Goal: Communication & Community: Answer question/provide support

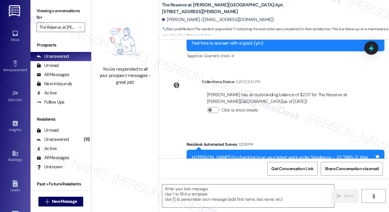
scroll to position [286, 0]
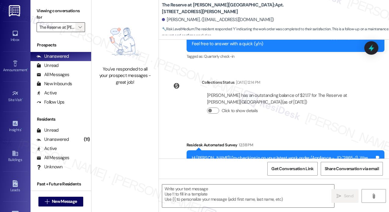
click at [82, 29] on span "" at bounding box center [80, 27] width 6 height 10
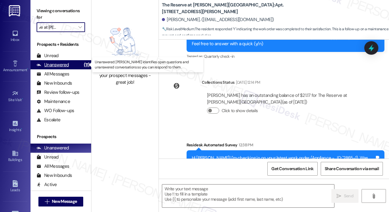
scroll to position [0, 0]
click at [65, 66] on div "Unanswered" at bounding box center [53, 65] width 32 height 6
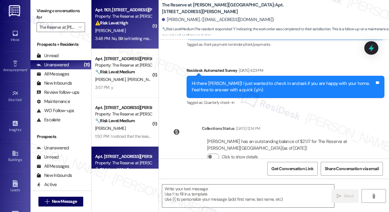
type textarea "Fetching suggested responses. Please feel free to read through the conversation…"
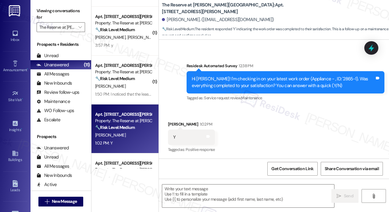
scroll to position [91, 0]
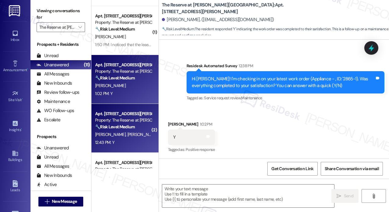
click at [113, 136] on span "E. Feldman" at bounding box center [111, 133] width 32 height 5
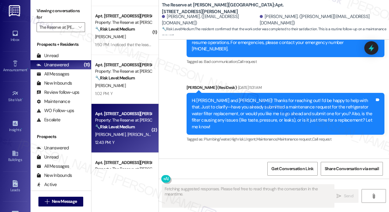
scroll to position [2057, 0]
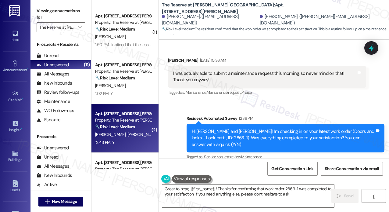
type textarea "Great to hear, {{first_name}}! Thanks for confirming that work order 2863-1 was…"
click at [261, 101] on div "Survey, sent via SMS Residesk Automated Survey 12:38 PM Hi Amanda and Erica! I'…" at bounding box center [274, 133] width 230 height 65
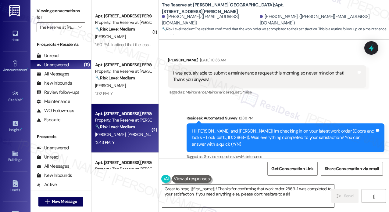
click at [304, 194] on textarea "Great to hear, {{first_name}}! Thanks for confirming that work order 2863-1 was…" at bounding box center [248, 195] width 172 height 23
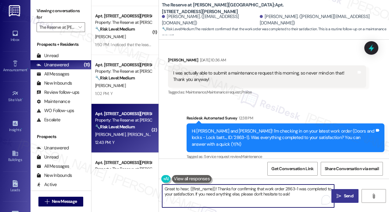
click at [345, 192] on span "Send" at bounding box center [348, 195] width 9 height 6
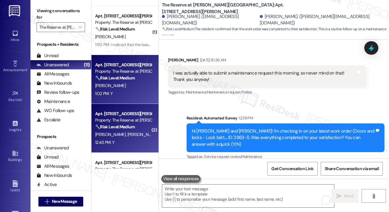
scroll to position [2057, 0]
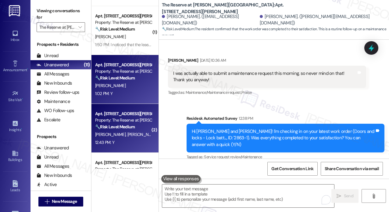
click at [125, 85] on div "P. Turner" at bounding box center [124, 86] width 58 height 8
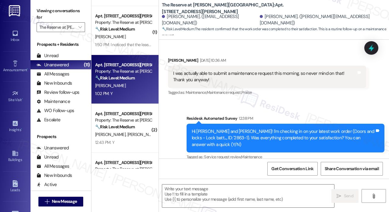
type textarea "Fetching suggested responses. Please feel free to read through the conversation…"
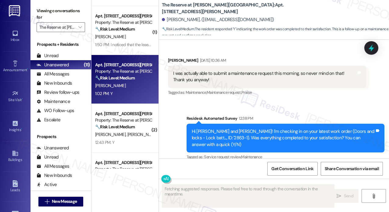
scroll to position [366, 0]
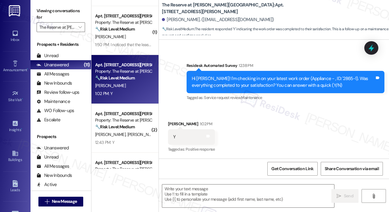
click at [319, 135] on div "Received via SMS Paulette Turner 1:02 PM Y Tags and notes Tagged as: Positive r…" at bounding box center [274, 133] width 230 height 52
click at [283, 131] on div "Received via SMS Paulette Turner 1:02 PM Y Tags and notes Tagged as: Positive r…" at bounding box center [274, 133] width 230 height 52
click at [210, 195] on textarea at bounding box center [248, 195] width 172 height 23
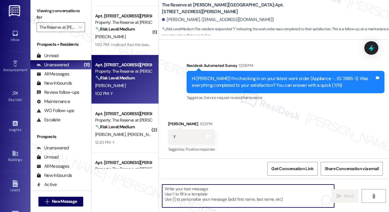
paste textarea "That’s wonderful to hear! We’re so glad that you’re satisfied with the recent w…"
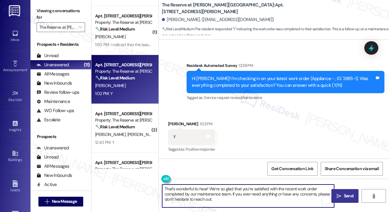
type textarea "That’s wonderful to hear! We’re so glad that you’re satisfied with the recent w…"
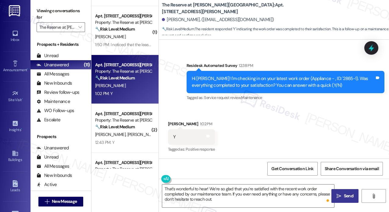
click at [350, 194] on span "Send" at bounding box center [348, 195] width 9 height 6
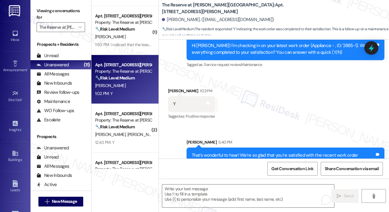
scroll to position [421, 0]
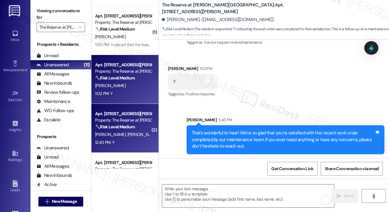
click at [130, 124] on strong "🔧 Risk Level: Medium" at bounding box center [115, 126] width 40 height 5
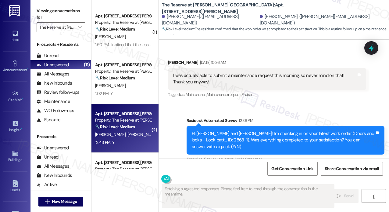
scroll to position [2057, 0]
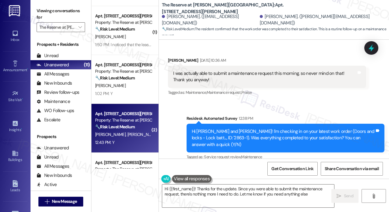
type textarea "Hi {{first_name}}! Thanks for the update. Since you were able to submit the mai…"
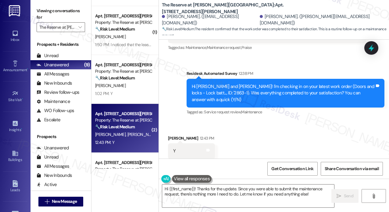
scroll to position [2116, 0]
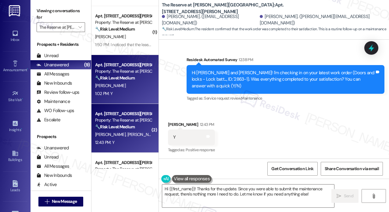
click at [126, 98] on div "Apt. 1103, 1055 Stillwell Drive Property: The Reserve at Patterson Place 🔧 Risk…" at bounding box center [124, 79] width 67 height 49
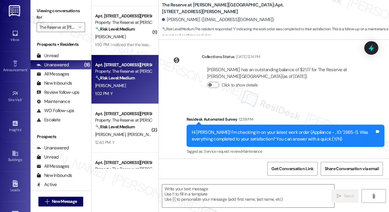
type textarea "Fetching suggested responses. Please feel free to read through the conversation…"
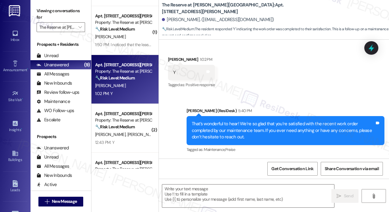
scroll to position [152, 0]
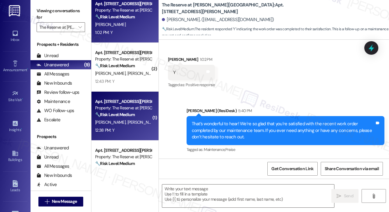
click at [125, 128] on div "12:38 PM: Y 12:38 PM: Y" at bounding box center [124, 130] width 58 height 8
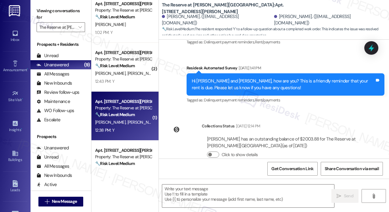
type textarea "Fetching suggested responses. Please feel free to read through the conversation…"
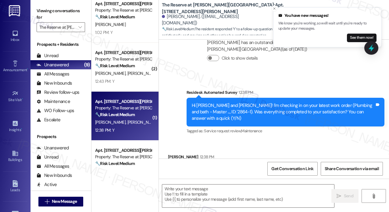
scroll to position [897, 0]
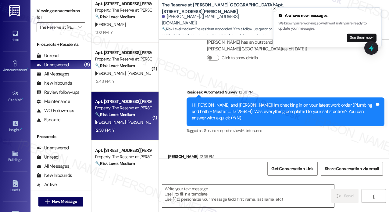
click at [232, 195] on textarea at bounding box center [248, 195] width 172 height 23
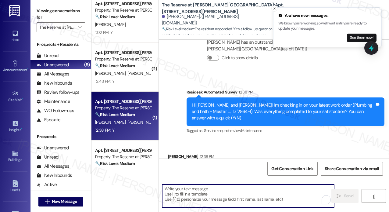
paste textarea "That’s wonderful to hear! We’re so glad that you’re satisfied with the recent w…"
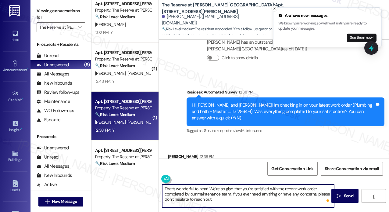
click at [293, 200] on textarea "That’s wonderful to hear! We’re so glad that you’re satisfied with the recent w…" at bounding box center [248, 195] width 172 height 23
type textarea "That’s wonderful to hear! We’re so glad that you’re satisfied with the recent w…"
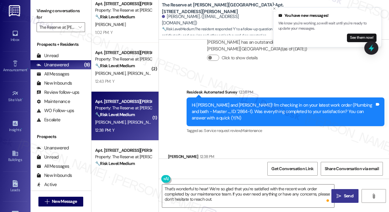
click at [349, 195] on span "Send" at bounding box center [348, 195] width 9 height 6
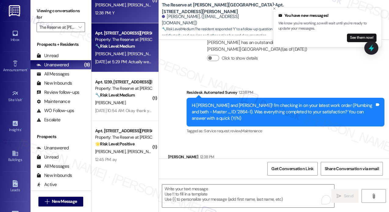
scroll to position [335, 0]
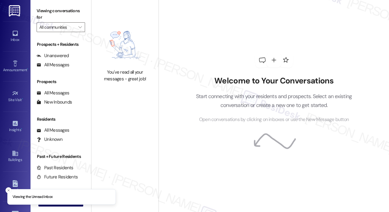
type input "The Reserve at [PERSON_NAME][GEOGRAPHIC_DATA]"
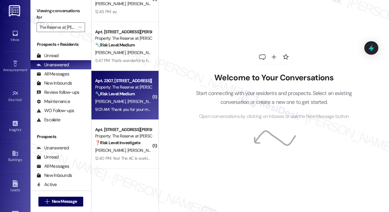
scroll to position [240, 0]
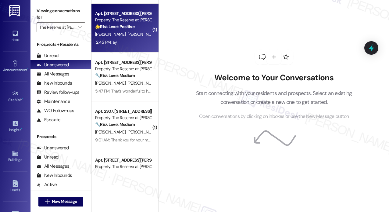
click at [129, 48] on div "Apt. 1221, 1055 Stillwell Drive Property: The Reserve at Patterson Place 🌟 Risk…" at bounding box center [124, 28] width 67 height 49
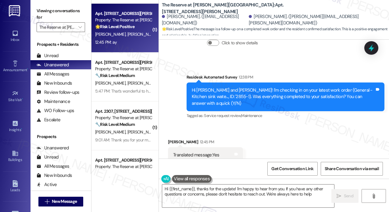
type textarea "Hi {{first_name}}, thanks for the update! I'm happy to hear from you. If you ha…"
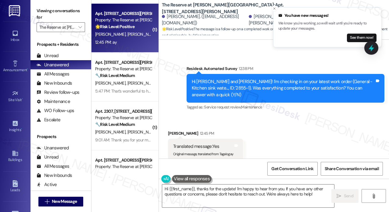
scroll to position [611, 0]
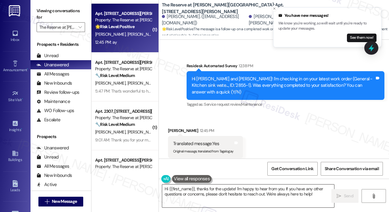
click at [285, 200] on textarea "Hi {{first_name}}, thanks for the update! I'm happy to hear from you. If you ha…" at bounding box center [248, 195] width 172 height 23
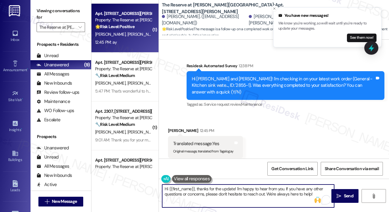
click at [273, 194] on textarea "Hi {{first_name}}, thanks for the update! I'm happy to hear from you. If you ha…" at bounding box center [248, 195] width 172 height 23
click at [270, 194] on textarea "Hi {{first_name}}, thanks for the update! I'm happy to hear from you. If you ha…" at bounding box center [248, 195] width 172 height 23
click at [344, 195] on span "Send" at bounding box center [348, 195] width 9 height 6
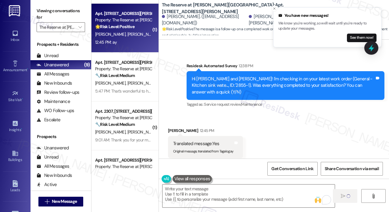
type textarea "Fetching suggested responses. Please feel free to read through the conversation…"
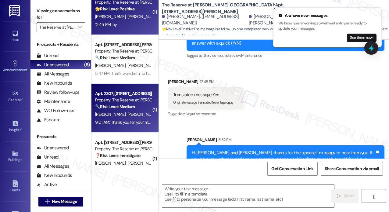
scroll to position [271, 0]
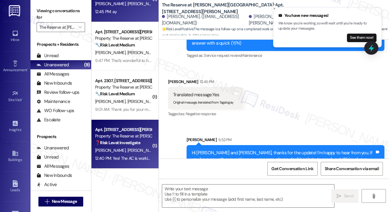
click at [135, 154] on div "L. Odetunde E. Clerjuste" at bounding box center [124, 150] width 58 height 8
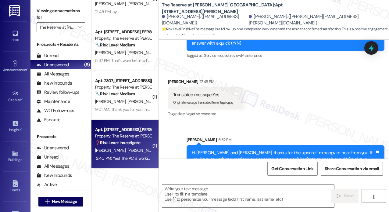
type textarea "Fetching suggested responses. Please feel free to read through the conversation…"
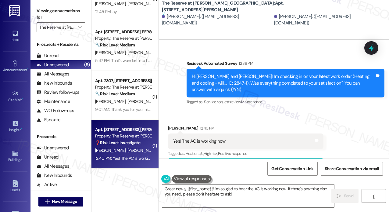
scroll to position [588, 0]
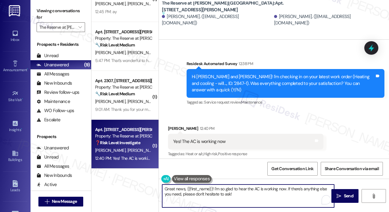
click at [277, 191] on textarea "Great news, {{first_name}}! I'm so glad to hear the AC is working now. If there…" at bounding box center [248, 195] width 172 height 23
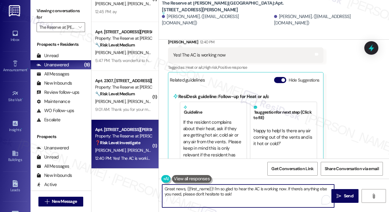
scroll to position [679, 0]
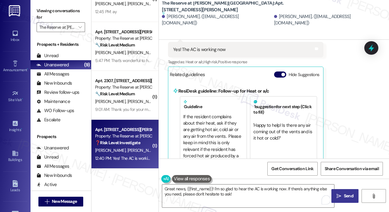
click at [347, 192] on button " Send" at bounding box center [344, 196] width 27 height 14
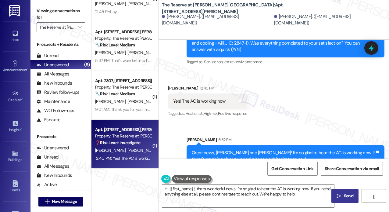
type textarea "Hi {{first_name}}, that's wonderful news! I'm so glad to hear the AC is working…"
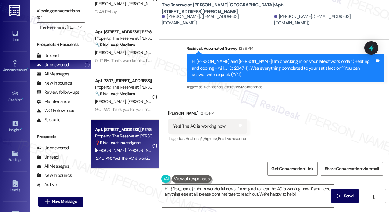
scroll to position [628, 0]
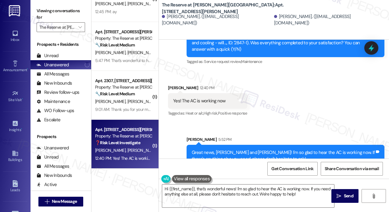
click at [320, 99] on div "Received via SMS Emanuel Clerjuste 12:40 PM Yes! The AC is working now Tags and…" at bounding box center [274, 97] width 230 height 52
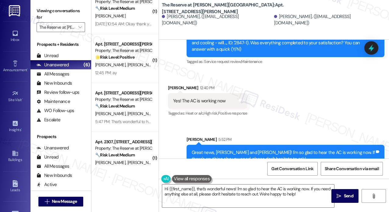
scroll to position [179, 0]
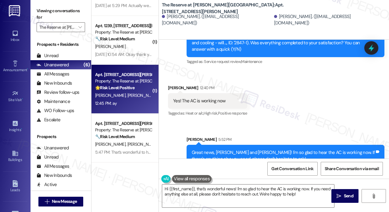
click at [130, 100] on div "12:45 PM: ay 12:45 PM: ay" at bounding box center [124, 103] width 58 height 8
type textarea "Fetching suggested responses. Please feel free to read through the conversation…"
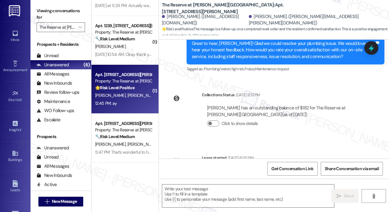
type textarea "Fetching suggested responses. Please feel free to read through the conversation…"
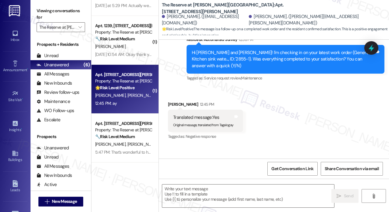
scroll to position [669, 0]
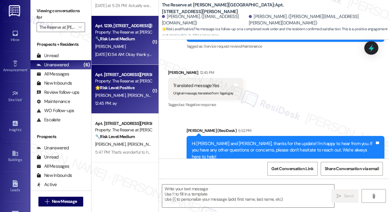
click at [120, 48] on div "J. Shumate" at bounding box center [124, 47] width 58 height 8
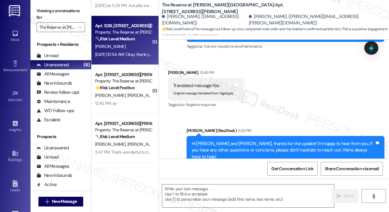
type textarea "Fetching suggested responses. Please feel free to read through the conversation…"
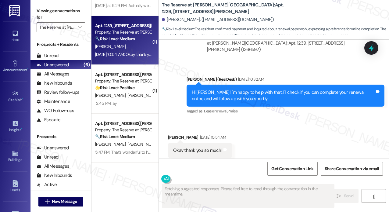
scroll to position [1054, 0]
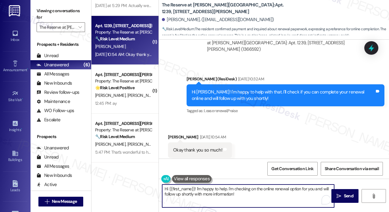
click at [272, 198] on textarea "Hi {{first_name}}! I'm happy to help. I'm checking on the online renewal option…" at bounding box center [248, 195] width 172 height 23
click at [196, 189] on textarea "Hi {{first_name}}! I'm happy to help. I'm checking on the online renewal option…" at bounding box center [248, 195] width 172 height 23
click at [234, 192] on textarea "I'm happy to help. I'm checking on the online renewal option for you and will f…" at bounding box center [248, 195] width 172 height 23
drag, startPoint x: 196, startPoint y: 188, endPoint x: 224, endPoint y: 201, distance: 31.0
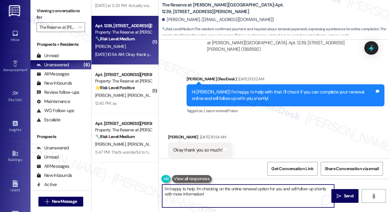
click at [224, 201] on textarea "I'm happy to help. I'm checking on the online renewal option for you and will f…" at bounding box center [248, 195] width 172 height 23
type textarea "I'm happy to help!"
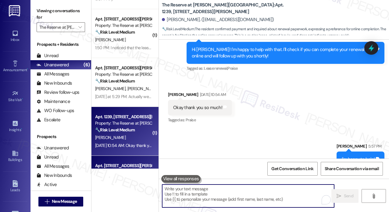
scroll to position [88, 0]
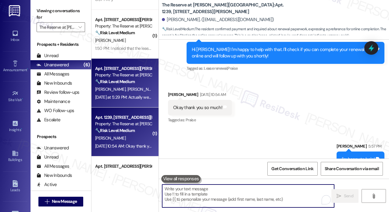
click at [132, 96] on div "Yesterday at 5:29 PM: Actually we did think of something that needs attention. …" at bounding box center [381, 96] width 573 height 5
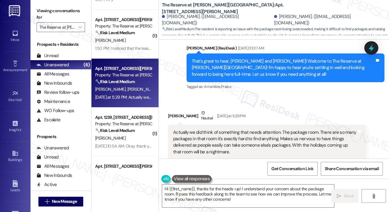
scroll to position [399, 0]
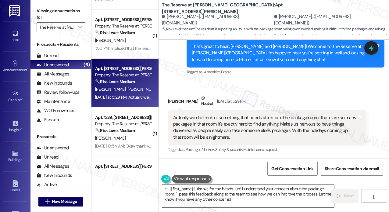
click at [301, 102] on div "Jovita Anderson Neutral Yesterday at 5:29 PM" at bounding box center [267, 102] width 198 height 15
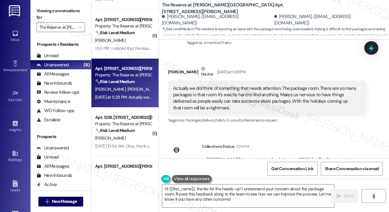
scroll to position [430, 0]
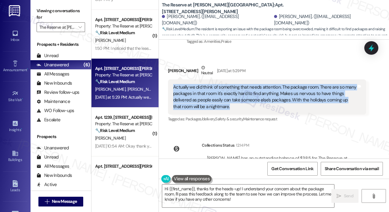
drag, startPoint x: 248, startPoint y: 108, endPoint x: 174, endPoint y: 88, distance: 76.7
click at [174, 88] on div "Actually we did think of something that needs attention. The package room. Ther…" at bounding box center [264, 97] width 183 height 26
copy div "Actually we did think of something that needs attention. The package room. Ther…"
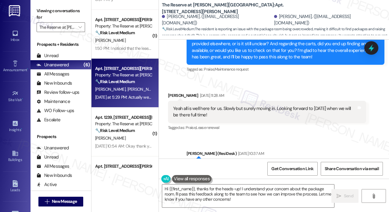
scroll to position [277, 0]
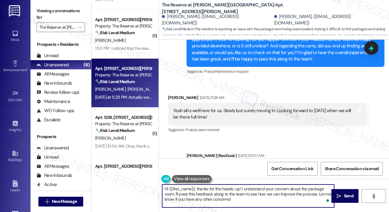
drag, startPoint x: 247, startPoint y: 202, endPoint x: 150, endPoint y: 187, distance: 98.5
click at [150, 187] on div "( 1 ) Apt. 1101, 1055 Stillwell Drive Property: The Reserve at Patterson Place …" at bounding box center [240, 106] width 298 height 212
paste textarea "Thanks for bringing that up! We definitely want to make sure your deliveries fe…"
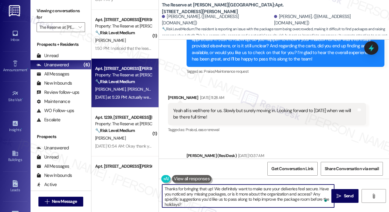
scroll to position [0, 0]
type textarea "Thanks for bringing that up! We definitely want to make sure your deliveries fe…"
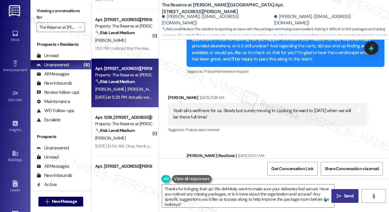
click at [346, 193] on span "Send" at bounding box center [348, 195] width 9 height 6
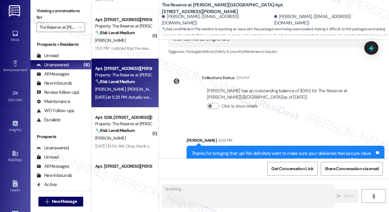
scroll to position [433, 0]
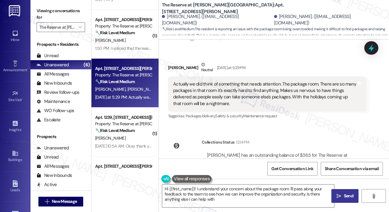
type textarea "Hi {{first_name}}! I understand your concern about the package room. I'll pass …"
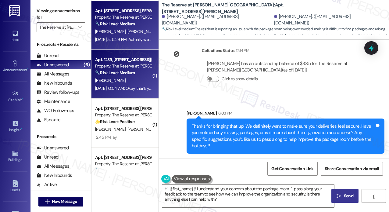
scroll to position [149, 0]
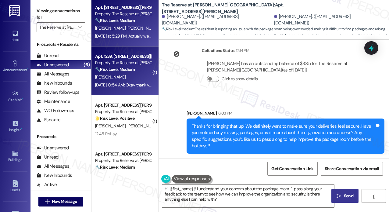
click at [130, 65] on div "Property: The Reserve at [PERSON_NAME][GEOGRAPHIC_DATA]" at bounding box center [123, 62] width 56 height 6
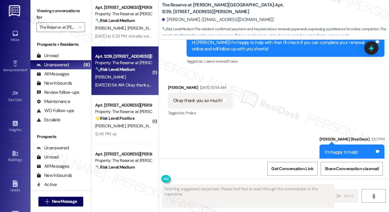
scroll to position [1106, 0]
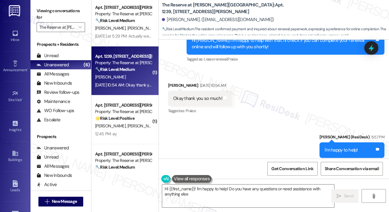
type textarea "Hi {{first_name}}! I'm happy to help! Do you have any questions or need assista…"
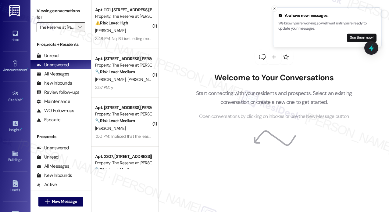
click at [79, 30] on span "" at bounding box center [80, 27] width 6 height 10
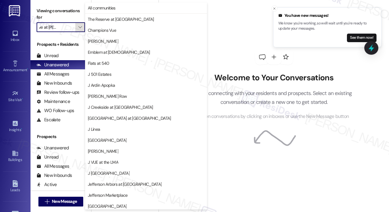
scroll to position [101, 0]
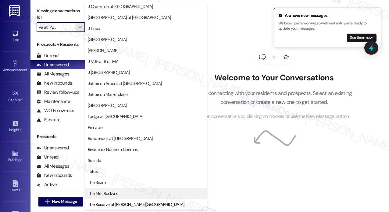
click at [120, 189] on button "The Met Rockville" at bounding box center [146, 193] width 122 height 11
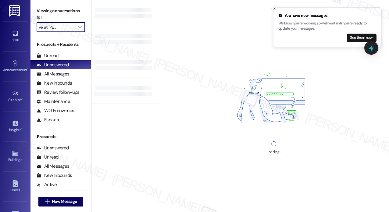
type input "The Met Rockville"
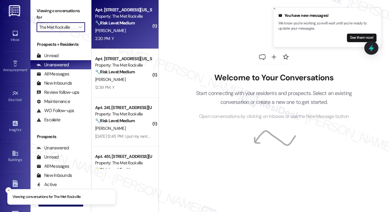
click at [128, 36] on div "2:20 PM: Y 2:20 PM: Y" at bounding box center [124, 39] width 58 height 8
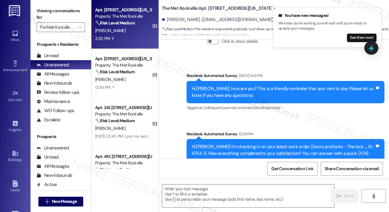
type textarea "Fetching suggested responses. Please feel free to read through the conversation…"
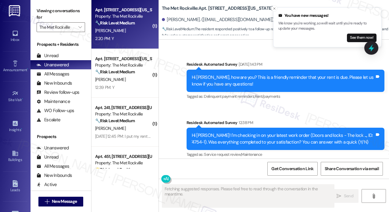
scroll to position [526, 0]
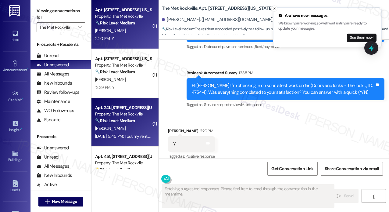
click at [136, 136] on div "Sep 10, 2025 at 12:45 PM: I put my rent check in the box last night 9/9/25 Sep …" at bounding box center [151, 135] width 112 height 5
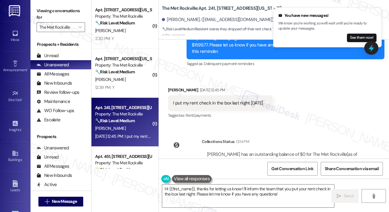
scroll to position [2487, 0]
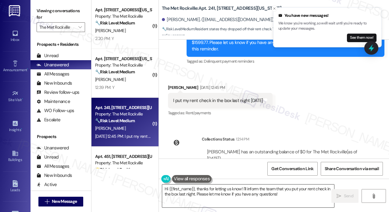
click at [280, 195] on textarea "Hi {{first_name}}, thanks for letting us know! I'll inform the team that you pu…" at bounding box center [248, 195] width 172 height 23
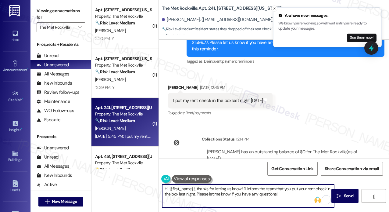
drag, startPoint x: 196, startPoint y: 194, endPoint x: 249, endPoint y: 204, distance: 53.5
click at [242, 189] on textarea "Hi {{first_name}}, thanks for letting us know! I'll inform the team that you pu…" at bounding box center [248, 195] width 172 height 23
click at [288, 192] on textarea "Hi {{first_name}}, thanks for letting us know! Please let me know if you have a…" at bounding box center [248, 195] width 172 height 23
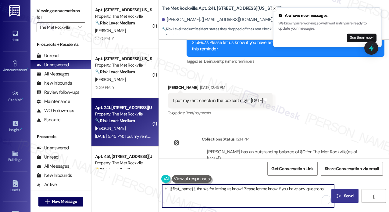
type textarea "Hi {{first_name}}, thanks for letting us know! Please let me know if you have a…"
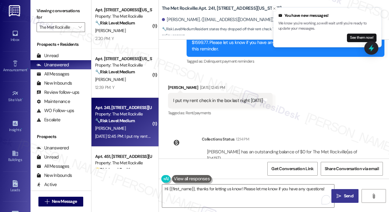
click at [347, 193] on span "Send" at bounding box center [348, 195] width 9 height 6
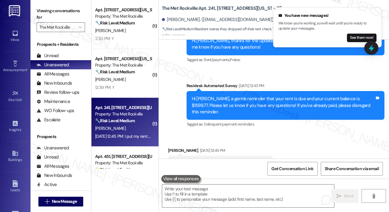
scroll to position [2530, 0]
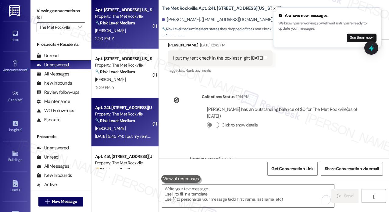
click at [128, 38] on div "2:20 PM: Y 2:20 PM: Y" at bounding box center [124, 39] width 58 height 8
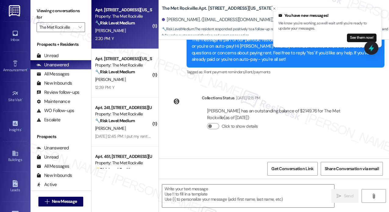
type textarea "Fetching suggested responses. Please feel free to read through the conversation…"
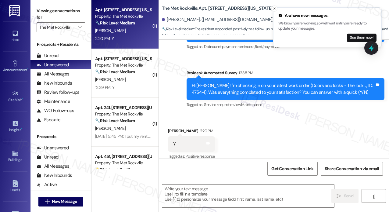
scroll to position [526, 0]
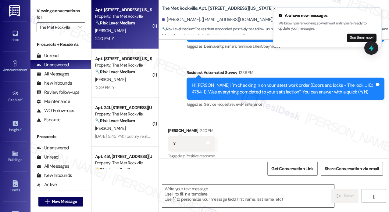
click at [235, 191] on textarea at bounding box center [248, 195] width 172 height 23
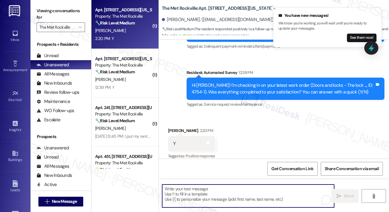
paste textarea "Thanks for bringing that up! We definitely want to make sure your deliveries fe…"
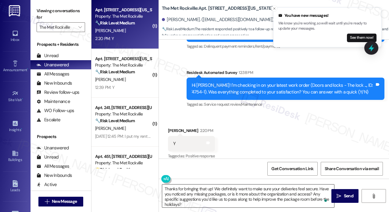
click at [245, 187] on textarea "Thanks for bringing that up! We definitely want to make sure your deliveries fe…" at bounding box center [248, 195] width 172 height 23
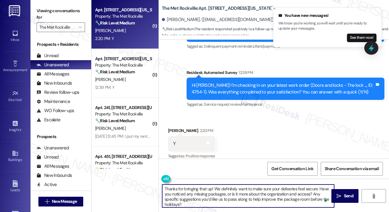
paste textarea "t’s wonderful to hear! We’re so glad that you’re satisfied with the recent work…"
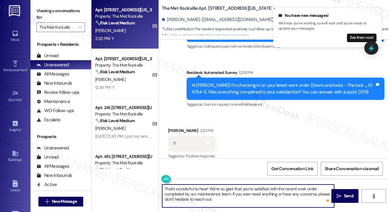
click at [207, 189] on textarea "That’s wonderful to hear! We’re so glad that you’re satisfied with the recent w…" at bounding box center [248, 195] width 172 height 23
click at [249, 203] on textarea "That’s wonderful to hear, Sean! We’re so glad that you’re satisfied with the re…" at bounding box center [248, 195] width 172 height 23
type textarea "That’s wonderful to hear, Sean! We’re so glad that you’re satisfied with the re…"
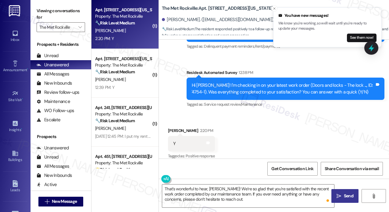
click at [339, 197] on icon "" at bounding box center [339, 195] width 5 height 5
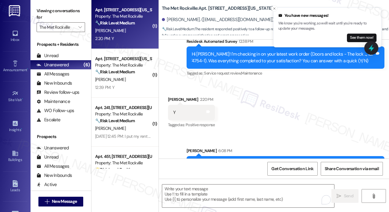
scroll to position [582, 0]
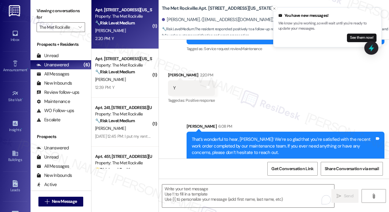
click at [291, 109] on div "Sent via SMS Sarah 6:08 PM That’s wonderful to hear, Sean! We’re so glad that y…" at bounding box center [274, 136] width 230 height 55
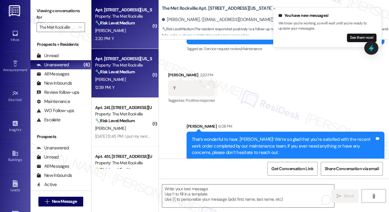
click at [107, 75] on div "🔧 Risk Level: Medium The message is a follow-up on a completed work order, and …" at bounding box center [123, 72] width 56 height 6
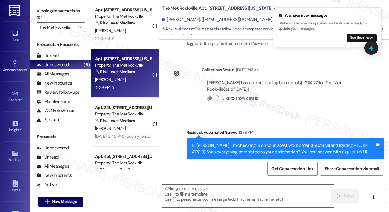
type textarea "Fetching suggested responses. Please feel free to read through the conversation…"
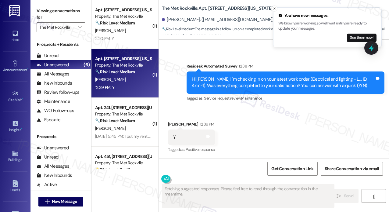
scroll to position [481, 0]
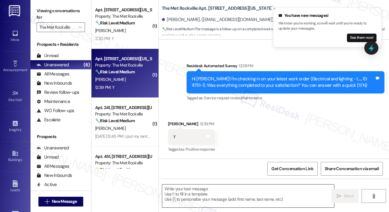
click at [259, 201] on textarea at bounding box center [248, 195] width 172 height 23
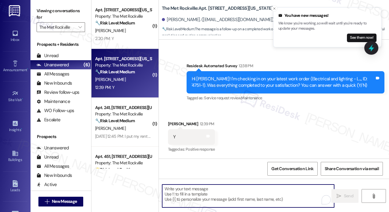
paste textarea "That’s wonderful to hear! We’re so glad that you’re satisfied with the recent w…"
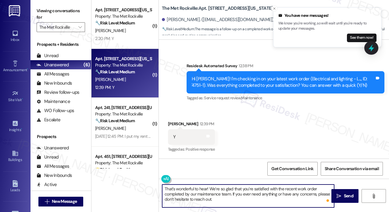
click at [207, 185] on textarea "That’s wonderful to hear! We’re so glad that you’re satisfied with the recent w…" at bounding box center [248, 195] width 172 height 23
type textarea "That’s wonderful to hear, Bianca! We’re so glad that you’re satisfied with the …"
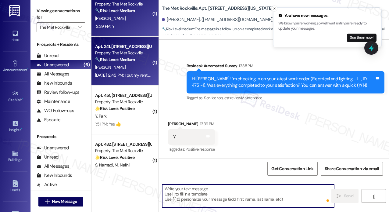
scroll to position [481, 0]
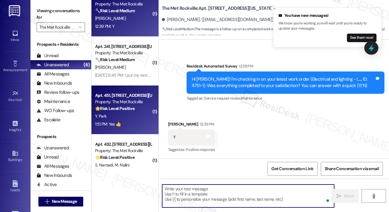
click at [135, 113] on div "Y. Park" at bounding box center [124, 116] width 58 height 8
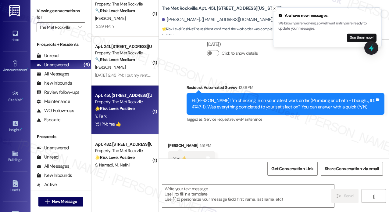
scroll to position [159, 0]
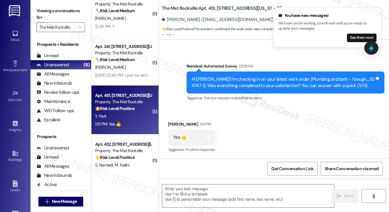
type textarea "Fetching suggested responses. Please feel free to read through the conversation…"
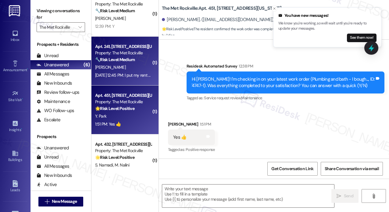
scroll to position [122, 0]
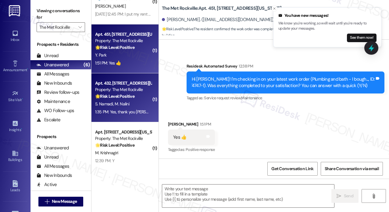
click at [134, 105] on div "S. Namadi M. Nalini" at bounding box center [124, 104] width 58 height 8
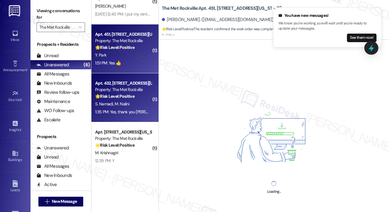
click at [131, 56] on div "Y. Park" at bounding box center [124, 55] width 58 height 8
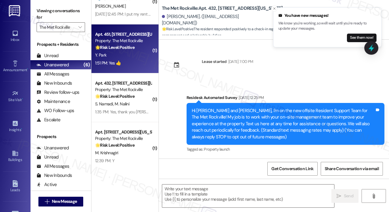
scroll to position [159, 0]
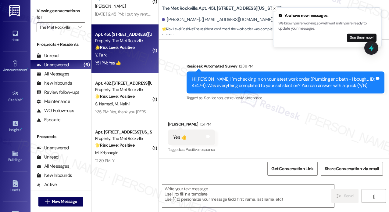
type textarea "Fetching suggested responses. Please feel free to read through the conversation…"
click at [245, 192] on textarea at bounding box center [248, 195] width 172 height 23
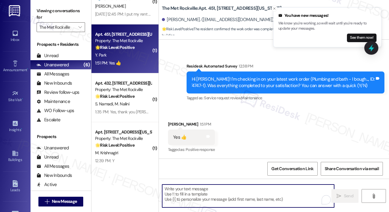
paste textarea "That’s wonderful to hear! We’re so glad that you’re satisfied with the recent w…"
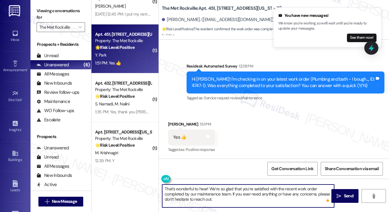
click at [206, 189] on textarea "That’s wonderful to hear! We’re so glad that you’re satisfied with the recent w…" at bounding box center [248, 195] width 172 height 23
type textarea "That’s wonderful to hear, Younghee! We’re so glad that you’re satisfied with th…"
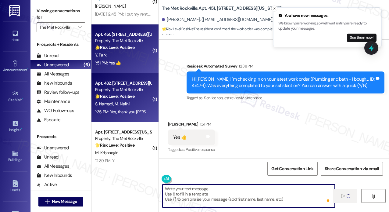
click at [125, 108] on div "1:35 PM: Yes, thank you Jay! 1:35 PM: Yes, thank you Jay!" at bounding box center [124, 112] width 58 height 8
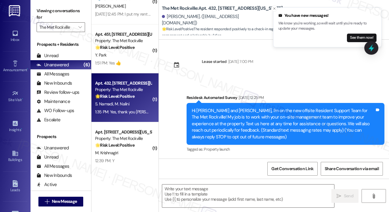
scroll to position [1321, 0]
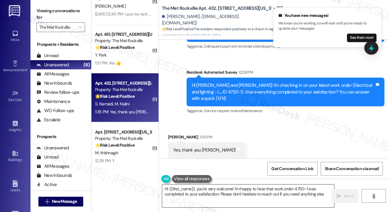
type textarea "Hi {{first_name}}, you're very welcome! I'm happy to hear that work order 4750-…"
click at [218, 196] on textarea "Hi {{first_name}}, you're very welcome! I'm happy to hear that work order 4750-…" at bounding box center [248, 195] width 172 height 23
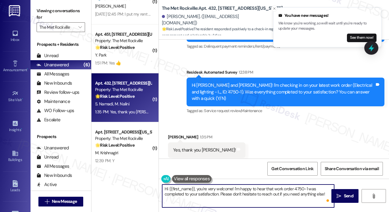
click at [218, 196] on textarea "Hi {{first_name}}, you're very welcome! I'm happy to hear that work order 4750-…" at bounding box center [248, 195] width 172 height 23
click at [299, 191] on textarea "Hi {{first_name}}, you're very welcome! I'm happy to hear that work order 4750-…" at bounding box center [248, 195] width 172 height 23
click at [338, 192] on span " Send" at bounding box center [344, 195] width 19 height 6
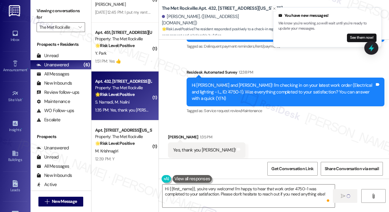
scroll to position [124, 0]
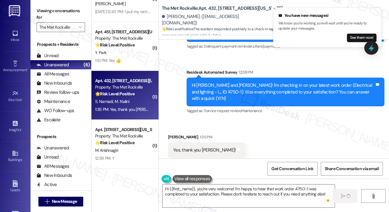
click at [135, 139] on div "🌟 Risk Level: Positive The resident responded positively to a check-in regardin…" at bounding box center [123, 142] width 56 height 6
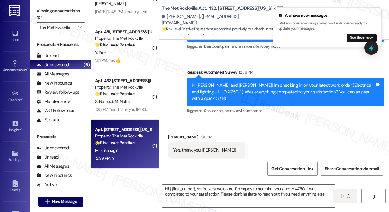
type textarea "Fetching suggested responses. Please feel free to read through the conversation…"
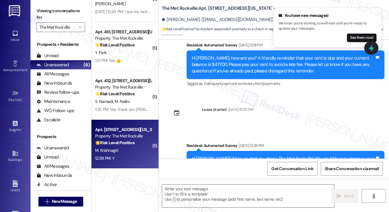
type textarea "Fetching suggested responses. Please feel free to read through the conversation…"
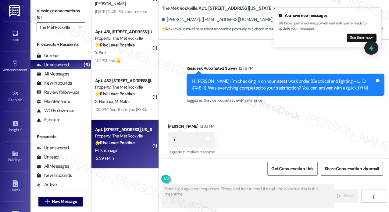
scroll to position [488, 0]
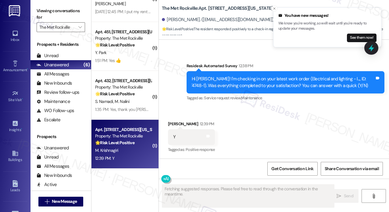
click at [260, 138] on div "Received via SMS Medha Krishnagiri 12:39 PM Y Tags and notes Tagged as: Positiv…" at bounding box center [274, 133] width 230 height 52
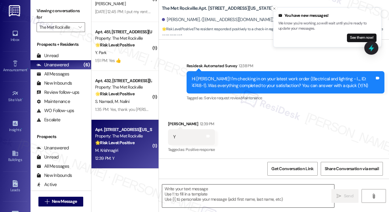
click at [203, 193] on textarea at bounding box center [248, 195] width 172 height 23
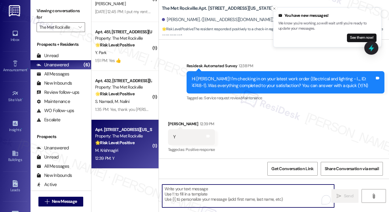
paste textarea "That’s wonderful to hear! We’re so glad that you’re satisfied with the recent w…"
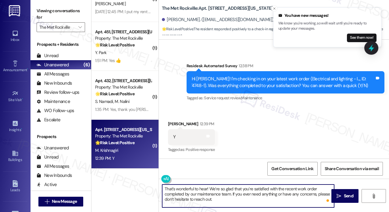
click at [207, 188] on textarea "That’s wonderful to hear! We’re so glad that you’re satisfied with the recent w…" at bounding box center [248, 195] width 172 height 23
click at [207, 188] on textarea "That’s wonderful to hear Medha! We’re so glad that you’re satisfied with the re…" at bounding box center [248, 195] width 172 height 23
type textarea "That’s wonderful to hear, Medha! We’re so glad that you’re satisfied with the r…"
click at [346, 195] on span "Send" at bounding box center [348, 195] width 9 height 6
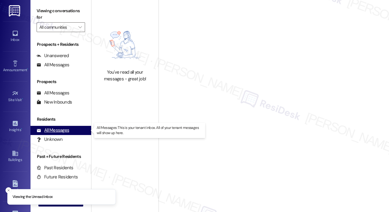
type input "The Met Rockville"
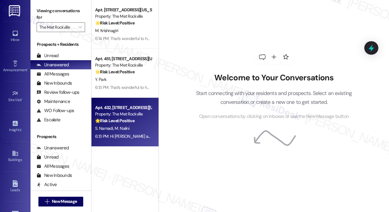
click at [109, 132] on div "6:13 PM: Hi Mahdi and Shilan, you're very welcome! I'm happy to hear that work …" at bounding box center [124, 136] width 58 height 8
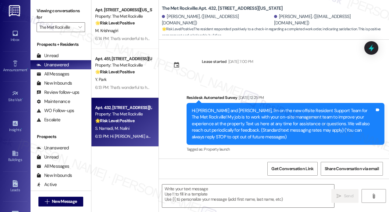
scroll to position [1378, 0]
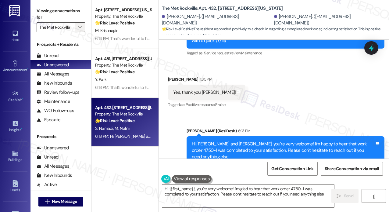
type textarea "Hi {{first_name}}, you're very welcome! I'm glad to hear that work order 4750-1…"
click at [79, 29] on icon "" at bounding box center [79, 27] width 3 height 5
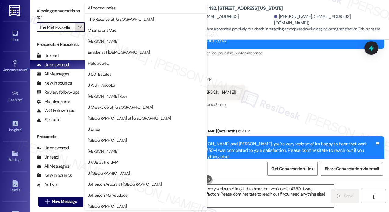
scroll to position [101, 0]
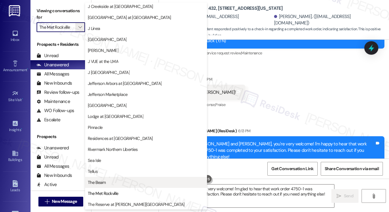
click at [107, 180] on span "The Beam" at bounding box center [146, 182] width 116 height 6
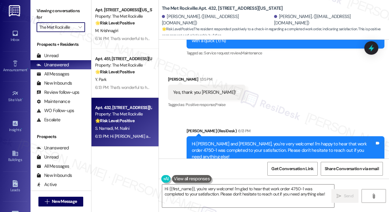
type input "The Beam"
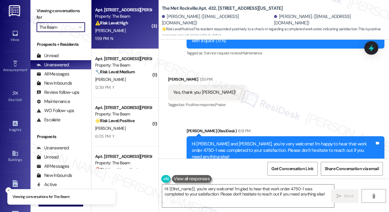
click at [130, 36] on div "1:59 PM: N 1:59 PM: N" at bounding box center [124, 39] width 58 height 8
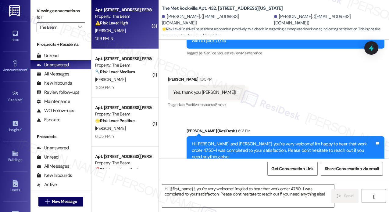
type textarea "Fetching suggested responses. Please feel free to read through the conversation…"
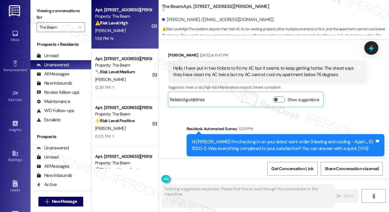
scroll to position [1306, 0]
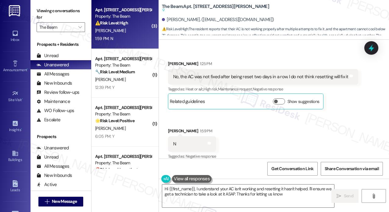
type textarea "Hi {{first_name}}, I understand your AC isn't working and resetting it hasn't h…"
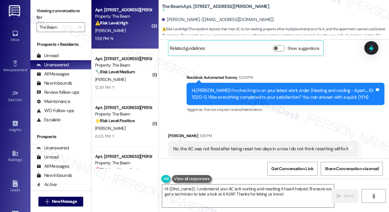
scroll to position [1245, 0]
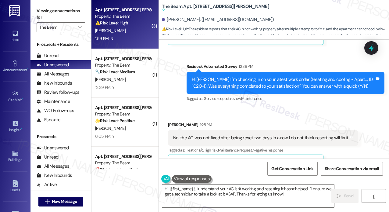
click at [295, 117] on div "Received via SMS Dylan Graulich 1:25 PM No, the AC was not fixed after being re…" at bounding box center [262, 146] width 199 height 58
click at [353, 76] on div "Hi Dylan! I'm checking in on your latest work order (Heating and cooling - Apar…" at bounding box center [283, 82] width 183 height 13
click at [356, 76] on div "Hi Dylan! I'm checking in on your latest work order (Heating and cooling - Apar…" at bounding box center [283, 82] width 183 height 13
click at [362, 76] on div "Hi Dylan! I'm checking in on your latest work order (Heating and cooling - Apar…" at bounding box center [283, 82] width 183 height 13
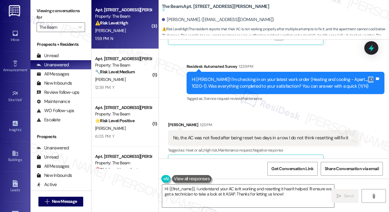
drag, startPoint x: 362, startPoint y: 74, endPoint x: 354, endPoint y: 75, distance: 7.6
click at [354, 76] on div "Hi Dylan! I'm checking in on your latest work order (Heating and cooling - Apar…" at bounding box center [283, 82] width 183 height 13
click at [350, 76] on div "Hi Dylan! I'm checking in on your latest work order (Heating and cooling - Apar…" at bounding box center [283, 82] width 183 height 13
copy div "1020-1"
click at [371, 50] on icon at bounding box center [371, 47] width 7 height 9
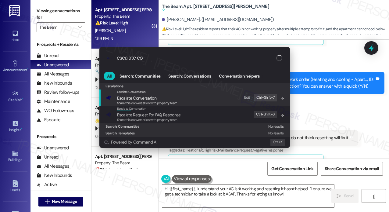
type input "escalate con"
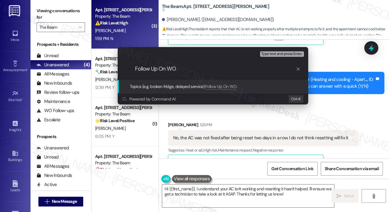
type input "Follow Up On WO 1020-1"
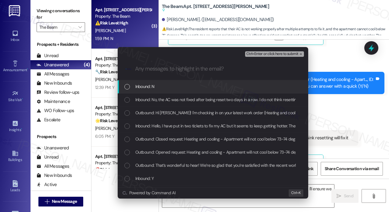
click at [207, 85] on div "Inbound: N" at bounding box center [213, 86] width 178 height 7
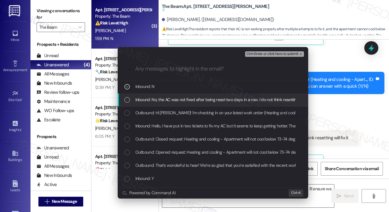
click at [195, 98] on span "Inbound: No, the AC was not fixed after being reset two days in a row. I do not…" at bounding box center [223, 99] width 177 height 7
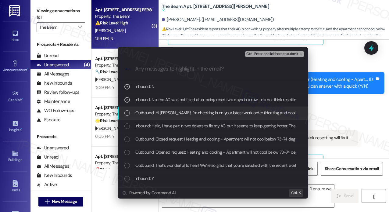
click at [191, 112] on span "Outbound: Hi Dylan! I'm checking in on your latest work order (Heating and cool…" at bounding box center [310, 112] width 350 height 7
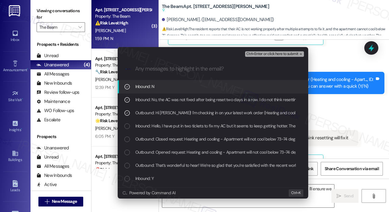
click at [251, 53] on span "Ctrl+Enter or click here to submit" at bounding box center [272, 54] width 52 height 4
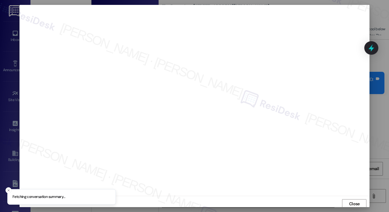
scroll to position [2, 0]
click at [345, 200] on button "Close" at bounding box center [354, 202] width 24 height 10
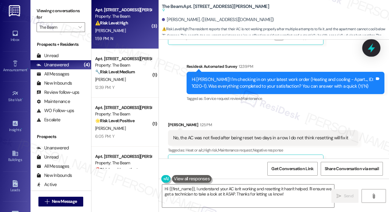
click at [372, 52] on icon at bounding box center [371, 48] width 10 height 10
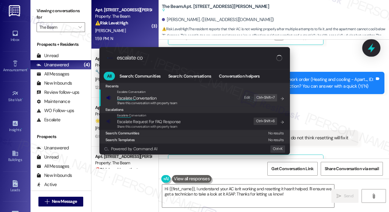
type input "escalate con"
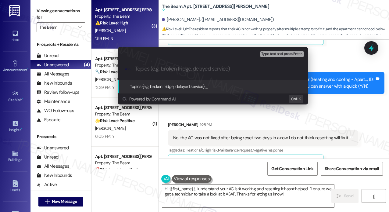
paste input "Follow Up On WO 1020-1"
type input "Follow Up On WO 1020-1"
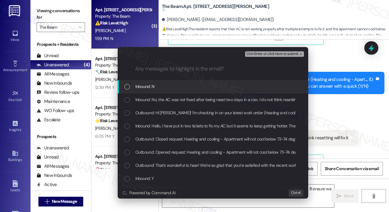
click at [155, 86] on div "Inbound: N" at bounding box center [213, 86] width 178 height 7
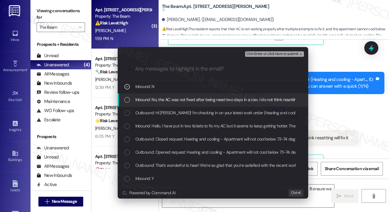
click at [136, 97] on span "Inbound: No, the AC was not fixed after being reset two days in a row. I do not…" at bounding box center [223, 99] width 177 height 7
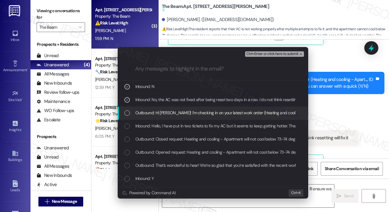
click at [137, 109] on span "Outbound: Hi Dylan! I'm checking in on your latest work order (Heating and cool…" at bounding box center [310, 112] width 350 height 7
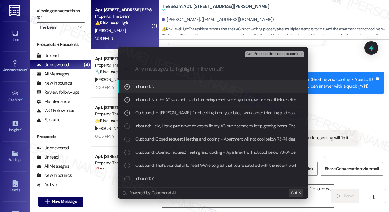
click at [250, 53] on span "Ctrl+Enter or click here to submit" at bounding box center [272, 54] width 52 height 4
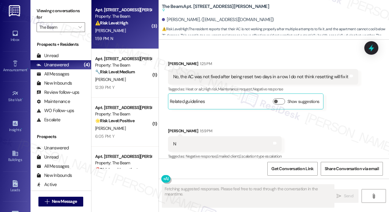
scroll to position [1306, 0]
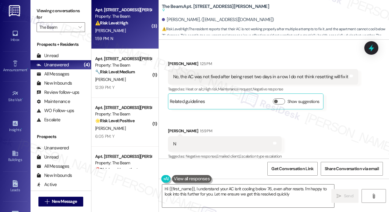
type textarea "Hi {{first_name}}, I understand your AC isn't cooling below 76, even after rese…"
click at [298, 196] on textarea "Hi {{first_name}}, I understand your AC isn't cooling below 76, even after rese…" at bounding box center [248, 195] width 172 height 23
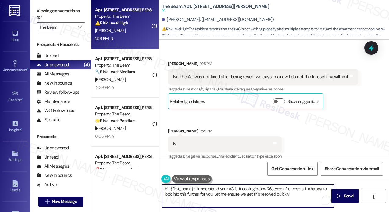
click at [298, 196] on textarea "Hi {{first_name}}, I understand your AC isn't cooling below 76, even after rese…" at bounding box center [248, 195] width 172 height 23
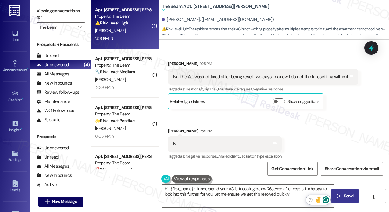
click at [338, 196] on icon "" at bounding box center [339, 195] width 5 height 5
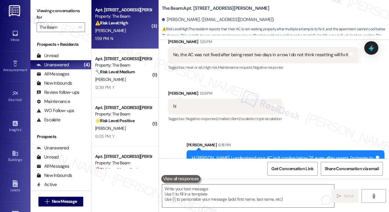
scroll to position [1324, 0]
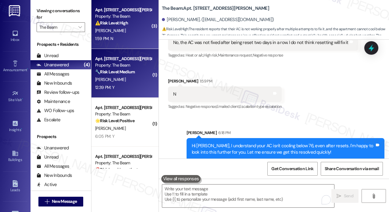
click at [141, 80] on div "L. Riera" at bounding box center [124, 80] width 58 height 8
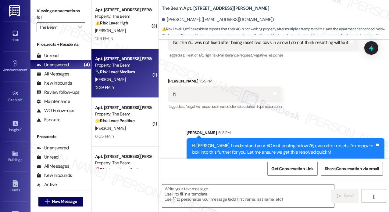
type textarea "Fetching suggested responses. Please feel free to read through the conversation…"
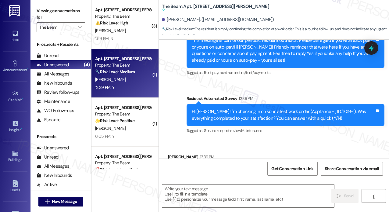
scroll to position [1635, 0]
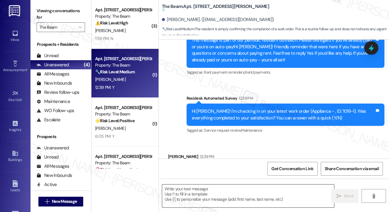
click at [212, 193] on textarea at bounding box center [248, 195] width 172 height 23
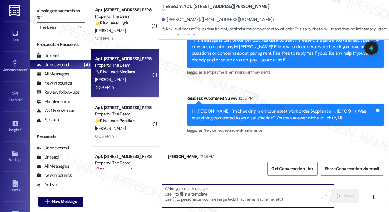
paste textarea "That’s wonderful to hear! We’re so glad that you’re satisfied with the recent w…"
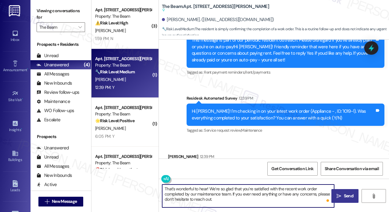
type textarea "That’s wonderful to hear! We’re so glad that you’re satisfied with the recent w…"
click at [344, 194] on span "Send" at bounding box center [348, 195] width 9 height 6
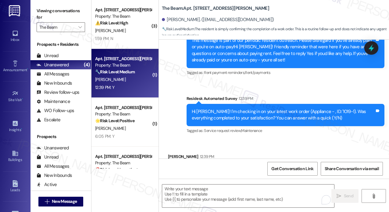
scroll to position [1675, 0]
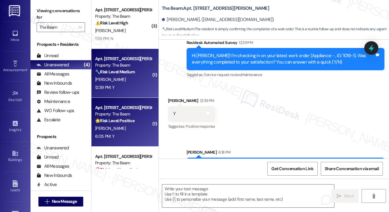
click at [134, 120] on strong "🌟 Risk Level: Positive" at bounding box center [114, 120] width 39 height 5
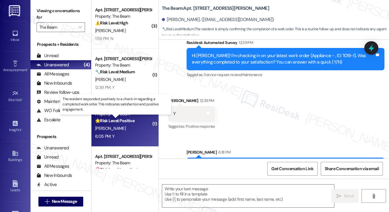
type textarea "Fetching suggested responses. Please feel free to read through the conversation…"
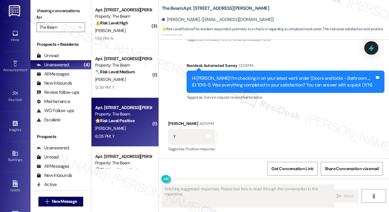
scroll to position [1461, 0]
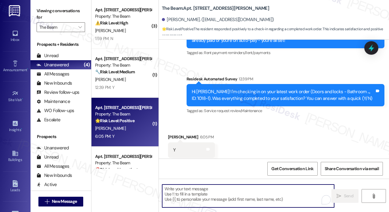
click at [234, 191] on textarea "To enrich screen reader interactions, please activate Accessibility in Grammarl…" at bounding box center [248, 195] width 172 height 23
paste textarea "That’s wonderful to hear! We’re so glad that you’re satisfied with the recent w…"
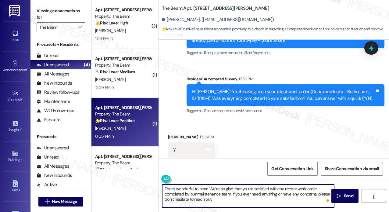
click at [206, 188] on textarea "That’s wonderful to hear! We’re so glad that you’re satisfied with the recent w…" at bounding box center [248, 195] width 172 height 23
type textarea "That’s wonderful to hear, Ansel! We’re so glad that you’re satisfied with the r…"
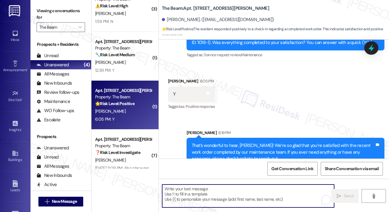
scroll to position [27, 0]
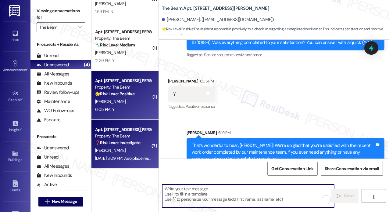
click at [124, 139] on div "Property: The Beam" at bounding box center [123, 136] width 56 height 6
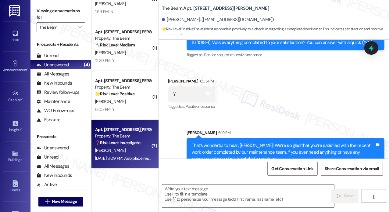
type textarea "Fetching suggested responses. Please feel free to read through the conversation…"
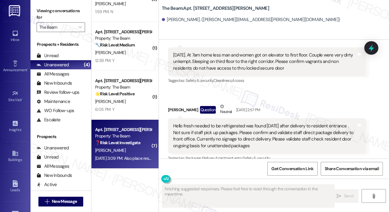
scroll to position [16170, 0]
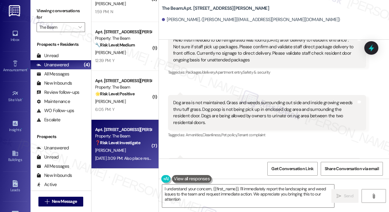
type textarea "I understand your concern, {{first_name}}. I'll immediately report the landscap…"
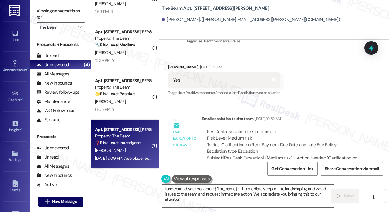
scroll to position [15804, 0]
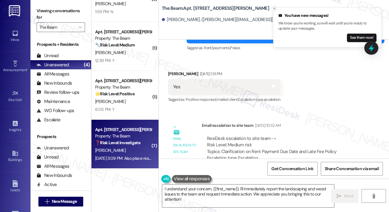
click at [274, 9] on icon "Close toast" at bounding box center [275, 9] width 4 height 4
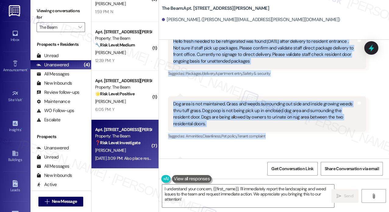
scroll to position [16170, 0]
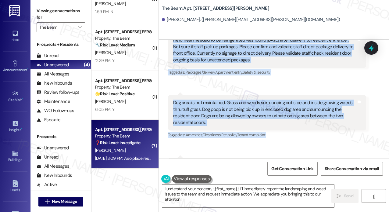
drag, startPoint x: 174, startPoint y: 98, endPoint x: 302, endPoint y: 137, distance: 133.9
click at [302, 137] on div "Received via SMS Kristine Lawson Question Sep 10, 2025 at 2:50 PM Fyi reporting…" at bounding box center [274, 102] width 230 height 427
copy div "Fyi reporting front entrance doors to resident elevator were broken into and le…"
click at [333, 117] on div "Received via SMS Kristine Lawson Question Sep 10, 2025 at 2:50 PM Fyi reporting…" at bounding box center [274, 102] width 230 height 427
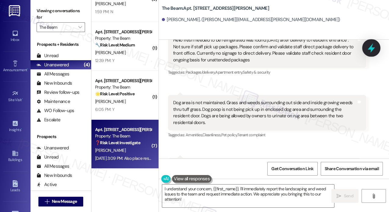
click at [371, 48] on icon at bounding box center [371, 47] width 7 height 9
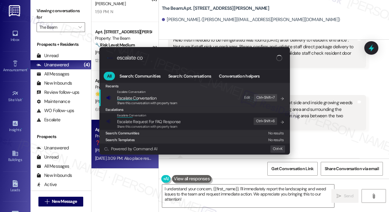
type input "escalate con"
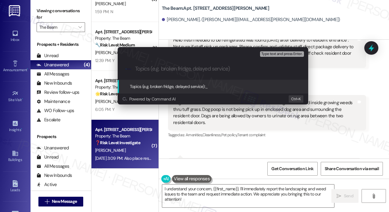
paste input "Security and Maintenance Concerns: Broken Entrance Doors, Package Handling, and…"
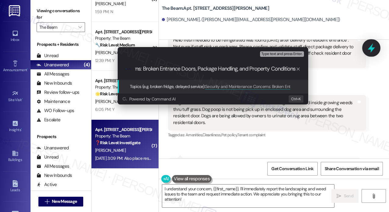
scroll to position [0, 0]
click at [371, 49] on div "Escalate Conversation High risk Topics (e.g. broken fridge, delayed service) An…" at bounding box center [194, 106] width 389 height 212
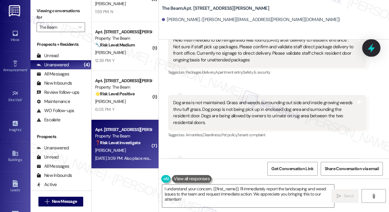
click at [370, 48] on icon at bounding box center [371, 47] width 7 height 9
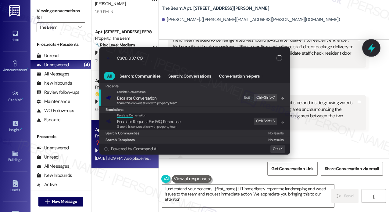
type input "escalate con"
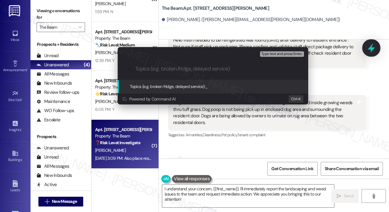
paste input "Security and Maintenance Concerns: Broken Entrance Doors, Package Handling, and…"
type input "Security and Maintenance Concerns: Broken Entrance Doors, Package Handling, and…"
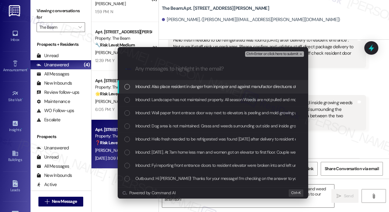
click at [167, 88] on span "Inbound: Also place resident in danger from inproper and against manufactor dir…" at bounding box center [283, 86] width 296 height 7
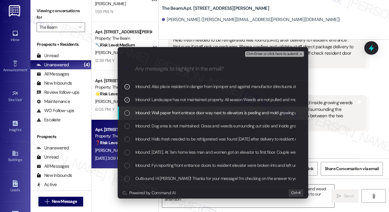
click at [158, 111] on span "Inbound: Wall paper front entrace door way next to elevators is peeling and mol…" at bounding box center [225, 112] width 181 height 7
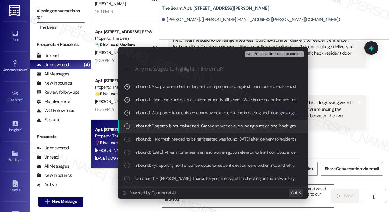
click at [134, 127] on div "Inbound: Dog area is not maintained. Grass and weeds surrounding out side and i…" at bounding box center [213, 125] width 178 height 7
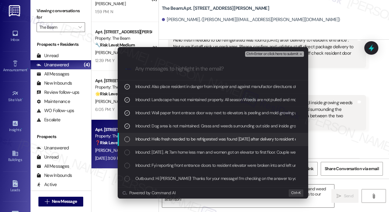
click at [131, 137] on div "Inbound: Hello fresh needed to be refrigerated was found yesterday after delive…" at bounding box center [213, 138] width 178 height 7
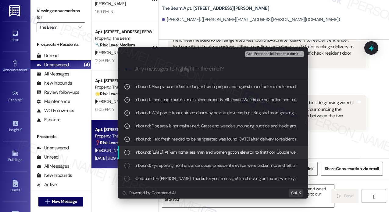
click at [127, 151] on div "List of options" at bounding box center [126, 151] width 5 height 5
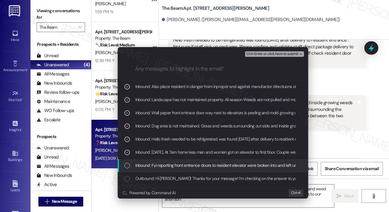
click at [127, 165] on div "List of options" at bounding box center [126, 165] width 5 height 5
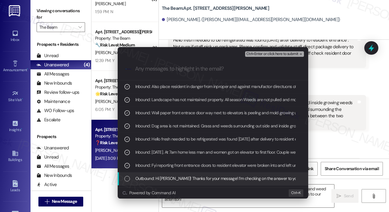
click at [128, 177] on div "List of options" at bounding box center [126, 178] width 5 height 5
click at [128, 177] on icon "List of options" at bounding box center [127, 178] width 4 height 4
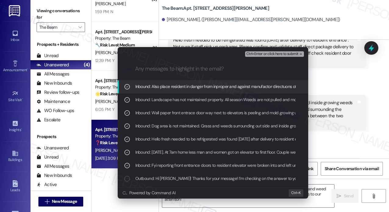
click at [259, 55] on span "Ctrl+Enter or click here to submit" at bounding box center [272, 54] width 52 height 4
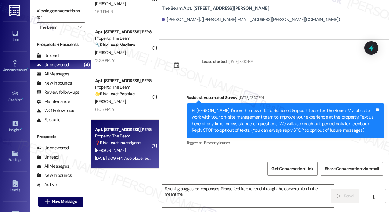
scroll to position [16170, 0]
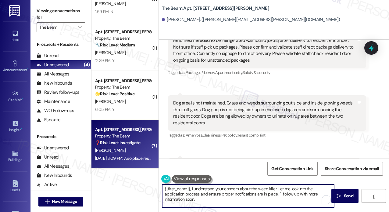
click at [213, 197] on textarea "{{first_name}}, I understand your concern about the weed killer. Let me look in…" at bounding box center [248, 195] width 172 height 23
drag, startPoint x: 209, startPoint y: 203, endPoint x: 156, endPoint y: 188, distance: 54.8
click at [156, 188] on div "( 3 ) Apt. 533, 211 Howard Street Property: The Beam ⚠️ Risk Level: High The re…" at bounding box center [240, 106] width 298 height 212
paste textarea "Thank you for bringing all of this to our attention, and I'm truly sorry you're…"
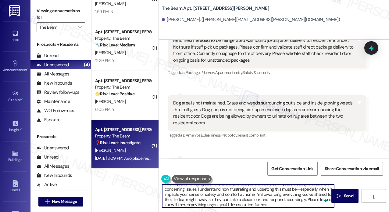
scroll to position [0, 0]
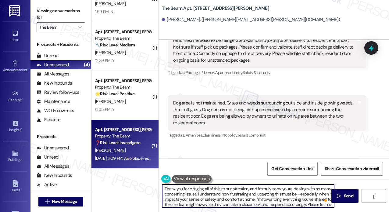
click at [267, 192] on textarea "Thank you for bringing all of this to our attention, and I'm truly sorry you're…" at bounding box center [248, 195] width 172 height 23
type textarea "Thank you for bringing all of this to our attention, and I'm truly sorry you're…"
click at [342, 194] on span " Send" at bounding box center [344, 195] width 19 height 6
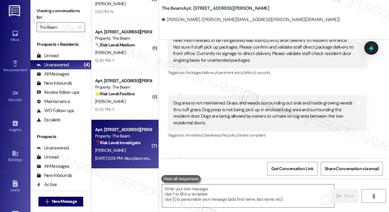
scroll to position [16238, 0]
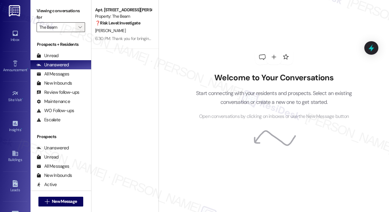
click at [82, 30] on span "" at bounding box center [80, 27] width 6 height 10
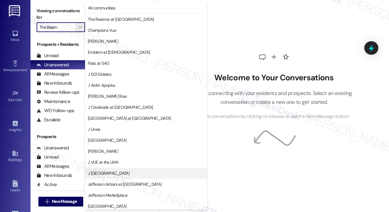
scroll to position [101, 0]
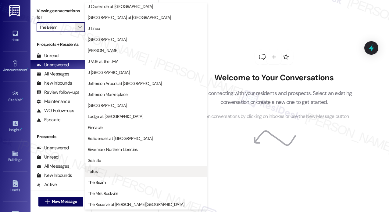
click at [112, 172] on span "Tellus" at bounding box center [146, 171] width 116 height 6
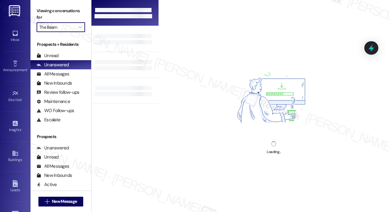
type input "Tellus"
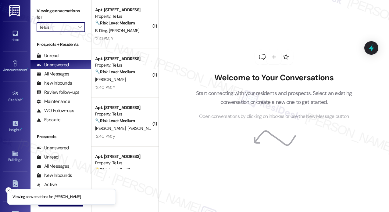
click at [137, 30] on div "[PERSON_NAME] [PERSON_NAME]" at bounding box center [124, 31] width 58 height 8
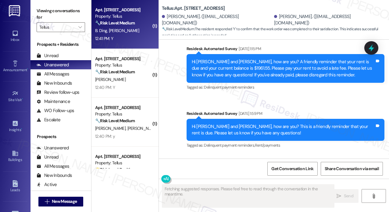
scroll to position [651, 0]
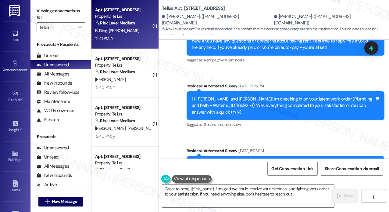
type textarea "Great to hear, {{first_name}}! I'm glad we could resolve your electrical and li…"
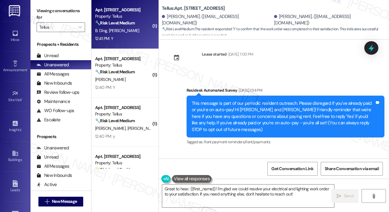
scroll to position [0, 0]
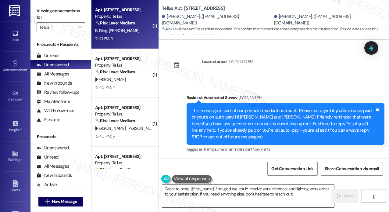
click at [312, 195] on textarea "Great to hear, {{first_name}}! I'm glad we could resolve your electrical and li…" at bounding box center [248, 195] width 172 height 23
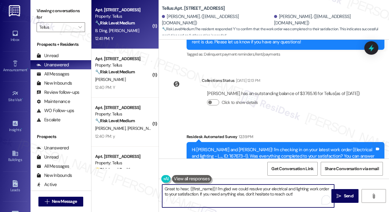
scroll to position [804, 0]
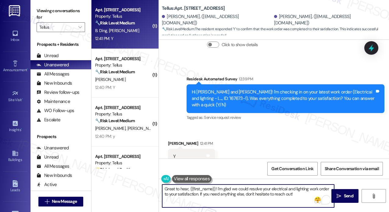
click at [295, 197] on textarea "Great to hear, {{first_name}}! I'm glad we could resolve your electrical and li…" at bounding box center [248, 195] width 172 height 23
click at [292, 195] on textarea "Great to hear, {{first_name}}! I'm glad we could resolve your electrical and li…" at bounding box center [248, 195] width 172 height 23
click at [345, 198] on span "Send" at bounding box center [348, 195] width 9 height 6
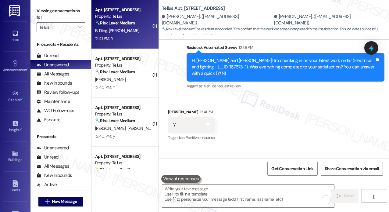
scroll to position [853, 0]
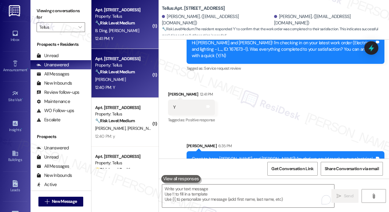
click at [139, 70] on div "🔧 Risk Level: Medium The resident is simply confirming the completion of a main…" at bounding box center [123, 72] width 56 height 6
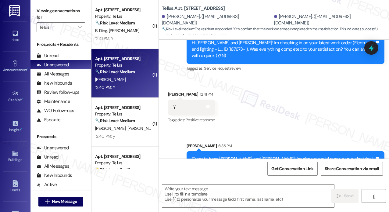
type textarea "Fetching suggested responses. Please feel free to read through the conversation…"
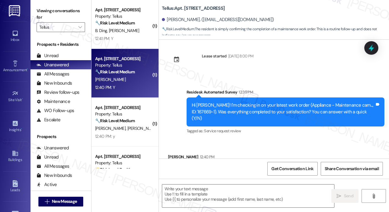
scroll to position [1587, 0]
click at [291, 139] on div "Received via SMS [PERSON_NAME] 12:40 PM Y Tags and notes Tagged as: Positive re…" at bounding box center [274, 165] width 230 height 52
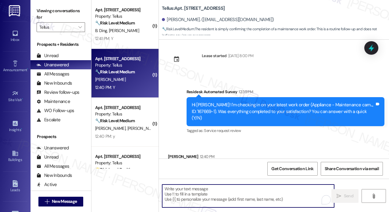
click at [230, 195] on textarea "To enrich screen reader interactions, please activate Accessibility in Grammarl…" at bounding box center [248, 195] width 172 height 23
paste textarea "Thank you for bringing all of this to our attention, and I'm truly sorry you're…"
type textarea "Thank you for bringing all of this to our attention, and I'm truly sorry you're…"
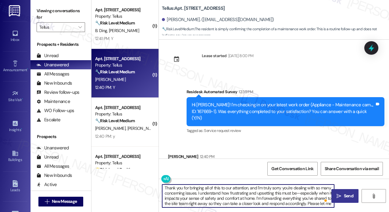
scroll to position [0, 0]
click at [249, 191] on textarea "Thank you for bringing all of this to our attention, and I'm truly sorry you're…" at bounding box center [248, 195] width 172 height 23
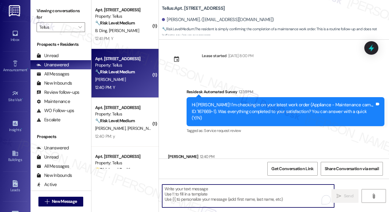
click at [220, 194] on textarea "To enrich screen reader interactions, please activate Accessibility in Grammarl…" at bounding box center [248, 195] width 172 height 23
paste textarea "That’s wonderful to hear! We’re so glad that you’re satisfied with the recent w…"
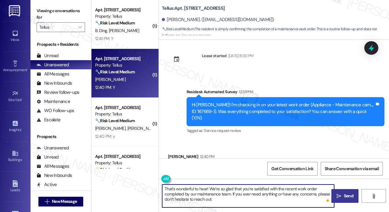
click at [207, 188] on textarea "That’s wonderful to hear! We’re so glad that you’re satisfied with the recent w…" at bounding box center [248, 195] width 172 height 23
type textarea "That’s wonderful to hear, [PERSON_NAME]! We’re so glad that you’re satisfied wi…"
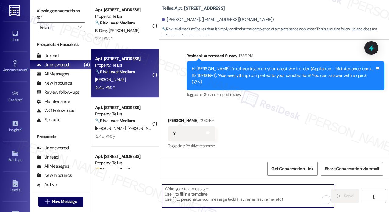
scroll to position [1643, 0]
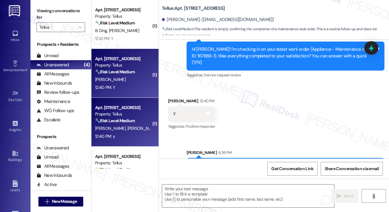
click at [128, 125] on div "[PERSON_NAME] [PERSON_NAME]" at bounding box center [124, 128] width 58 height 8
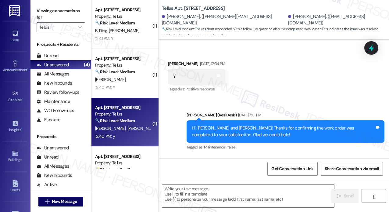
type textarea "Fetching suggested responses. Please feel free to read through the conversation…"
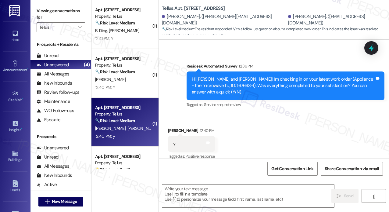
scroll to position [268, 0]
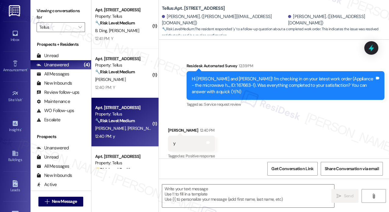
click at [250, 125] on div "Received via SMS [PERSON_NAME] 12:40 PM y Tags and notes Tagged as: Positive re…" at bounding box center [274, 139] width 230 height 52
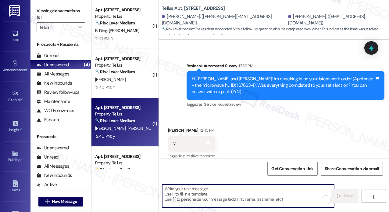
click at [221, 195] on textarea "To enrich screen reader interactions, please activate Accessibility in Grammarl…" at bounding box center [248, 195] width 172 height 23
paste textarea "That’s wonderful to hear! We’re so glad that you’re satisfied with the recent w…"
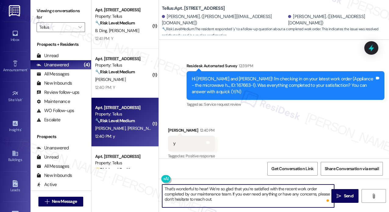
click at [206, 189] on textarea "That’s wonderful to hear! We’re so glad that you’re satisfied with the recent w…" at bounding box center [248, 195] width 172 height 23
click at [206, 188] on textarea "That’s wonderful to hear! We’re so glad that you’re satisfied with the recent w…" at bounding box center [248, 195] width 172 height 23
type textarea "That’s wonderful to hear, [PERSON_NAME]! We’re so glad that you’re satisfied wi…"
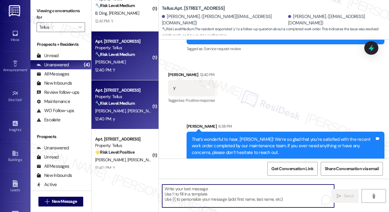
scroll to position [27, 0]
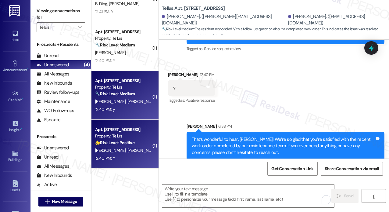
click at [123, 141] on strong "🌟 Risk Level: Positive" at bounding box center [114, 142] width 39 height 5
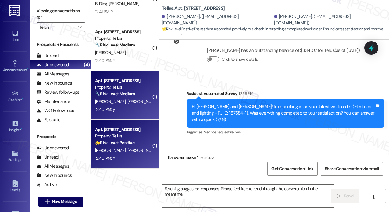
scroll to position [739, 0]
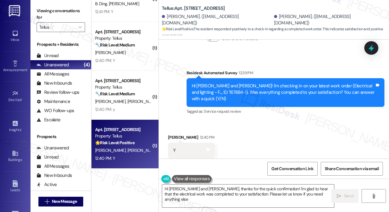
type textarea "Hi [PERSON_NAME] and [PERSON_NAME], thanks for the quick confirmation! I'm glad…"
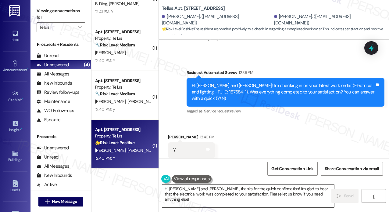
click at [259, 202] on textarea "Hi [PERSON_NAME] and [PERSON_NAME], thanks for the quick confirmation! I'm glad…" at bounding box center [248, 195] width 172 height 23
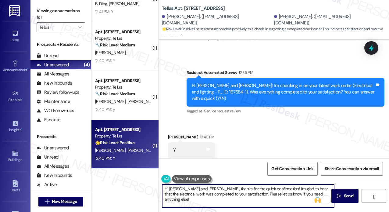
click at [288, 189] on textarea "Hi [PERSON_NAME] and [PERSON_NAME], thanks for the quick confirmation! I'm glad…" at bounding box center [248, 195] width 172 height 23
click at [340, 191] on button " Send" at bounding box center [344, 196] width 27 height 14
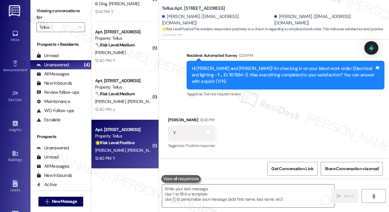
scroll to position [788, 0]
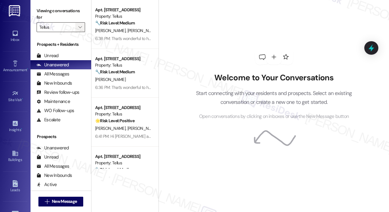
click at [79, 25] on icon "" at bounding box center [79, 27] width 3 height 5
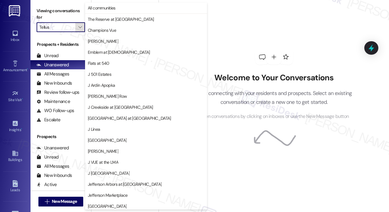
scroll to position [101, 0]
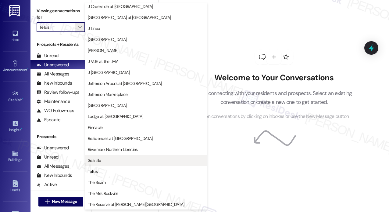
click at [109, 159] on span "Sea Isle" at bounding box center [146, 160] width 116 height 6
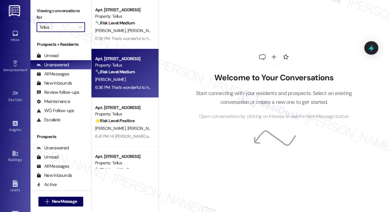
type input "Sea Isle"
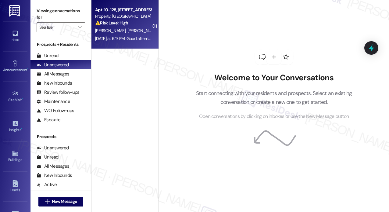
click at [143, 39] on div "[DATE] at 6:17 PM: Good afternoon, we have notice that the water smells bad for…" at bounding box center [213, 38] width 237 height 5
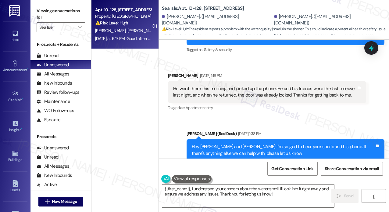
scroll to position [1164, 0]
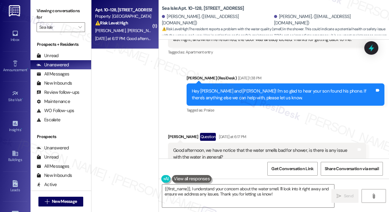
click at [295, 128] on div "Received via SMS [PERSON_NAME] Question [DATE] at 6:17 PM Good afternoon, we ha…" at bounding box center [266, 153] width 207 height 50
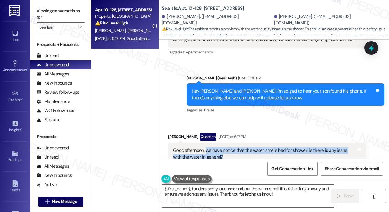
drag, startPoint x: 237, startPoint y: 137, endPoint x: 206, endPoint y: 130, distance: 31.4
click at [206, 147] on div "Good afternoon, we have notice that the water smells bad for shower, is there i…" at bounding box center [264, 153] width 183 height 13
copy div "we have notice that the water smells bad for shower, is there is any issue with…"
click at [259, 192] on textarea "{{first_name}}, I understand your concern about the water smell. I'll look into…" at bounding box center [248, 195] width 172 height 23
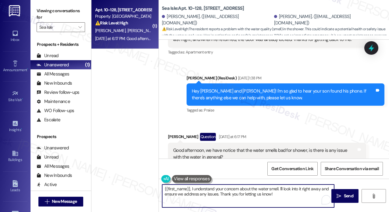
paste textarea "Thanks for letting us know! I'm sorry to hear about the unpleasant smell in you…"
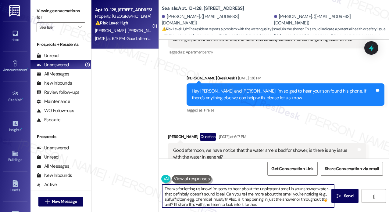
click at [279, 197] on textarea "Thanks for letting us know! I'm sorry to hear about the unpleasant smell in you…" at bounding box center [248, 195] width 172 height 23
type textarea "Thanks for letting us know! I'm sorry to hear about the unpleasant smell in you…"
click at [339, 194] on icon "" at bounding box center [339, 195] width 5 height 5
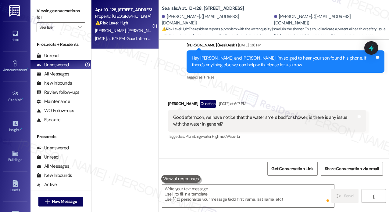
scroll to position [1226, 0]
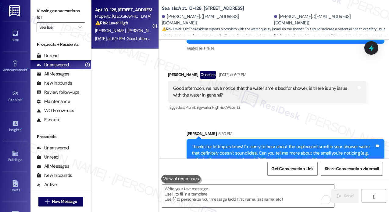
click at [139, 117] on div "( 1 ) Apt. 10-128, 6801 Sea Coral Drive Property: Sea Isle ⚠️ Risk Level: High …" at bounding box center [124, 84] width 67 height 168
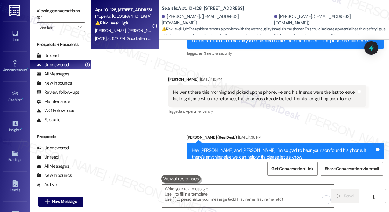
scroll to position [1104, 0]
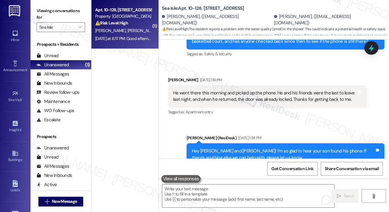
click at [246, 134] on div "Jul 23, 2025 at 1:38 PM" at bounding box center [249, 137] width 25 height 6
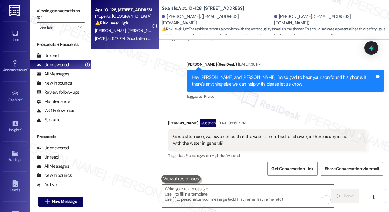
scroll to position [1226, 0]
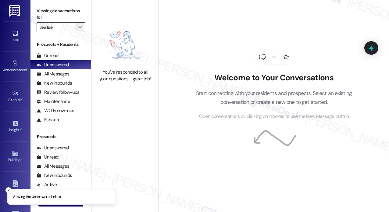
click at [78, 29] on icon "" at bounding box center [79, 27] width 3 height 5
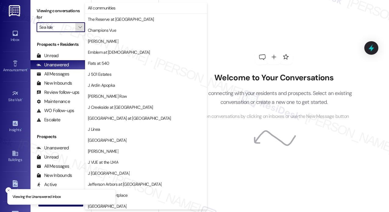
scroll to position [101, 0]
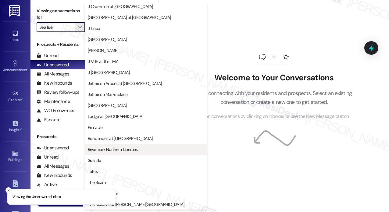
click at [104, 148] on span "Rivermark Northern Liberties" at bounding box center [113, 149] width 50 height 6
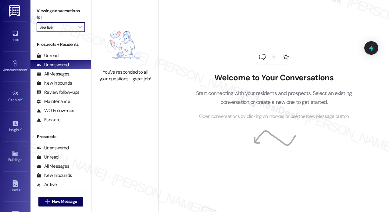
type input "Rivermark Northern Liberties"
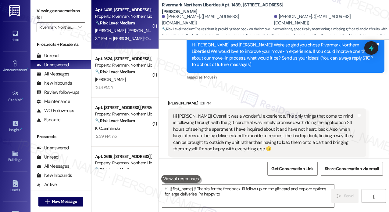
scroll to position [77, 0]
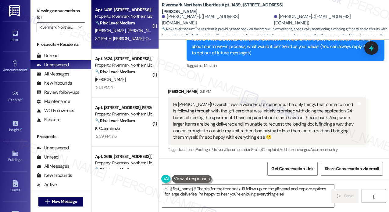
click at [264, 84] on div "Received via SMS Courtney Deyoung 3:11 PM Hi Jay! Overall it was a wonderful ex…" at bounding box center [266, 121] width 207 height 75
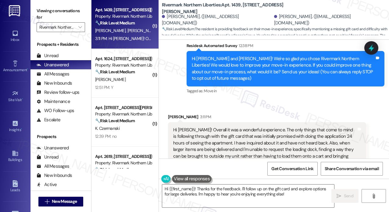
scroll to position [77, 0]
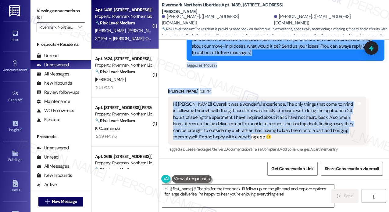
drag, startPoint x: 191, startPoint y: 94, endPoint x: 267, endPoint y: 133, distance: 86.0
click at [269, 134] on div "Lease started Sep 02, 2025 at 8:00 PM Survey, sent via SMS Residesk Automated S…" at bounding box center [274, 99] width 230 height 119
copy div "Hi Michael and Courtney! We're so glad you chose Rivermark Northern Liberties! …"
click at [238, 195] on textarea "Hi {{first_name}}! Thanks for the feedback. I'll follow up on the gift card and…" at bounding box center [248, 195] width 172 height 23
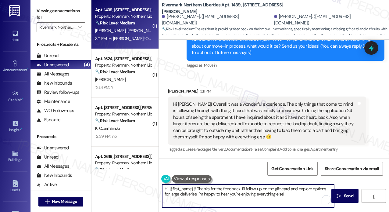
paste textarea "Courtney, thank you so much for the kind words—we’re really glad to hear you’re…"
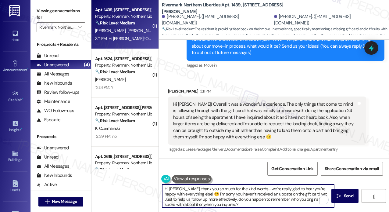
scroll to position [20, 0]
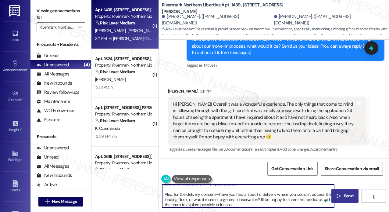
type textarea "Hi Courtney, thank you so much for the kind words—we’re really glad to hear you…"
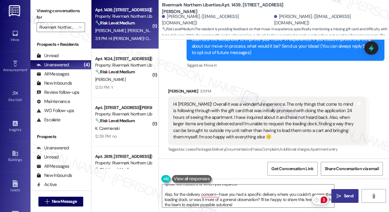
click at [344, 196] on span "Send" at bounding box center [348, 195] width 9 height 6
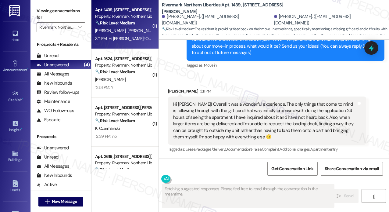
scroll to position [77, 0]
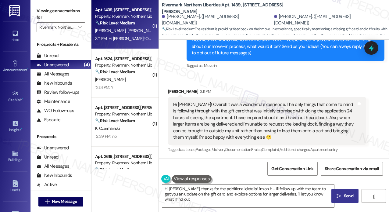
type textarea "Hi Courtney, thanks for the additional details! I'm on it - I'll follow up with…"
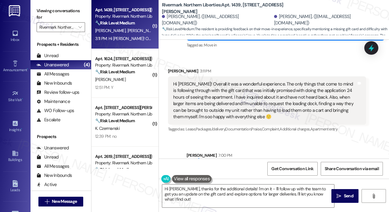
scroll to position [166, 0]
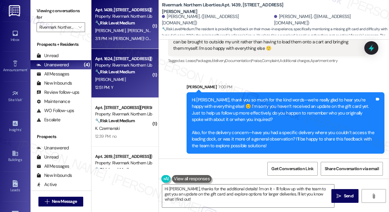
click at [122, 84] on div "12:51 PM: Y 12:51 PM: Y" at bounding box center [124, 88] width 58 height 8
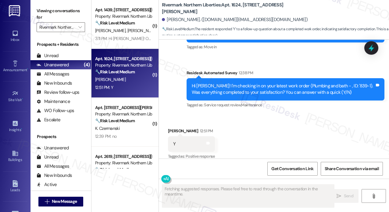
scroll to position [96, 0]
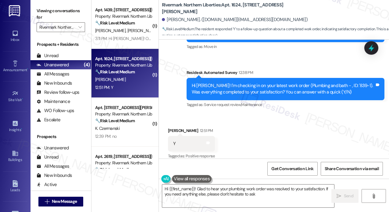
type textarea "Hi {{first_name}}! Glad to hear your plumbing work order was resolved to your s…"
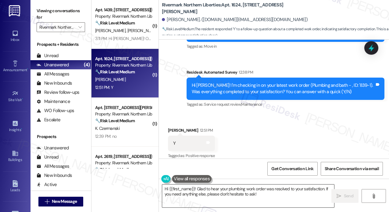
click at [218, 193] on textarea "Hi {{first_name}}! Glad to hear your plumbing work order was resolved to your s…" at bounding box center [248, 195] width 172 height 23
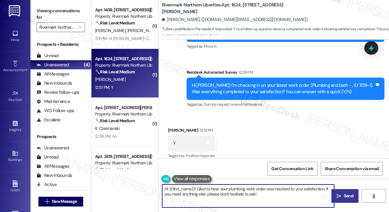
click at [348, 199] on button " Send" at bounding box center [344, 196] width 27 height 14
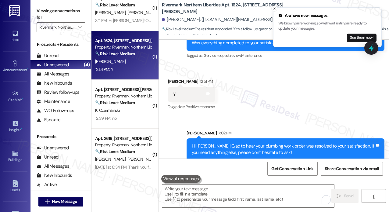
scroll to position [27, 0]
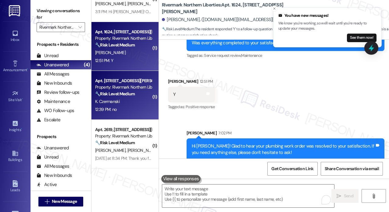
click at [135, 107] on div "12:39 PM: no 12:39 PM: no" at bounding box center [124, 109] width 58 height 8
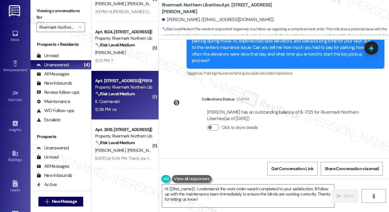
scroll to position [294, 0]
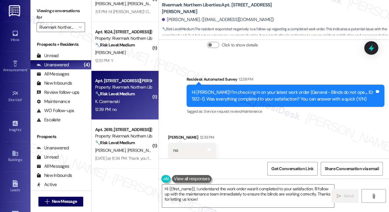
click at [313, 141] on div "Received via SMS Kaitlyn Czermanski 12:39 PM no Tags and notes Tagged as: Negat…" at bounding box center [274, 146] width 230 height 52
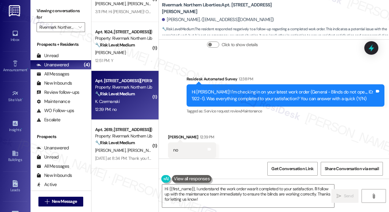
click at [309, 133] on div "Received via SMS Kaitlyn Czermanski 12:39 PM no Tags and notes Tagged as: Negat…" at bounding box center [274, 146] width 230 height 52
click at [248, 192] on textarea "Hi {{first_name}}, I understand the work order wasn't completed to your satisfa…" at bounding box center [248, 195] width 172 height 23
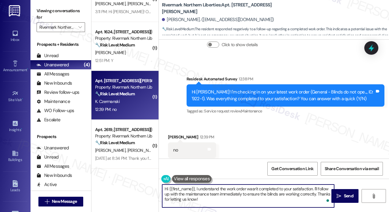
click at [250, 202] on textarea "Hi {{first_name}}, I understand the work order wasn't completed to your satisfa…" at bounding box center [248, 195] width 172 height 23
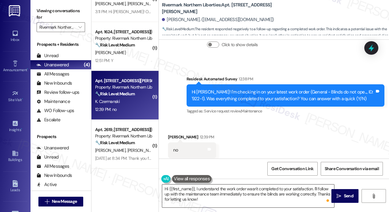
click at [227, 190] on textarea "Hi {{first_name}}, I understand the work order wasn't completed to your satisfa…" at bounding box center [248, 195] width 172 height 23
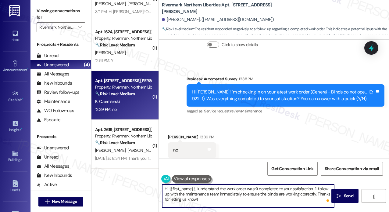
paste textarea "I'm sorry to hear that you are not satisfied with the maintenance repair done o…"
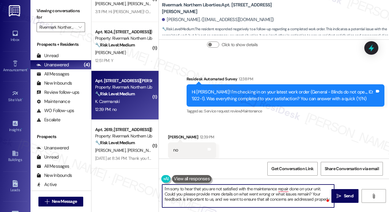
click at [320, 190] on textarea "I'm sorry to hear that you are not satisfied with the maintenance repair done o…" at bounding box center [248, 195] width 172 height 23
type textarea "I'm sorry to hear that you are not satisfied with the maintenance repair done o…"
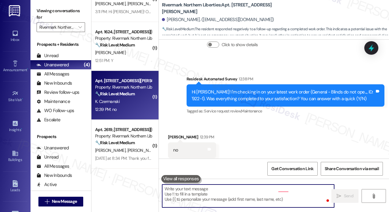
type textarea "Fetching suggested responses. Please feel free to read through the conversation…"
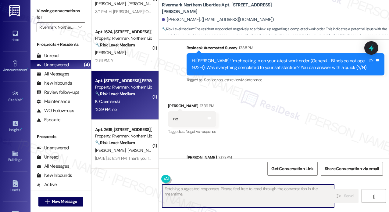
scroll to position [350, 0]
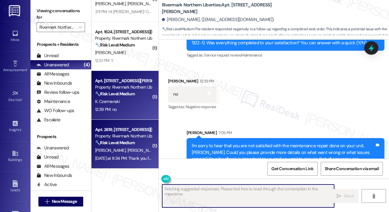
click at [133, 139] on div "Property: Rivermark Northern Liberties" at bounding box center [123, 136] width 56 height 6
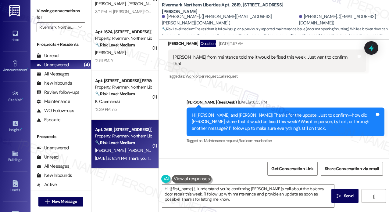
scroll to position [671, 0]
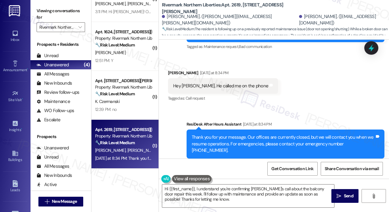
click at [299, 99] on div "Received via SMS Brandon Scher Yesterday at 8:34 PM Hey Jay. He called me on th…" at bounding box center [274, 82] width 230 height 52
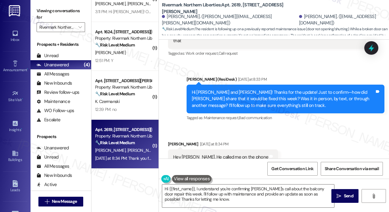
scroll to position [579, 0]
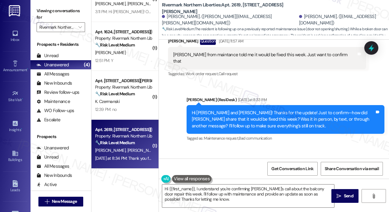
click at [302, 96] on div "Jay (ResiDesk) Yesterday at 8:33 PM" at bounding box center [286, 100] width 198 height 9
click at [307, 74] on div "Received via SMS Brandon Scher Question Sep 10, 2025 at 11:57 AM Damon from mai…" at bounding box center [266, 58] width 207 height 50
click at [313, 83] on div "Sent via SMS Jay (ResiDesk) Yesterday at 8:33 PM Hi Brandon and Laura! Thanks f…" at bounding box center [274, 115] width 230 height 65
click at [293, 92] on div "Sent via SMS Jay (ResiDesk) Yesterday at 8:33 PM Hi Brandon and Laura! Thanks f…" at bounding box center [285, 119] width 207 height 55
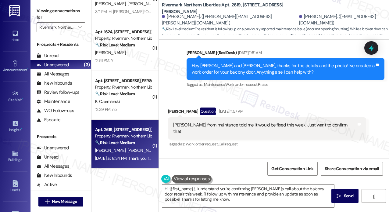
scroll to position [519, 0]
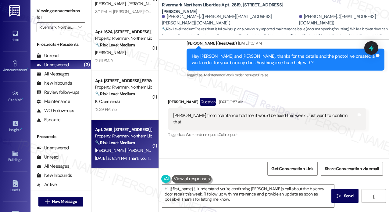
click at [266, 113] on div "Damon from maintance told me it would be fixed this week. Just want to confirm …" at bounding box center [264, 118] width 183 height 13
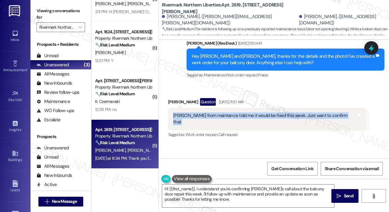
click at [266, 113] on div "Damon from maintance told me it would be fixed this week. Just want to confirm …" at bounding box center [264, 118] width 183 height 13
copy div "Damon from maintance told me it would be fixed this week. Just want to confirm …"
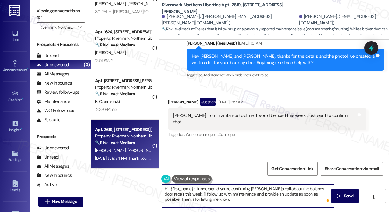
drag, startPoint x: 213, startPoint y: 201, endPoint x: 194, endPoint y: 190, distance: 21.5
click at [194, 190] on textarea "Hi {{first_name}}, I understand you're confirming Damon's call about the balcon…" at bounding box center [248, 195] width 172 height 23
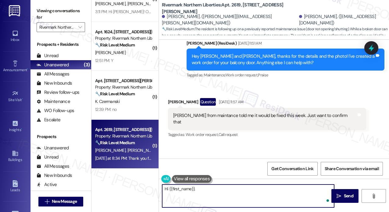
paste textarea "Just following up—was Damon from maintenance able to stop by and take a look at…"
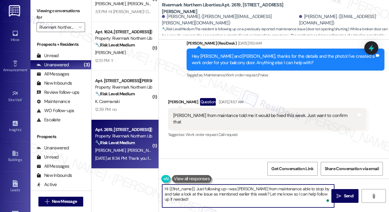
click at [305, 195] on textarea "Hi {{first_name}}. Just following up—was Damon from maintenance able to stop by…" at bounding box center [248, 195] width 172 height 23
type textarea "Hi {{first_name}}. Just following up—was Damon from maintenance able to stop by…"
click at [340, 195] on icon "" at bounding box center [339, 195] width 5 height 5
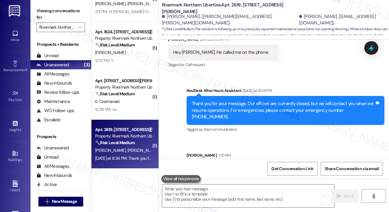
scroll to position [727, 0]
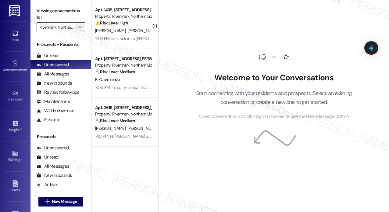
click at [83, 26] on span "" at bounding box center [80, 27] width 6 height 10
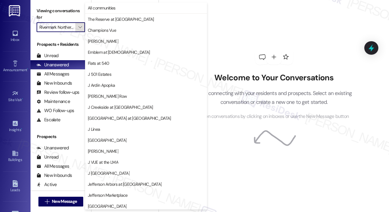
scroll to position [101, 0]
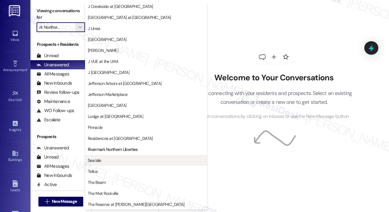
click at [120, 161] on span "Sea Isle" at bounding box center [146, 160] width 116 height 6
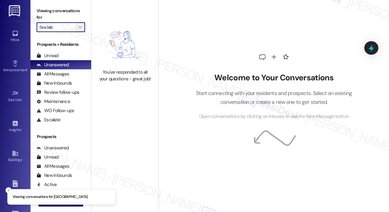
click at [80, 29] on icon "" at bounding box center [79, 27] width 3 height 5
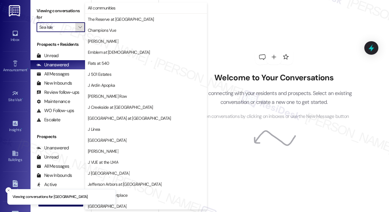
scroll to position [101, 0]
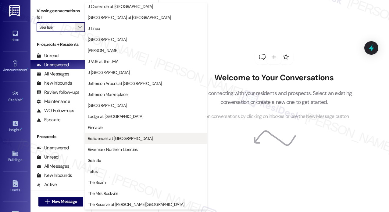
click at [110, 139] on span "Residences at [GEOGRAPHIC_DATA]" at bounding box center [120, 138] width 65 height 6
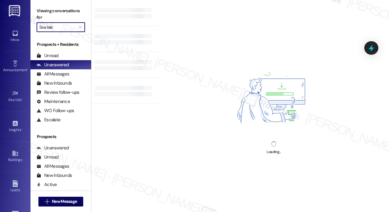
type input "Residences at [GEOGRAPHIC_DATA]"
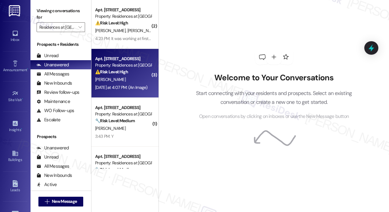
click at [143, 74] on div "⚠️ Risk Level: High The resident's AC is not working, causing discomfort and fr…" at bounding box center [123, 72] width 56 height 6
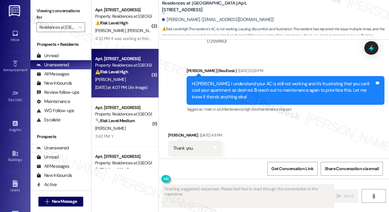
scroll to position [7126, 0]
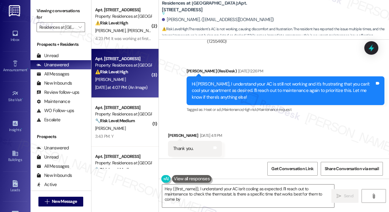
type textarea "Hey {{first_name}}, I understand your AC isn't cooling as expected. I'll reach …"
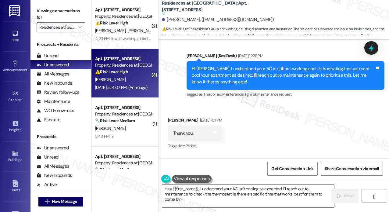
scroll to position [7126, 0]
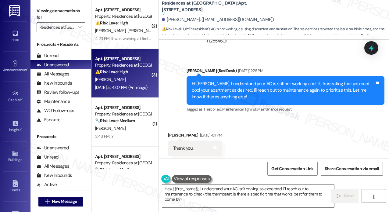
click at [322, 179] on div "Received via SMS [PERSON_NAME] Question [DATE] 6:06 PM Has to be the thermostat…" at bounding box center [266, 212] width 207 height 66
click at [370, 46] on icon at bounding box center [371, 48] width 10 height 10
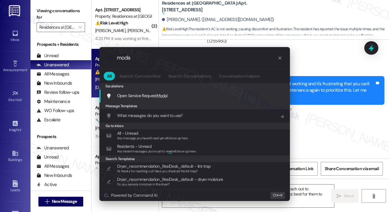
type input "modal"
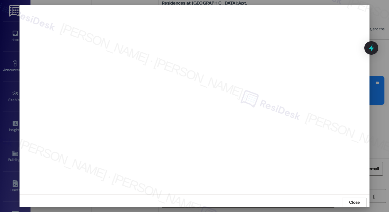
scroll to position [0, 0]
click at [351, 203] on span "Close" at bounding box center [354, 203] width 11 height 6
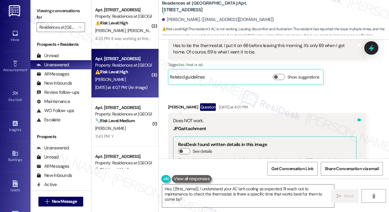
scroll to position [7218, 0]
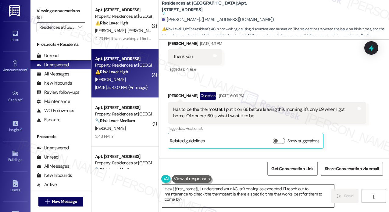
click at [280, 195] on textarea "Hey {{first_name}}, I understand your AC isn't cooling as expected. I'll reach …" at bounding box center [248, 195] width 172 height 23
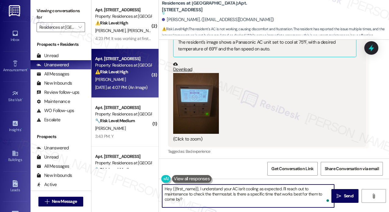
scroll to position [6669, 0]
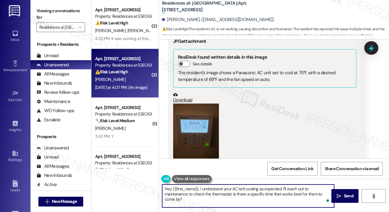
drag, startPoint x: 326, startPoint y: 12, endPoint x: 320, endPoint y: 5, distance: 9.3
click at [326, 12] on div "Residences at [GEOGRAPHIC_DATA]: Apt. [STREET_ADDRESS] Suggested actions and no…" at bounding box center [275, 19] width 227 height 34
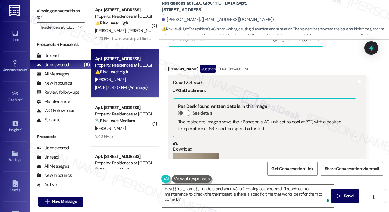
scroll to position [7339, 0]
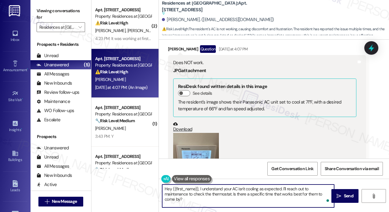
click at [241, 200] on textarea "Hey {{first_name}}, I understand your AC isn't cooling as expected. I'll reach …" at bounding box center [248, 195] width 172 height 23
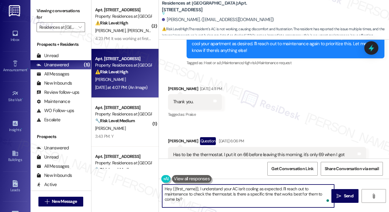
scroll to position [7156, 0]
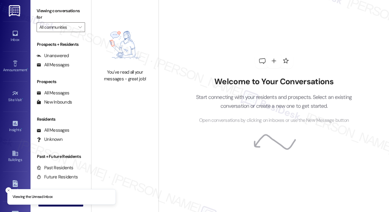
type input "Residences at [GEOGRAPHIC_DATA]"
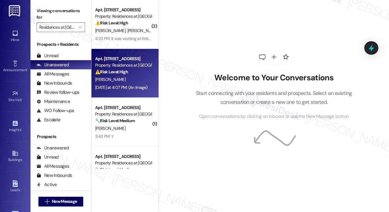
click at [135, 88] on div "Yesterday at 4:07 PM: (An Image) Yesterday at 4:07 PM: (An Image)" at bounding box center [121, 86] width 52 height 5
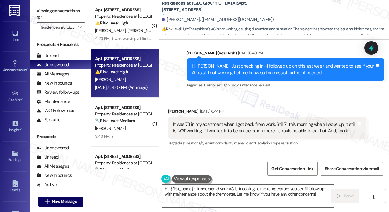
scroll to position [6943, 0]
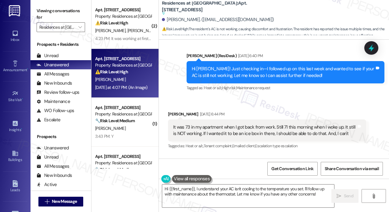
drag, startPoint x: 280, startPoint y: 74, endPoint x: 221, endPoint y: 70, distance: 58.3
click at [221, 182] on div "ResiDesk escalation to site team -> Risk Level: High risk Topics: Follow-Up On …" at bounding box center [284, 195] width 154 height 26
copy div "Follow-Up On WO #7200-1"
click at [229, 197] on textarea "Hi {{first_name}}, I understand your AC isn't cooling to the temperature you se…" at bounding box center [248, 195] width 172 height 23
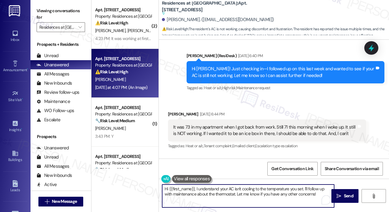
drag, startPoint x: 195, startPoint y: 188, endPoint x: 322, endPoint y: 194, distance: 127.0
click at [322, 194] on textarea "Hi {{first_name}}, I understand your AC isn't cooling to the temperature you se…" at bounding box center [248, 195] width 172 height 23
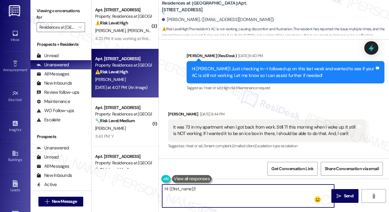
paste textarea "I just wanted to update you that I’m still not getting a response from the team…"
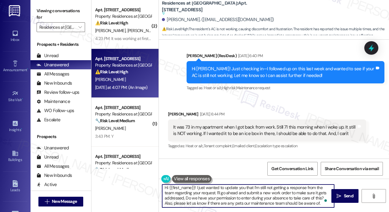
scroll to position [1, 0]
type textarea "Hi {{first_name}}! I just wanted to update you that I’m still not getting a res…"
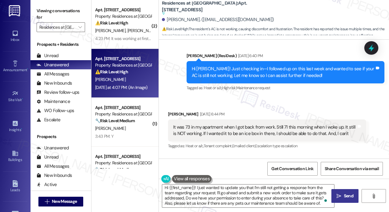
click at [334, 195] on button " Send" at bounding box center [344, 196] width 27 height 14
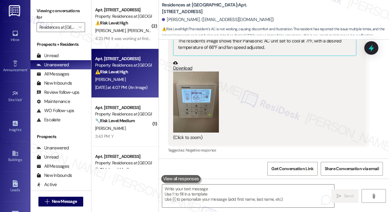
scroll to position [7386, 0]
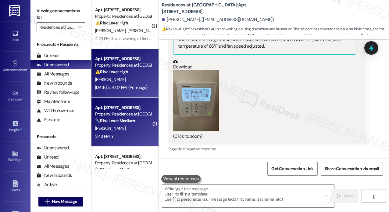
click at [134, 135] on div "3:43 PM: Y 3:43 PM: Y" at bounding box center [124, 136] width 58 height 8
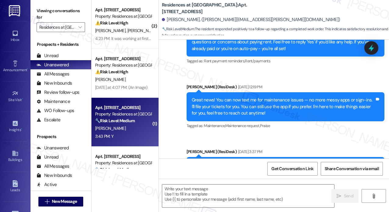
type textarea "Fetching suggested responses. Please feel free to read through the conversation…"
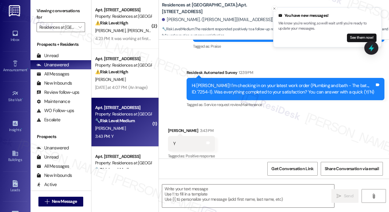
scroll to position [793, 0]
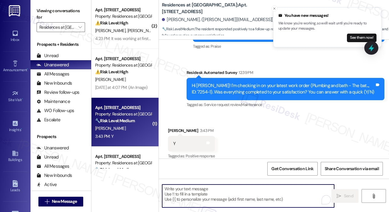
click at [276, 197] on textarea "To enrich screen reader interactions, please activate Accessibility in Grammarl…" at bounding box center [248, 195] width 172 height 23
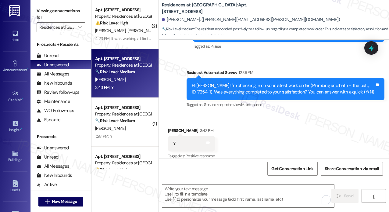
click at [227, 125] on div "Received via SMS Nicole Fleming 3:43 PM Y Tags and notes Tagged as: Positive re…" at bounding box center [274, 139] width 230 height 52
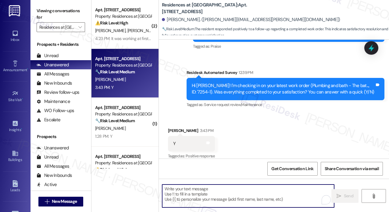
click at [228, 192] on textarea "To enrich screen reader interactions, please activate Accessibility in Grammarl…" at bounding box center [248, 195] width 172 height 23
paste textarea "That’s wonderful to hear! We’re so glad that you’re satisfied with the recent w…"
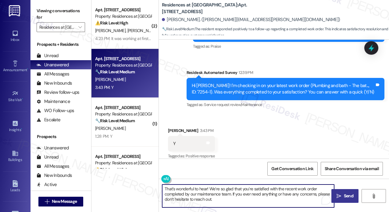
type textarea "That’s wonderful to hear! We’re so glad that you’re satisfied with the recent w…"
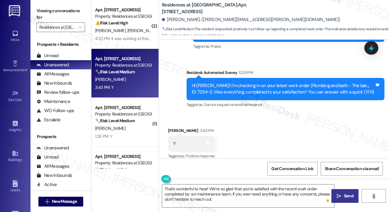
click at [341, 194] on icon "" at bounding box center [339, 195] width 5 height 5
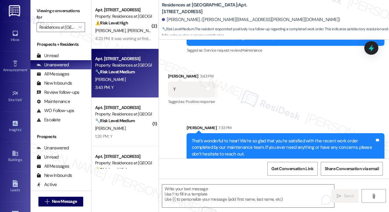
scroll to position [849, 0]
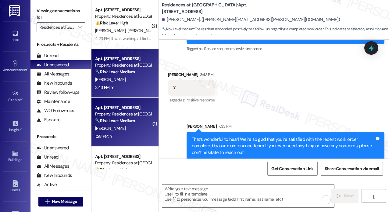
click at [119, 135] on div "1:28 PM: Y 1:28 PM: Y" at bounding box center [124, 136] width 58 height 8
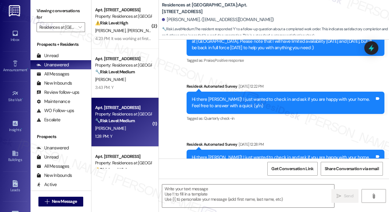
type textarea "Fetching suggested responses. Please feel free to read through the conversation…"
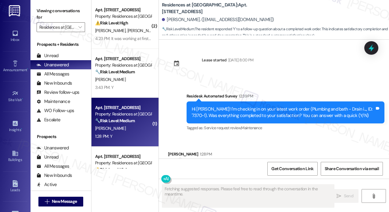
scroll to position [1314, 0]
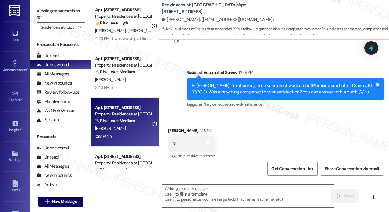
click at [316, 123] on div "Received via SMS Caitlin Brown 1:28 PM Y Tags and notes Tagged as: Positive res…" at bounding box center [274, 139] width 230 height 52
click at [260, 196] on textarea at bounding box center [248, 195] width 172 height 23
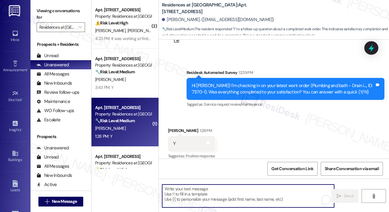
paste textarea "That’s wonderful to hear! We’re so glad that you’re satisfied with the recent w…"
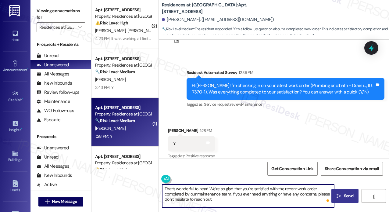
type textarea "That’s wonderful to hear! We’re so glad that you’re satisfied with the recent w…"
click at [338, 192] on button " Send" at bounding box center [344, 196] width 27 height 14
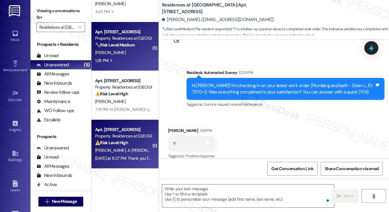
click at [135, 148] on span "A. Guzman Martinez" at bounding box center [144, 149] width 35 height 5
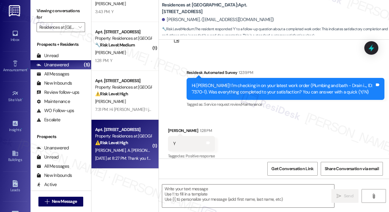
type textarea "Fetching suggested responses. Please feel free to read through the conversation…"
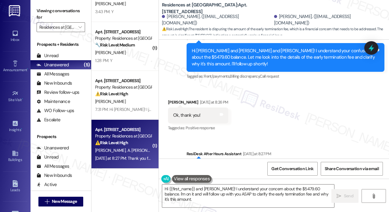
scroll to position [2867, 0]
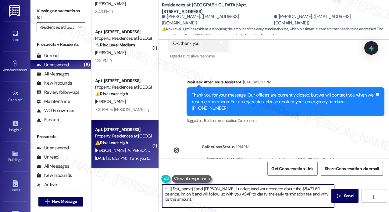
click at [242, 197] on textarea "Hi {{first_name}} and Jacob! I understand your concern about the $5479.60 balan…" at bounding box center [248, 195] width 172 height 23
click at [242, 196] on textarea "Hi {{first_name}} and Jacob! I understand your concern about the $5479.60 balan…" at bounding box center [248, 195] width 172 height 23
click at [243, 194] on textarea "Hi {{first_name}} and Jacob! I understand your concern about the $5479.60 balan…" at bounding box center [248, 195] width 172 height 23
click at [242, 193] on textarea "Hi {{first_name}} and Jacob! I understand your concern about the $5479.60 balan…" at bounding box center [248, 195] width 172 height 23
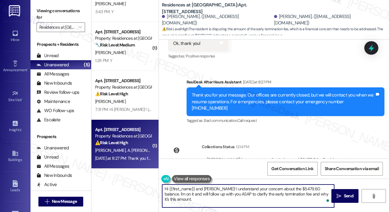
click at [242, 193] on textarea "Hi {{first_name}} and Jacob! I understand your concern about the $5479.60 balan…" at bounding box center [248, 195] width 172 height 23
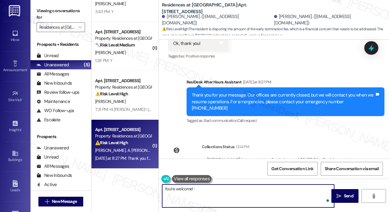
type textarea "You're welcome! :)"
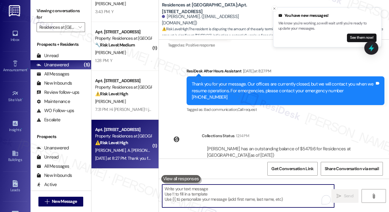
scroll to position [2910, 0]
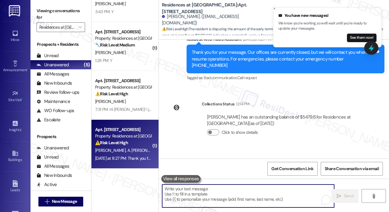
click at [272, 149] on div "Sent via SMS Sarah 7:34 PM You're welcome! :) Tags and notes" at bounding box center [274, 170] width 230 height 42
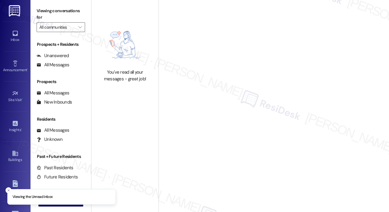
type input "Residences at [GEOGRAPHIC_DATA]"
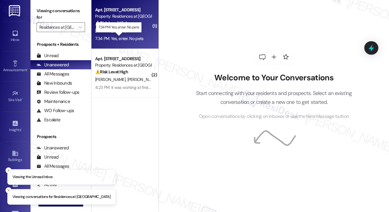
click at [133, 40] on div "7:34 PM: Yes, enter. No pets 7:34 PM: Yes, enter. No pets" at bounding box center [119, 38] width 48 height 5
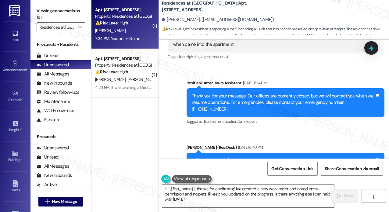
scroll to position [6882, 0]
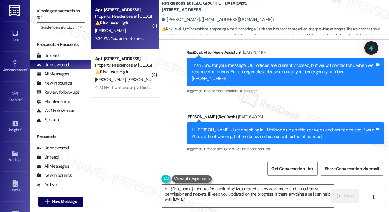
click at [348, 99] on div "Lease started [DATE] 8:00 PM Survey, sent via SMS Residesk Automated Survey [DA…" at bounding box center [274, 99] width 230 height 119
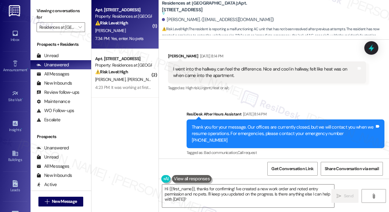
scroll to position [6821, 0]
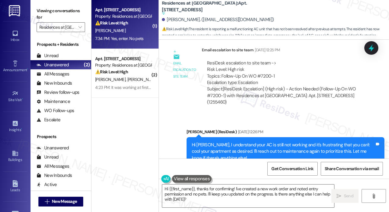
scroll to position [7096, 0]
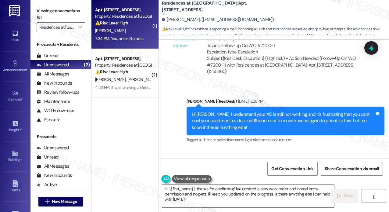
copy div "Has to be the thermostat. I put it on 66 before leaving this morning, it's only…"
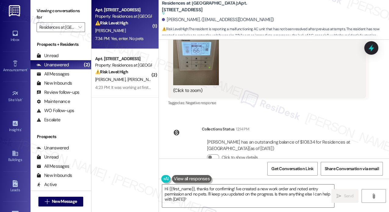
scroll to position [7462, 0]
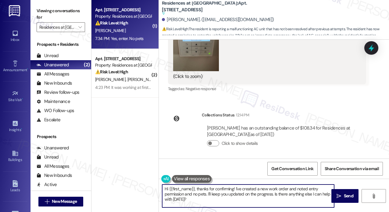
click at [216, 202] on textarea "Hi {{first_name}}, thanks for confirming! I've created a new work order and not…" at bounding box center [248, 195] width 172 height 23
click at [225, 199] on textarea "Hi {{first_name}}, thanks for confirming! I've created a new work order and not…" at bounding box center [248, 195] width 172 height 23
click at [304, 192] on textarea "Hi {{first_name}}, thanks for confirming! I've created a new work order and not…" at bounding box center [248, 195] width 172 height 23
drag, startPoint x: 274, startPoint y: 192, endPoint x: 279, endPoint y: 198, distance: 7.6
click at [279, 198] on textarea "Hi {{first_name}}, thanks for confirming! I've created a new work order and not…" at bounding box center [248, 195] width 172 height 23
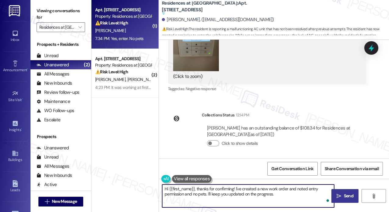
type textarea "Hi {{first_name}}, thanks for confirming! I've created a new work order and not…"
click at [343, 196] on span "Send" at bounding box center [349, 195] width 12 height 6
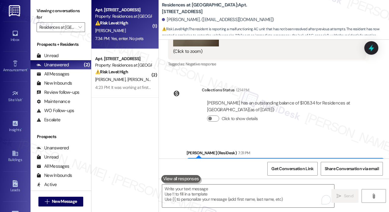
scroll to position [7495, 0]
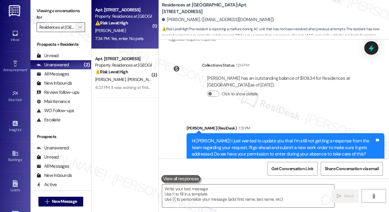
click at [80, 28] on icon "" at bounding box center [79, 27] width 3 height 5
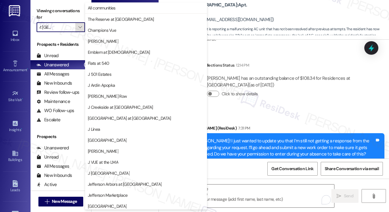
scroll to position [101, 0]
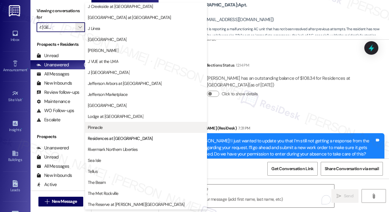
click at [115, 129] on span "Pinnacle" at bounding box center [146, 127] width 116 height 6
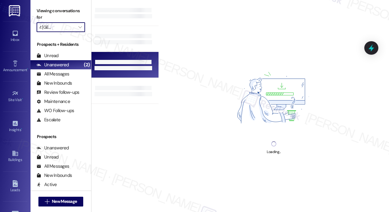
type input "Pinnacle"
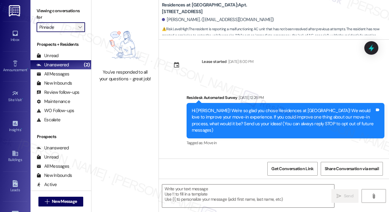
type textarea "Fetching suggested responses. Please feel free to read through the conversation…"
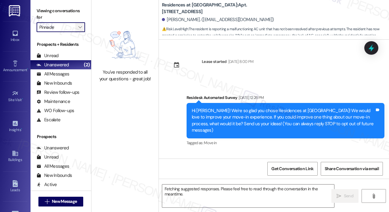
click at [81, 27] on icon "" at bounding box center [79, 27] width 3 height 5
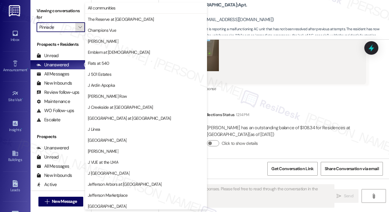
scroll to position [101, 0]
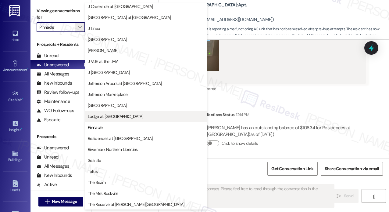
click at [107, 115] on span "Lodge at [GEOGRAPHIC_DATA]" at bounding box center [115, 116] width 55 height 6
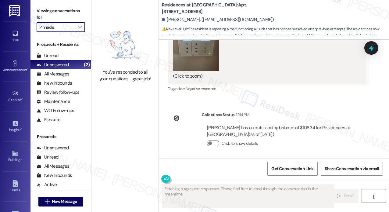
type input "Lodge at [GEOGRAPHIC_DATA]"
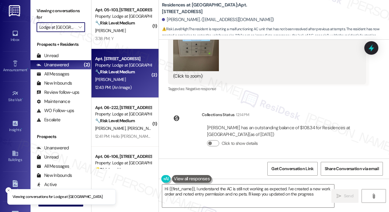
type textarea "Hi {{first_name}}, I understand the AC is still not working as expected. I've c…"
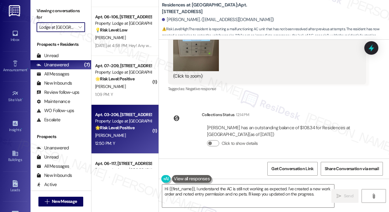
scroll to position [143, 0]
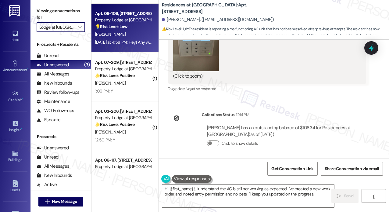
click at [129, 40] on div "Yesterday at 4:58 PM: Hey! Any word on a reserved parking space? Yesterday at 4…" at bounding box center [151, 41] width 113 height 5
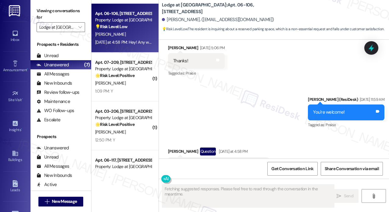
scroll to position [1555, 0]
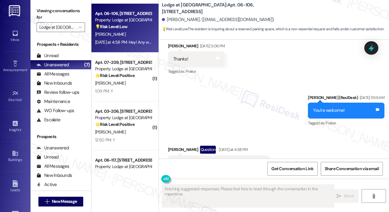
click at [273, 95] on div "Sent via SMS Jay (ResiDesk) Sep 05, 2025 at 11:59 AM You're welcome! Tags and n…" at bounding box center [274, 106] width 230 height 52
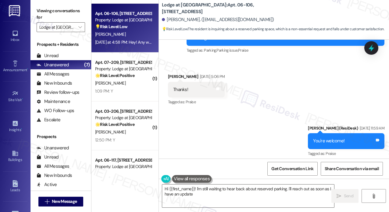
type textarea "Hi {{first_name}}! I'm still waiting to hear back about reserved parking. I'll …"
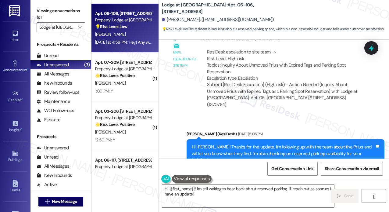
scroll to position [1372, 0]
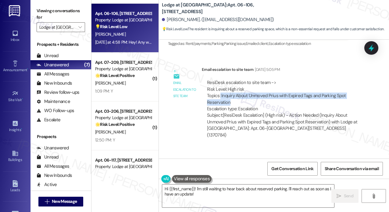
drag, startPoint x: 252, startPoint y: 87, endPoint x: 223, endPoint y: 84, distance: 30.1
click at [220, 83] on div "ResiDesk escalation to site team -> Risk Level: High risk Topics: Inquiry About…" at bounding box center [284, 95] width 154 height 33
copy div "Inquiry About Unmoved Prius with Expired Tags and Parking Spot Reservation"
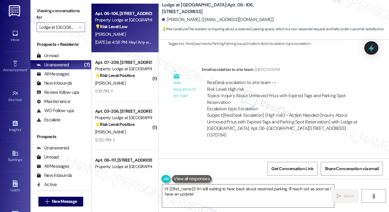
click at [347, 66] on div "Email escalation to site team Sep 04, 2025 at 5:05 PM" at bounding box center [284, 70] width 164 height 9
click at [371, 47] on icon at bounding box center [371, 47] width 7 height 9
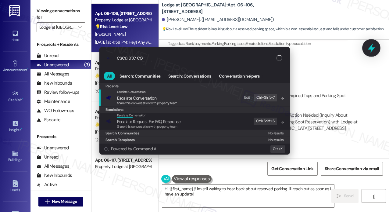
type input "escalate con"
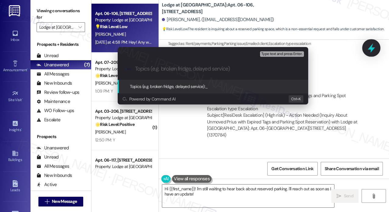
type input "Inquiry About Unmoved Prius with Expired Tags and Parking Spot Reservation"
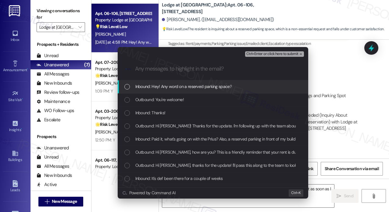
click at [156, 86] on span "Inbound: Hey! Any word on a reserved parking space?" at bounding box center [183, 86] width 96 height 7
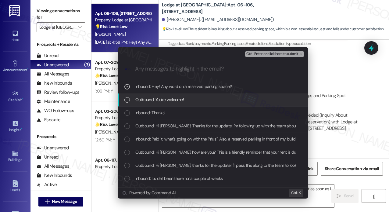
click at [157, 96] on span "Outbound: You're welcome!" at bounding box center [159, 99] width 49 height 7
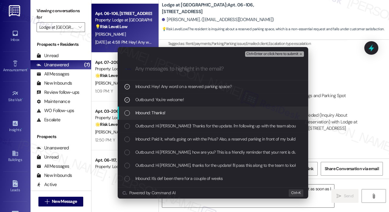
click at [157, 113] on span "Inbound: Thanks!" at bounding box center [150, 112] width 30 height 7
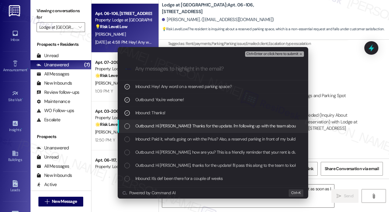
click at [159, 122] on span "Outbound: Hi Alexis! Thanks for the update. I'm following up with the team abou…" at bounding box center [314, 125] width 359 height 7
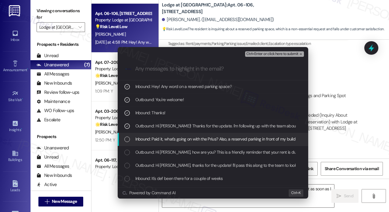
click at [160, 138] on span "Inbound: Paid it, what's going on with the Prius? Also, a reserved parking in f…" at bounding box center [217, 138] width 165 height 7
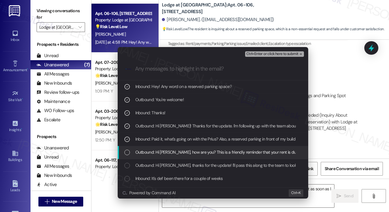
click at [160, 149] on span "Outbound: Hi Alexis, how are you? This is a friendly reminder that your rent is…" at bounding box center [257, 151] width 244 height 7
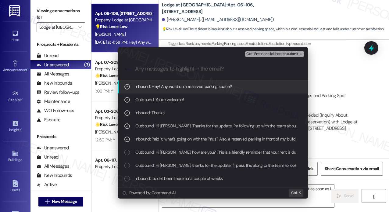
click at [259, 53] on span "Ctrl+Enter or click here to submit" at bounding box center [272, 54] width 52 height 4
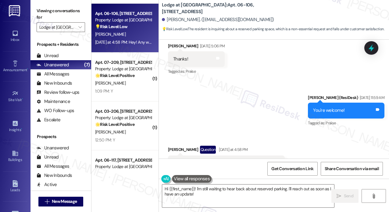
scroll to position [1555, 0]
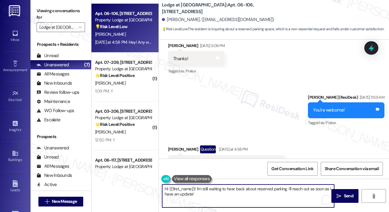
click at [267, 195] on textarea "Hi {{first_name}}! I'm still waiting to hear back about reserved parking. I'll …" at bounding box center [248, 195] width 172 height 23
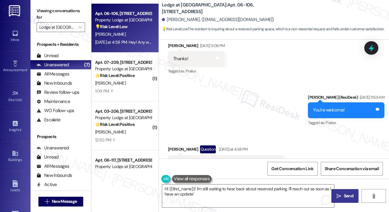
click at [352, 195] on span "Send" at bounding box center [348, 195] width 9 height 6
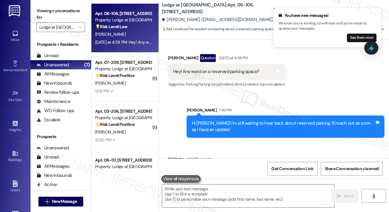
scroll to position [1646, 0]
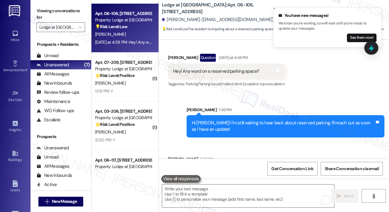
click at [323, 142] on div "Received via SMS Alexis Nance 7:49 PM Thanks! Tags and notes" at bounding box center [274, 163] width 230 height 42
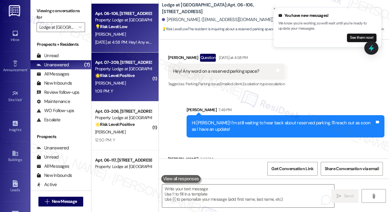
click at [145, 92] on div "1:09 PM: Y 1:09 PM: Y" at bounding box center [124, 91] width 58 height 8
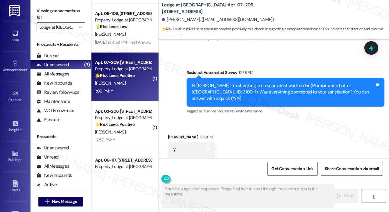
scroll to position [417, 0]
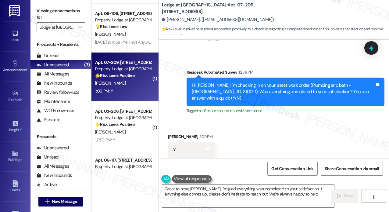
type textarea "Great to hear, Zoe! I'm glad everything was completed to your satisfaction. If …"
click at [229, 135] on div "Received via SMS Zoe Coleman 1:09 PM Y Tags and notes Tagged as: Positive respo…" at bounding box center [274, 146] width 230 height 52
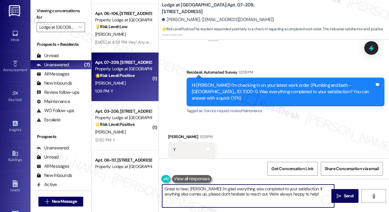
click at [297, 193] on textarea "Great to hear, Zoe! I'm glad everything was completed to your satisfaction. If …" at bounding box center [248, 195] width 172 height 23
click at [347, 197] on span "Send" at bounding box center [348, 195] width 9 height 6
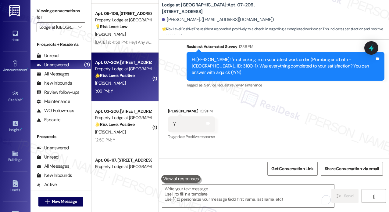
scroll to position [466, 0]
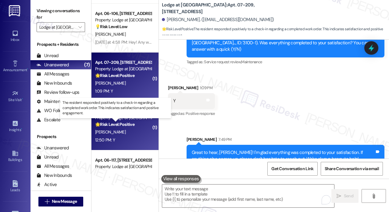
click at [127, 123] on strong "🌟 Risk Level: Positive" at bounding box center [114, 123] width 39 height 5
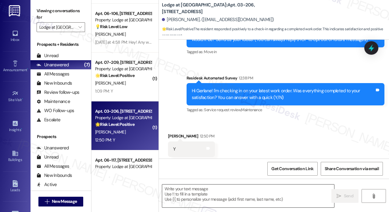
type textarea "Fetching suggested responses. Please feel free to read through the conversation…"
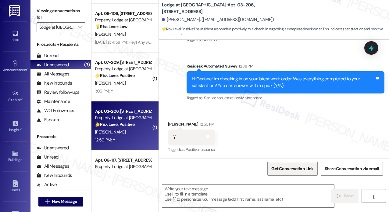
scroll to position [96, 0]
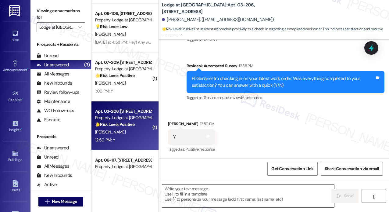
click at [275, 191] on textarea at bounding box center [248, 195] width 172 height 23
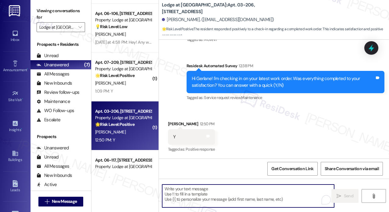
paste textarea "Inquiry About Unmoved Prius with Expired Tags and Parking Spot Reservation"
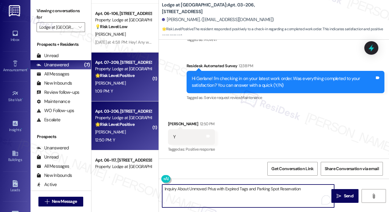
type textarea "Inquiry About Unmoved Prius with Expired Tags and Parking Spot Reservation"
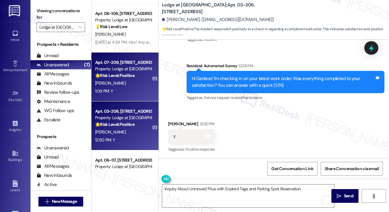
click at [145, 91] on div "1:09 PM: Y 1:09 PM: Y" at bounding box center [124, 91] width 58 height 8
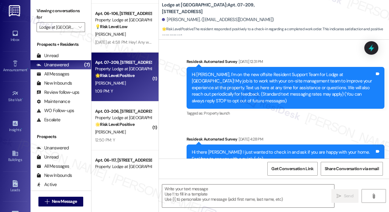
type textarea "Fetching suggested responses. Please feel free to read through the conversation…"
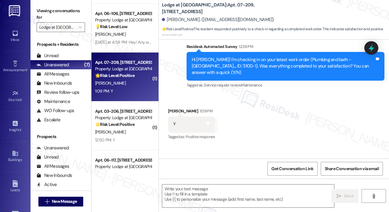
scroll to position [475, 0]
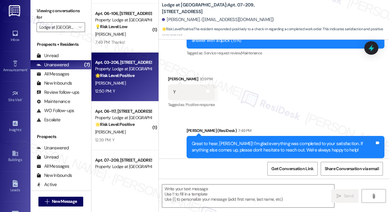
type textarea "Fetching suggested responses. Please feel free to read through the conversation…"
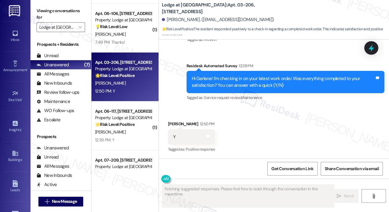
scroll to position [96, 0]
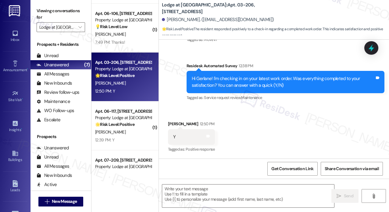
click at [285, 132] on div "Received via SMS Gerlane Jackson 12:50 PM Y Tags and notes Tagged as: Positive …" at bounding box center [274, 133] width 230 height 52
click at [243, 190] on textarea at bounding box center [248, 195] width 172 height 23
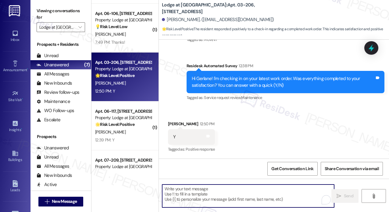
paste textarea "That’s wonderful to hear! We’re so glad that you’re satisfied with the recent w…"
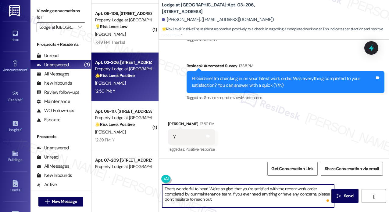
click at [244, 202] on textarea "That’s wonderful to hear! We’re so glad that you’re satisfied with the recent w…" at bounding box center [248, 195] width 172 height 23
type textarea "That’s wonderful to hear! We’re so glad that you’re satisfied with the recent w…"
click at [347, 195] on span "Send" at bounding box center [348, 195] width 9 height 6
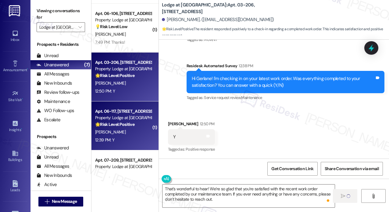
click at [145, 134] on div "M. Montoya" at bounding box center [124, 132] width 58 height 8
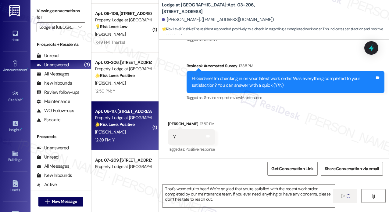
type textarea "Fetching suggested responses. Please feel free to read through the conversation…"
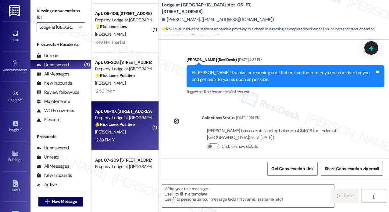
type textarea "Fetching suggested responses. Please feel free to read through the conversation…"
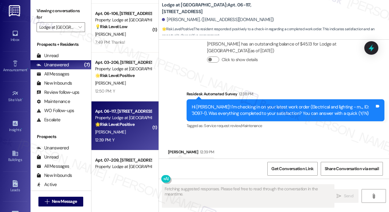
scroll to position [493, 0]
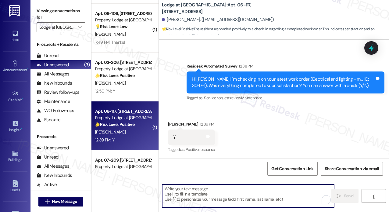
click at [244, 200] on textarea "To enrich screen reader interactions, please activate Accessibility in Grammarl…" at bounding box center [248, 195] width 172 height 23
paste textarea "That’s wonderful to hear! We’re so glad that you’re satisfied with the recent w…"
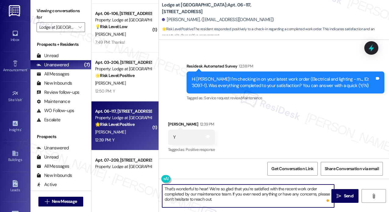
scroll to position [493, 0]
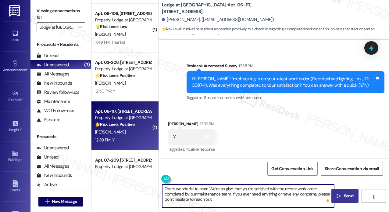
type textarea "That’s wonderful to hear! We’re so glad that you’re satisfied with the recent w…"
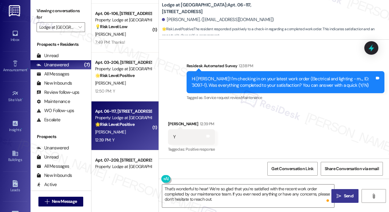
click at [335, 198] on span " Send" at bounding box center [344, 195] width 19 height 6
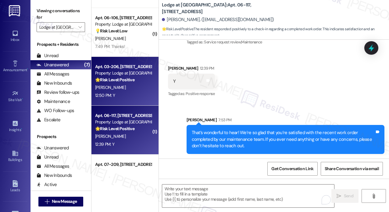
scroll to position [112, 0]
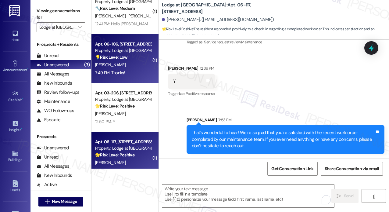
click at [132, 73] on div "7:49 PM: Thanks! 7:49 PM: Thanks!" at bounding box center [124, 73] width 58 height 8
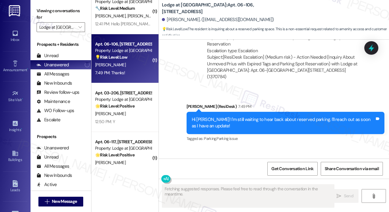
scroll to position [1753, 0]
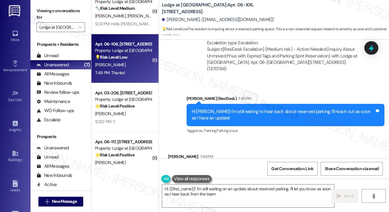
type textarea "Hi {{first_name}}! I'm still waiting on an update about reserved parking. I'll …"
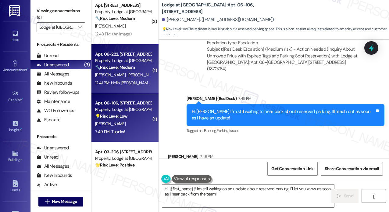
scroll to position [51, 0]
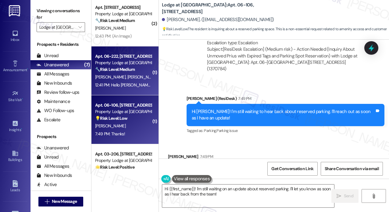
click at [122, 66] on div "🔧 Risk Level: Medium The resident is responding to a check-in about a completed…" at bounding box center [123, 69] width 56 height 6
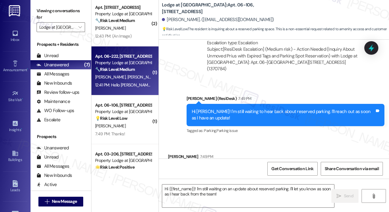
type textarea "Fetching suggested responses. Please feel free to read through the conversation…"
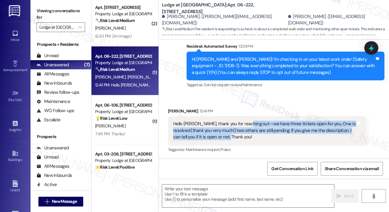
drag, startPoint x: 261, startPoint y: 138, endPoint x: 247, endPoint y: 122, distance: 20.9
click at [247, 122] on div "Hello Jay, thank you for reaching out--we have three tickets open for you. One …" at bounding box center [264, 130] width 183 height 20
copy div "we have three tickets open for you. One is resolved (thank you very much!) two …"
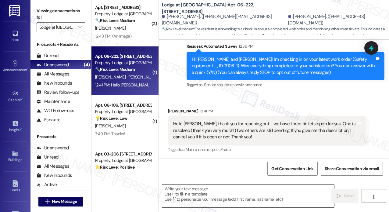
click at [195, 192] on textarea at bounding box center [248, 195] width 172 height 23
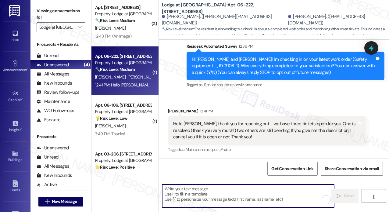
paste textarea "Thanks for the update! Could you please share the work order numbers or a brief…"
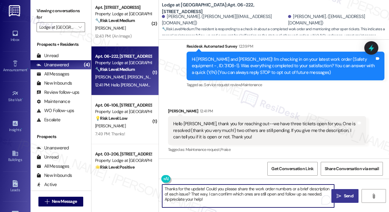
type textarea "Thanks for the update! Could you please share the work order numbers or a brief…"
click at [347, 194] on span "Send" at bounding box center [348, 195] width 9 height 6
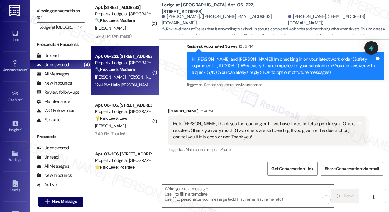
click at [284, 100] on div "Received via SMS Srikanth Rajagopalan 12:41 PM Hello Jay, thank you for reachin…" at bounding box center [274, 126] width 230 height 65
click at [83, 26] on button "" at bounding box center [80, 27] width 10 height 10
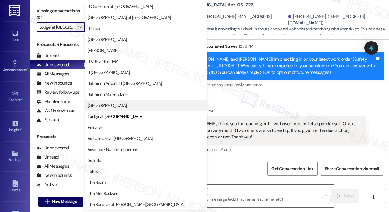
click at [119, 104] on span "[GEOGRAPHIC_DATA]" at bounding box center [107, 105] width 39 height 6
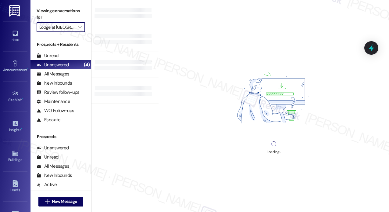
type input "[GEOGRAPHIC_DATA]"
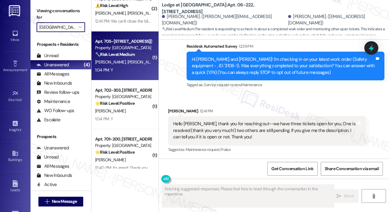
scroll to position [27, 0]
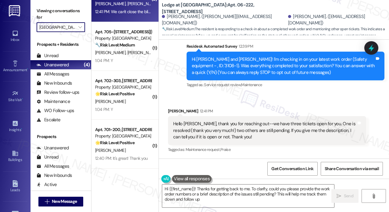
type textarea "Hi {{first_name}}! Thanks for getting back to me. To clarify, could you please …"
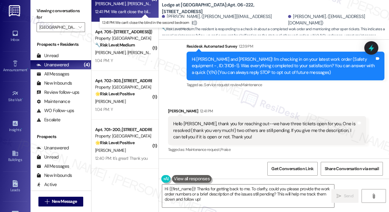
click at [124, 12] on div "12:41 PM: We can't close the blind in the second bedroom 12:41 PM: We can't clo…" at bounding box center [145, 11] width 100 height 5
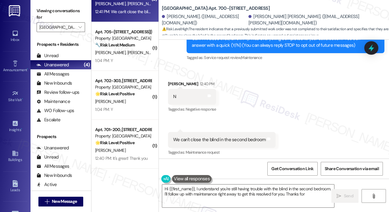
scroll to position [81, 0]
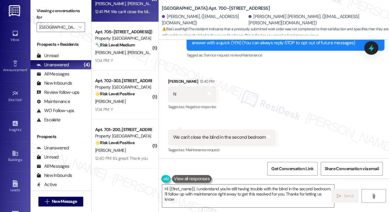
type textarea "Hi {{first_name}}, I understand you're still having trouble with the blind in t…"
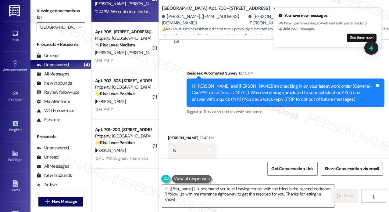
scroll to position [20, 0]
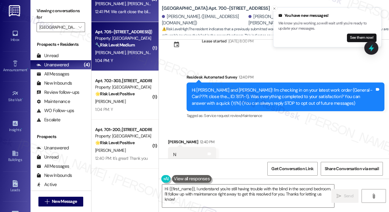
click at [132, 66] on div "Apt. 705-202, 600 Sommerset Park Dr SE Property: Jefferson Somerset Park 🔧 Risk…" at bounding box center [124, 46] width 67 height 49
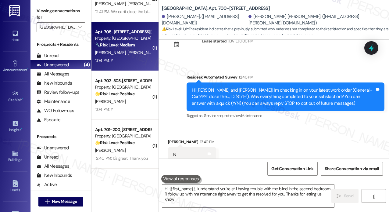
type textarea "Hi {{first_name}}, I understand you're still having trouble with the blind in t…"
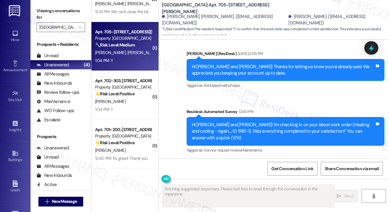
scroll to position [808, 0]
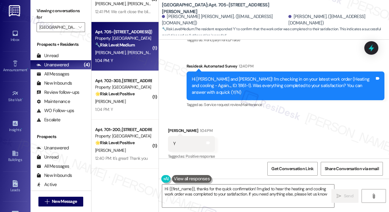
type textarea "Hi {{first_name}}, thanks for the quick confirmation! I'm glad to hear the heat…"
click at [237, 186] on textarea "Hi {{first_name}}, thanks for the quick confirmation! I'm glad to hear the heat…" at bounding box center [248, 195] width 172 height 23
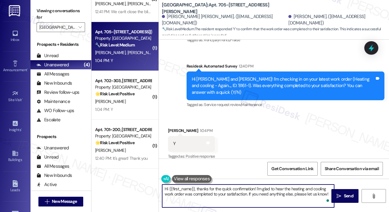
click at [307, 191] on textarea "Hi {{first_name}}, thanks for the quick confirmation! I'm glad to hear the heat…" at bounding box center [248, 195] width 172 height 23
click at [349, 194] on span "Send" at bounding box center [348, 195] width 9 height 6
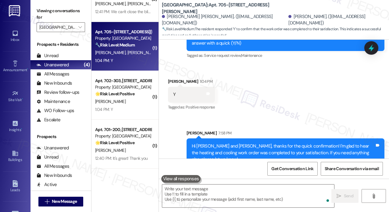
scroll to position [857, 0]
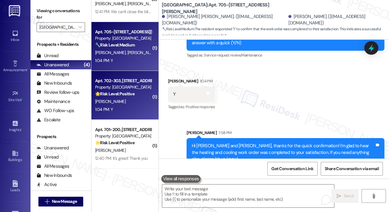
click at [134, 110] on div "1:04 PM: Y 1:04 PM: Y" at bounding box center [124, 109] width 58 height 8
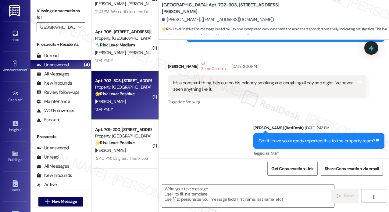
type textarea "Fetching suggested responses. Please feel free to read through the conversation…"
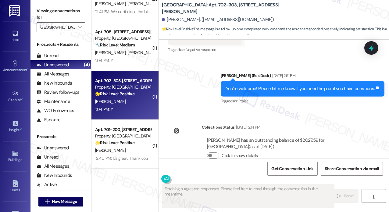
scroll to position [3917, 0]
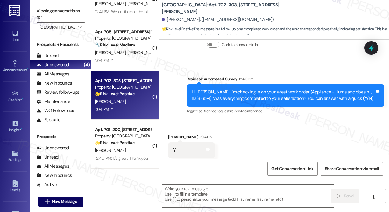
click at [266, 130] on div "Received via SMS Michael Beatson 1:04 PM Y Tags and notes Tagged as: Positive r…" at bounding box center [274, 146] width 230 height 52
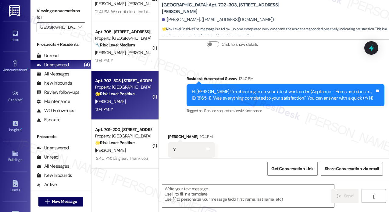
click at [265, 130] on div "Received via SMS Michael Beatson 1:04 PM Y Tags and notes Tagged as: Positive r…" at bounding box center [274, 146] width 230 height 52
click at [236, 186] on textarea at bounding box center [248, 195] width 172 height 23
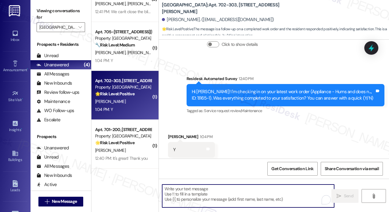
paste textarea "Thanks for the update! Could you please share the work order numbers or a brief…"
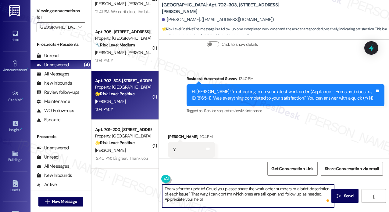
type textarea "Thanks for the update! Could you please share the work order numbers or a brief…"
drag, startPoint x: 239, startPoint y: 202, endPoint x: 147, endPoint y: 185, distance: 93.6
click at [153, 191] on div "( 2 ) Apt. 700-100, 600 Sommerset Park Dr SE Property: Jefferson Somerset Park …" at bounding box center [240, 106] width 298 height 212
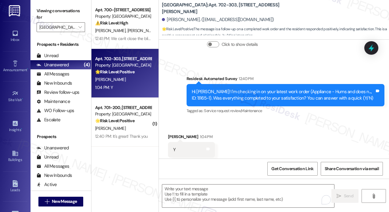
scroll to position [0, 0]
click at [228, 138] on div "Received via SMS Michael Beatson 1:04 PM Y Tags and notes Tagged as: Positive r…" at bounding box center [274, 146] width 230 height 52
click at [234, 196] on textarea "To enrich screen reader interactions, please activate Accessibility in Grammarl…" at bounding box center [248, 195] width 172 height 23
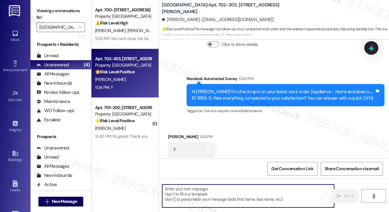
paste textarea "That’s wonderful to hear! We’re so glad that you’re satisfied with the recent w…"
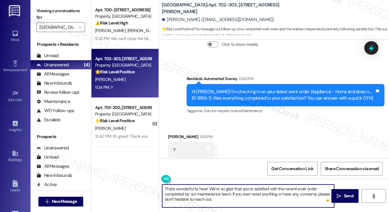
click at [235, 190] on textarea "That’s wonderful to hear! We’re so glad that you’re satisfied with the recent w…" at bounding box center [248, 195] width 172 height 23
type textarea "That’s wonderful to hear! We’re so glad that you’re satisfied with the recent w…"
click at [339, 195] on icon "" at bounding box center [339, 195] width 5 height 5
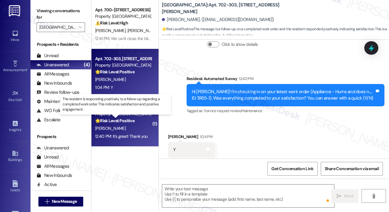
scroll to position [3917, 0]
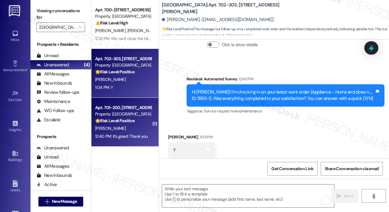
click at [123, 124] on div "🌟 Risk Level: Positive The resident is responding positively to a follow-up reg…" at bounding box center [123, 120] width 56 height 6
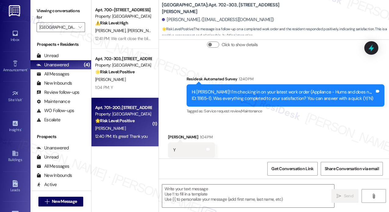
type textarea "Fetching suggested responses. Please feel free to read through the conversation…"
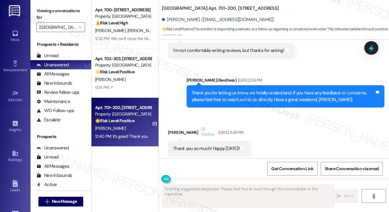
scroll to position [5121, 0]
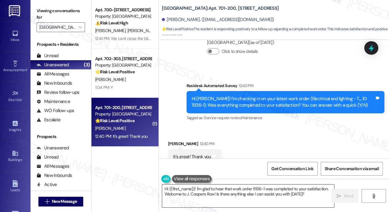
click at [312, 195] on textarea "Hi {{first_name}}! I'm glad to hear that work order 8136-1 was completed to you…" at bounding box center [248, 195] width 172 height 23
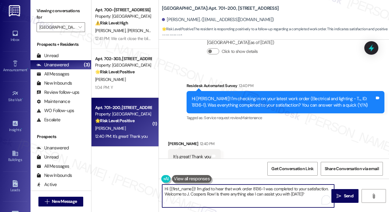
drag, startPoint x: 315, startPoint y: 195, endPoint x: 273, endPoint y: 180, distance: 44.2
click at [273, 196] on textarea "Hi {{first_name}}! I'm glad to hear that work order 8136-1 was completed to you…" at bounding box center [248, 195] width 172 height 23
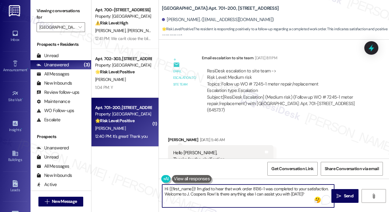
scroll to position [3780, 0]
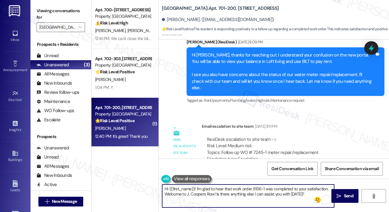
click at [313, 195] on textarea "Hi {{first_name}}! I'm glad to hear that work order 8136-1 was completed to you…" at bounding box center [248, 195] width 172 height 23
drag, startPoint x: 314, startPoint y: 194, endPoint x: 166, endPoint y: 197, distance: 148.5
click at [166, 197] on textarea "Hi {{first_name}}! I'm glad to hear that work order 8136-1 was completed to you…" at bounding box center [248, 195] width 172 height 23
type textarea "Hi {{first_name}}! I'm glad to hear that work order 8136-1 was completed to you…"
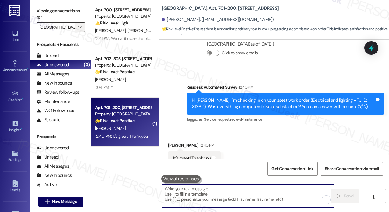
scroll to position [5121, 0]
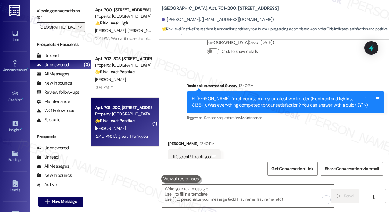
click at [80, 27] on icon "" at bounding box center [79, 27] width 3 height 5
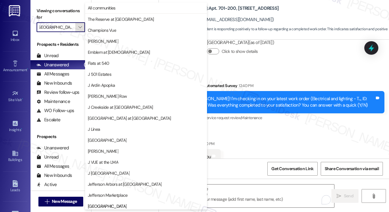
scroll to position [99, 0]
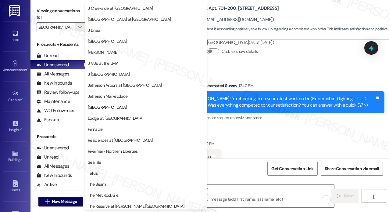
click at [263, 105] on div "Survey, sent via SMS Residesk Automated Survey 12:40 PM Hi Teresa! I'm checking…" at bounding box center [285, 102] width 207 height 49
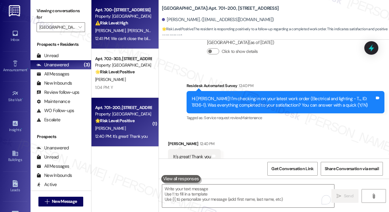
click at [141, 32] on div "C. Granchi J. Granchi" at bounding box center [124, 31] width 58 height 8
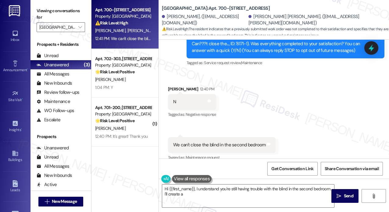
scroll to position [20, 0]
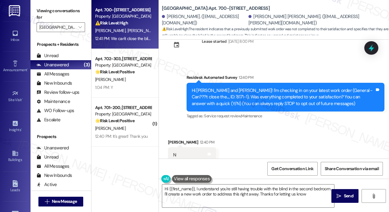
type textarea "Hi {{first_name}}, I understand you're still having trouble with the blind in t…"
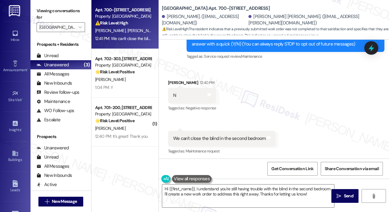
scroll to position [81, 0]
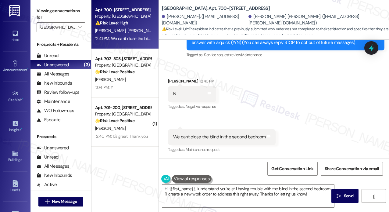
click at [311, 93] on div "Received via SMS Carinne Granchi 12:40 PM N Tags and notes Tagged as: Negative …" at bounding box center [274, 111] width 230 height 95
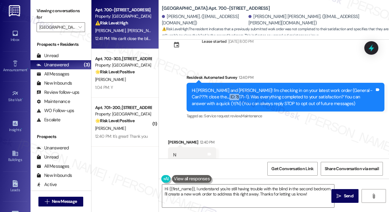
drag, startPoint x: 218, startPoint y: 96, endPoint x: 207, endPoint y: 96, distance: 11.0
click at [207, 96] on div "Hi Carinne and Jean Philippe! I'm checking in on your latest work order (Genera…" at bounding box center [283, 97] width 183 height 20
click at [235, 121] on div "Survey, sent via SMS Residesk Automated Survey 12:40 PM Hi Carinne and Jean Phi…" at bounding box center [285, 97] width 207 height 55
drag, startPoint x: 217, startPoint y: 97, endPoint x: 208, endPoint y: 98, distance: 9.5
click at [208, 98] on div "Hi Carinne and Jean Philippe! I'm checking in on your latest work order (Genera…" at bounding box center [283, 97] width 183 height 20
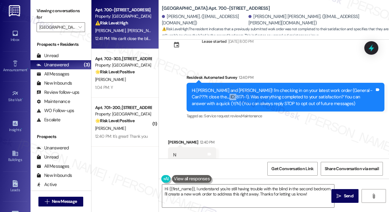
copy div "8171-1"
click at [282, 134] on div "Received via SMS Carinne Granchi 12:40 PM N Tags and notes Tagged as: Negative …" at bounding box center [274, 172] width 230 height 95
click at [373, 48] on icon at bounding box center [371, 47] width 5 height 7
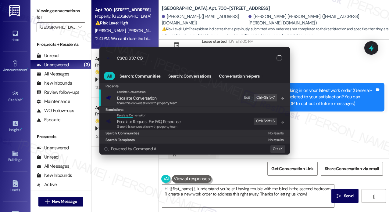
type input "escalate con"
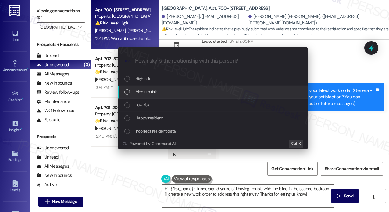
click at [164, 91] on div "Medium risk" at bounding box center [213, 91] width 178 height 7
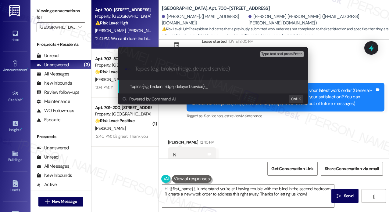
click at [171, 67] on input "Topics (e.g. broken fridge, delayed service)" at bounding box center [218, 69] width 166 height 6
paste input "8171-1"
type input "Follow Up On WO #8171-1"
drag, startPoint x: 201, startPoint y: 68, endPoint x: 137, endPoint y: 72, distance: 64.7
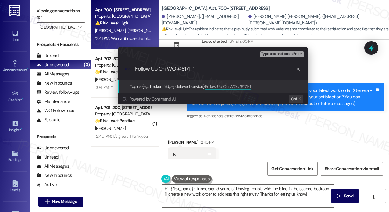
click at [135, 73] on div ".cls-1{fill:#0a055f;}.cls-2{fill:#0cc4c4;} resideskLogoBlueOrange Follow Up On …" at bounding box center [213, 69] width 191 height 22
click at [218, 66] on input "Follow Up On WO #8171-1" at bounding box center [215, 69] width 161 height 6
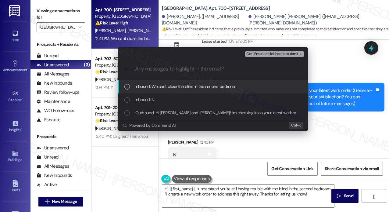
click at [201, 86] on span "Inbound: We can't close the blind in the second bedroom" at bounding box center [185, 86] width 101 height 7
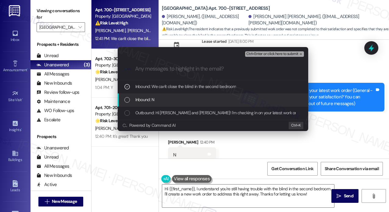
click at [201, 95] on div "Inbound: N" at bounding box center [213, 99] width 191 height 13
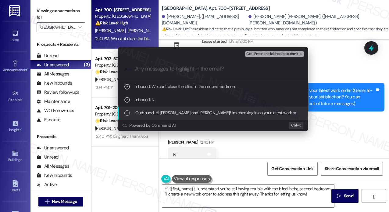
click at [210, 112] on span "Outbound: Hi Carinne and Jean Philippe! I'm checking in on your latest work ord…" at bounding box center [381, 112] width 492 height 7
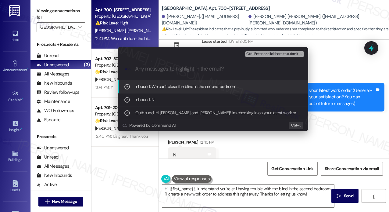
click at [273, 54] on span "Ctrl+Enter or click here to submit" at bounding box center [272, 54] width 52 height 4
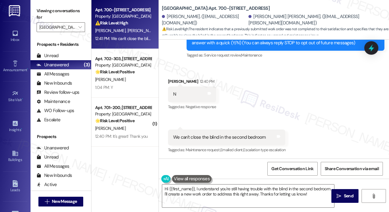
scroll to position [81, 0]
click at [328, 106] on div "Received via SMS Carinne Granchi 12:40 PM N Tags and notes Tagged as: Negative …" at bounding box center [274, 111] width 230 height 95
click at [348, 111] on div "Received via SMS Carinne Granchi 12:40 PM N Tags and notes Tagged as: Negative …" at bounding box center [274, 111] width 230 height 95
click at [344, 115] on div "Received via SMS Carinne Granchi 12:40 PM N Tags and notes Tagged as: Negative …" at bounding box center [274, 111] width 230 height 95
click at [345, 112] on div "Received via SMS Carinne Granchi 12:40 PM N Tags and notes Tagged as: Negative …" at bounding box center [274, 111] width 230 height 95
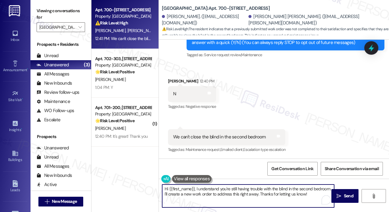
drag, startPoint x: 256, startPoint y: 194, endPoint x: 178, endPoint y: 191, distance: 78.7
click at [178, 191] on textarea "Hi {{first_name}}, I understand you're still having trouble with the blind in t…" at bounding box center [248, 195] width 172 height 23
click at [181, 192] on textarea "Hi {{first_name}}, I understand you're still having trouble with the blind in t…" at bounding box center [248, 195] width 172 height 23
click at [238, 194] on textarea "Hi {{first_name}}, I understand you're still having trouble with the blind in t…" at bounding box center [248, 195] width 172 height 23
type textarea "Hi {{first_name}}, I understand you're still having trouble with the blind in t…"
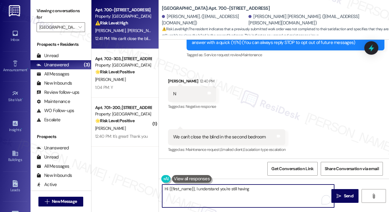
scroll to position [81, 0]
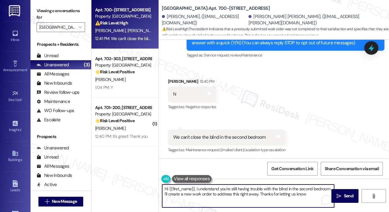
type textarea "Hi {{first_name}}, I understand you're still having trouble with the blind in t…"
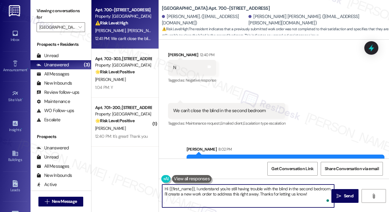
scroll to position [130, 0]
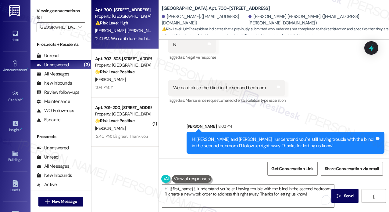
click at [346, 112] on div "Sent via SMS Sarah 8:02 PM Hi Carinne and Jean Philippe, I understand you're st…" at bounding box center [274, 133] width 230 height 49
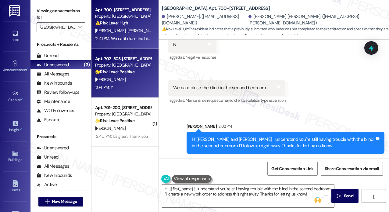
click at [142, 83] on div "M. Beatson" at bounding box center [124, 80] width 58 height 8
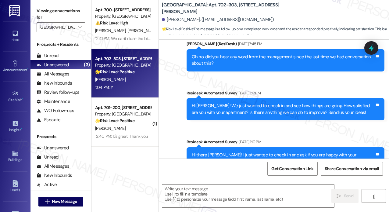
type textarea "Fetching suggested responses. Please feel free to read through the conversation…"
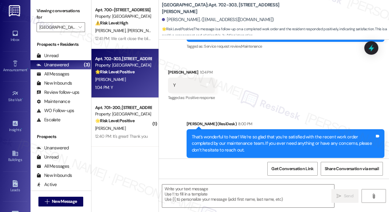
scroll to position [3982, 0]
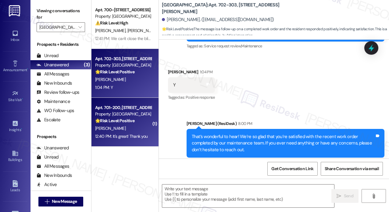
click at [132, 114] on div "Property: Jefferson Somerset Park" at bounding box center [123, 114] width 56 height 6
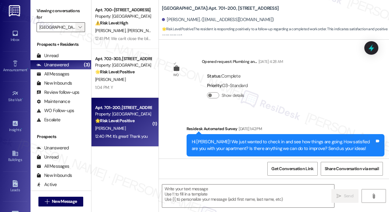
click at [78, 29] on span "" at bounding box center [80, 27] width 6 height 10
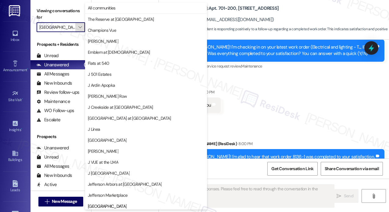
scroll to position [99, 0]
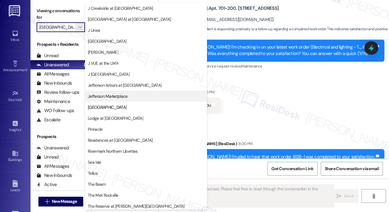
click at [122, 95] on span "Jefferson Marketplace" at bounding box center [108, 96] width 40 height 6
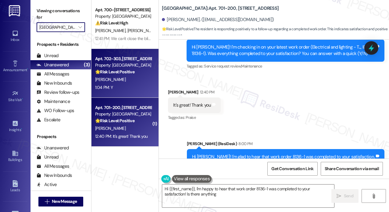
type textarea "Hi {{first_name}}, I'm happy to hear that work order 8136-1 was completed to yo…"
type input "Jefferson Marketplace"
type textarea "Hi {{first_name}}, I'm happy to hear that work order 8136-1 was completed to yo…"
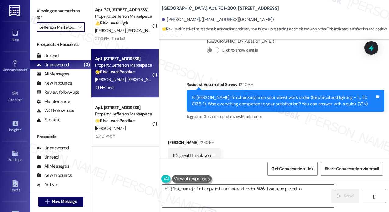
scroll to position [5121, 0]
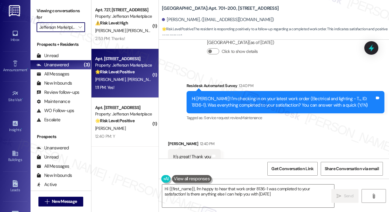
type textarea "Hi {{first_name}}, I'm happy to hear that work order 8136-1 was completed to yo…"
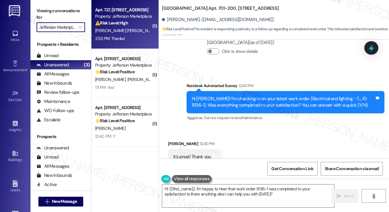
click at [131, 39] on div "2:53 PM: Thanks! 2:53 PM: Thanks!" at bounding box center [124, 39] width 58 height 8
type textarea "Hi {{first_name}}, I'm happy to hear that work order 8136-1 was completed to yo…"
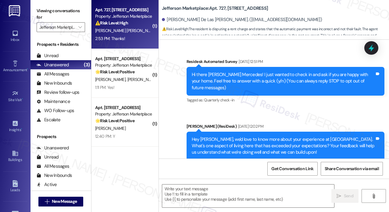
scroll to position [3612, 0]
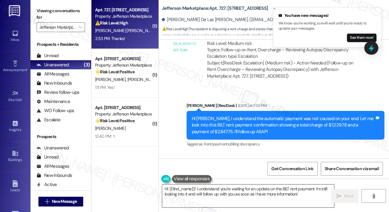
click at [259, 192] on textarea "Hi {{first_name}}! I understand you're waiting for an update on the BILT rent p…" at bounding box center [248, 195] width 172 height 23
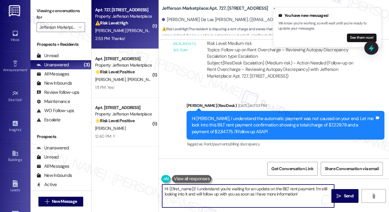
click at [258, 191] on textarea "Hi {{first_name}}! I understand you're waiting for an update on the BILT rent p…" at bounding box center [248, 195] width 172 height 23
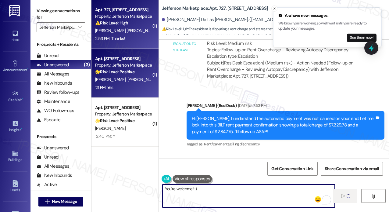
type textarea "You're welcome! :)"
click at [138, 89] on div "1:11 PM: Yes! 1:11 PM: Yes!" at bounding box center [124, 88] width 58 height 8
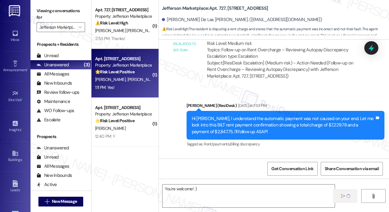
type textarea "Fetching suggested responses. Please feel free to read through the conversation…"
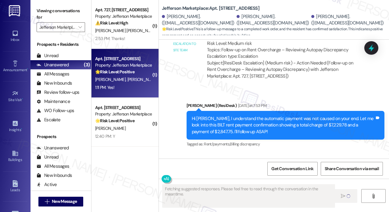
scroll to position [681, 0]
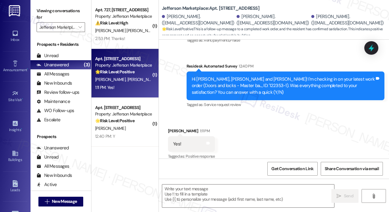
click at [311, 133] on div "Received via SMS Gabrielle Solowiejczyk 1:11 PM Yes! Tags and notes Tagged as: …" at bounding box center [274, 140] width 230 height 52
click at [194, 196] on textarea at bounding box center [248, 195] width 172 height 23
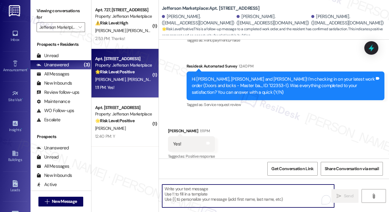
paste textarea "Follow Up On WO #8171-1"
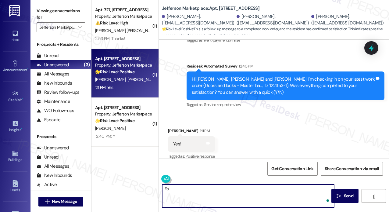
type textarea "F"
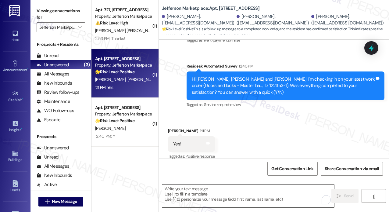
click at [240, 191] on textarea "To enrich screen reader interactions, please activate Accessibility in Grammarl…" at bounding box center [248, 195] width 172 height 23
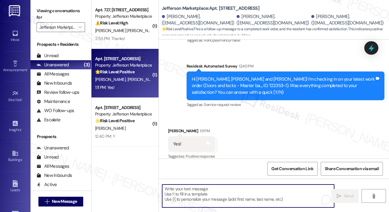
paste textarea "That’s wonderful to hear! We’re so glad that you’re satisfied with the recent w…"
type textarea "That’s wonderful to hear! We’re so glad that you’re satisfied with the recent w…"
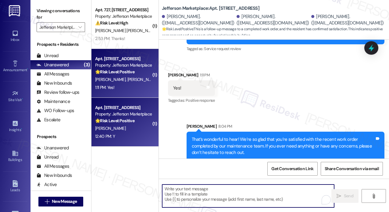
click at [135, 129] on div "N. Askin" at bounding box center [124, 128] width 58 height 8
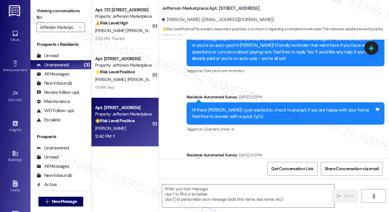
type textarea "Fetching suggested responses. Please feel free to read through the conversation…"
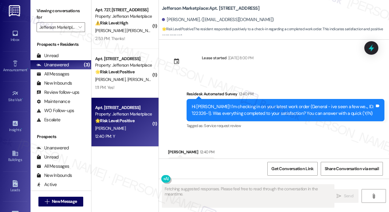
scroll to position [806, 0]
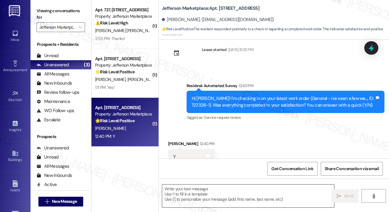
click at [258, 195] on textarea at bounding box center [248, 195] width 172 height 23
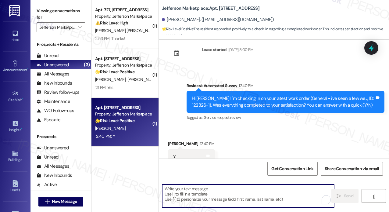
paste textarea "That’s wonderful to hear! We’re so glad that you’re satisfied with the recent w…"
type textarea "That’s wonderful to hear! We’re so glad that you’re satisfied with the recent w…"
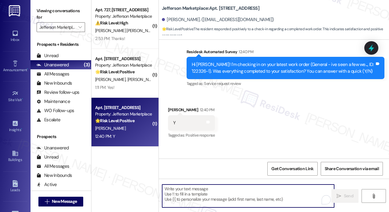
scroll to position [862, 0]
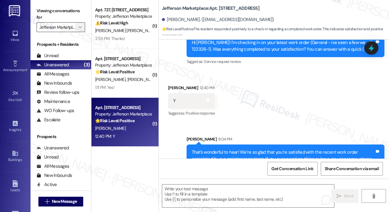
click at [83, 27] on span "" at bounding box center [80, 27] width 6 height 10
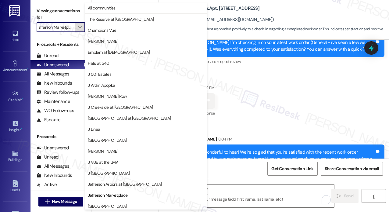
scroll to position [99, 0]
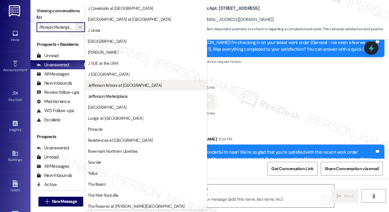
click at [108, 86] on span "Jefferson Arbors at [GEOGRAPHIC_DATA]" at bounding box center [125, 85] width 74 height 6
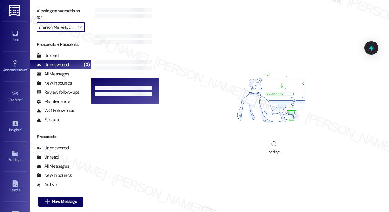
type input "Jefferson Arbors at [GEOGRAPHIC_DATA]"
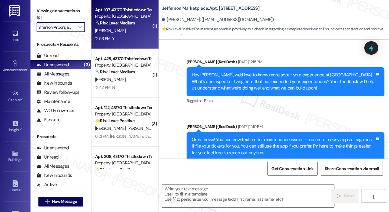
type textarea "Fetching suggested responses. Please feel free to read through the conversation…"
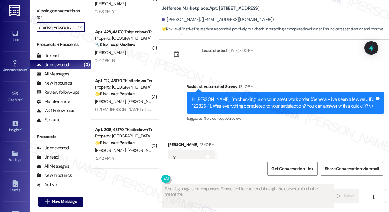
scroll to position [806, 0]
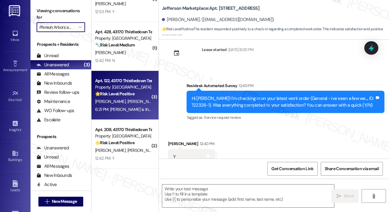
click at [130, 96] on strong "🌟 Risk Level: Positive" at bounding box center [114, 93] width 39 height 5
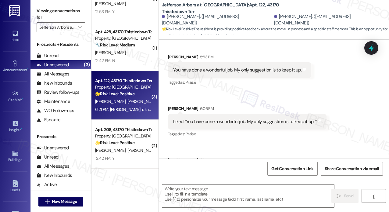
type textarea "Fetching suggested responses. Please feel free to read through the conversation…"
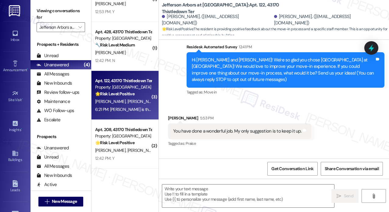
scroll to position [32, 0]
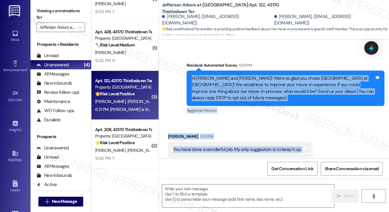
drag, startPoint x: 254, startPoint y: 140, endPoint x: 191, endPoint y: 77, distance: 89.3
click at [190, 78] on div "Lease started Sep 04, 2025 at 8:00 PM Survey, sent via SMS Residesk Automated S…" at bounding box center [274, 99] width 230 height 119
copy div "Hi Kathleen and Michael! We're so glad you chose Jefferson Arbors at Broadlands…"
click at [174, 95] on div "Survey, sent via SMS Residesk Automated Survey 12:41 PM Hi Kathleen and Michael…" at bounding box center [274, 83] width 230 height 71
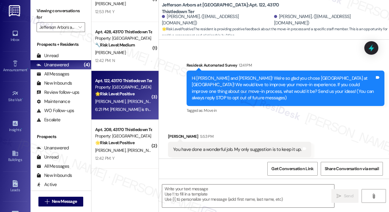
scroll to position [154, 0]
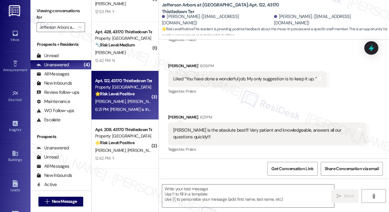
click at [318, 102] on div "Received via SMS Michael Lachapelle 5:53 PM You have done a wonderful job. My o…" at bounding box center [274, 77] width 230 height 161
click at [362, 103] on div "Received via SMS Michael Lachapelle 5:53 PM You have done a wonderful job. My o…" at bounding box center [274, 77] width 230 height 161
click at [374, 48] on icon at bounding box center [371, 47] width 7 height 9
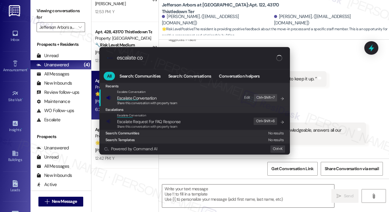
type input "escalate con"
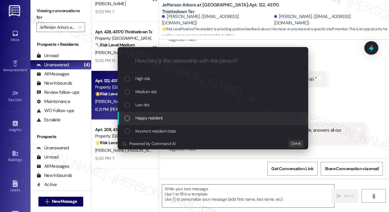
click at [172, 118] on div "Happy resident" at bounding box center [213, 117] width 178 height 7
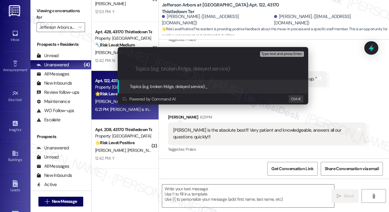
paste input "Great Move-In Experience and Shoutout to Jennifer!"
type input "Great Move-In Experience and Shoutout to Jennifer!"
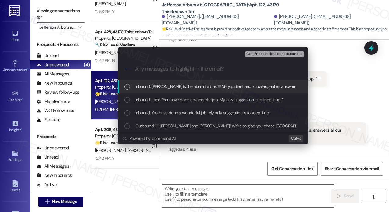
click at [166, 89] on span "Inbound: Jennifer is the absolute best!!! Very patient and knowledgeable, answe…" at bounding box center [238, 86] width 207 height 7
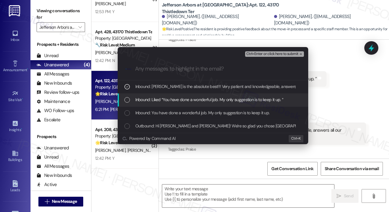
click at [166, 97] on span "Inbound: Liked “You have done a wonderful job. My only suggestion is to keep it…" at bounding box center [209, 99] width 148 height 7
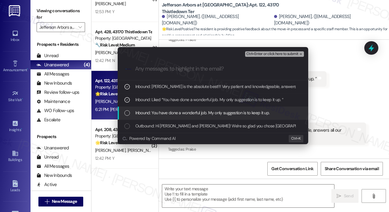
click at [168, 110] on span "Inbound: You have done a wonderful job. My only suggestion is to keep it up." at bounding box center [202, 112] width 134 height 7
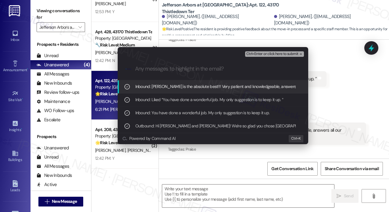
click at [265, 55] on span "Ctrl+Enter or click here to submit" at bounding box center [272, 54] width 52 height 4
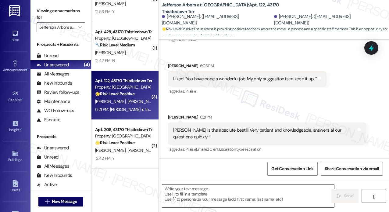
click at [205, 191] on textarea at bounding box center [248, 195] width 172 height 23
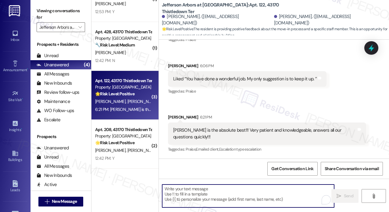
paste textarea "Thank you so much for the kind words! I'm so happy to hear you had a great move…"
type textarea "Thank you so much for the kind words! I'm so happy to hear you had a great move…"
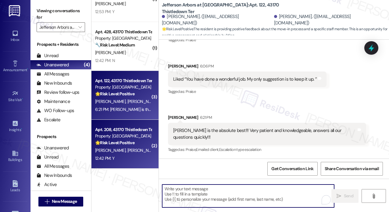
click at [135, 136] on div "Property: Jefferson Arbors at Broadlands" at bounding box center [123, 136] width 56 height 6
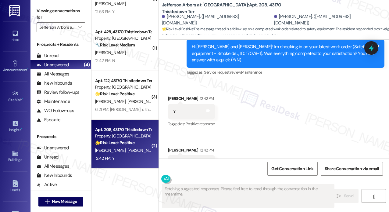
scroll to position [1760, 0]
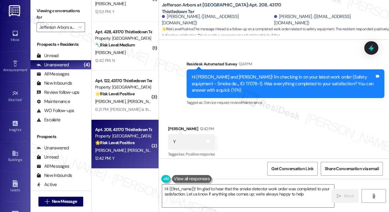
type textarea "Hi {{first_name}}! I'm glad to hear that the smoke detector work order was comp…"
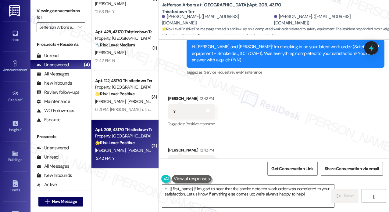
click at [312, 197] on textarea "Hi {{first_name}}! I'm glad to hear that the smoke detector work order was comp…" at bounding box center [248, 195] width 172 height 23
click at [351, 197] on span "Send" at bounding box center [348, 195] width 9 height 6
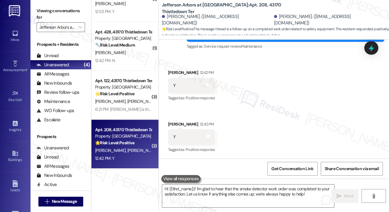
scroll to position [1839, 0]
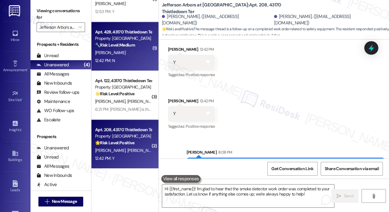
click at [128, 56] on div "[PERSON_NAME]" at bounding box center [124, 53] width 58 height 8
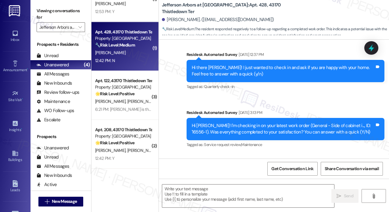
type textarea "Fetching suggested responses. Please feel free to read through the conversation…"
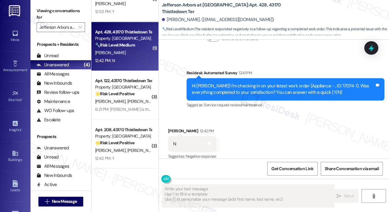
scroll to position [391, 0]
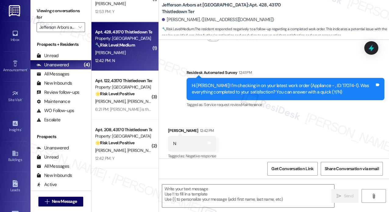
click at [238, 113] on div "Received via SMS [PERSON_NAME] 12:42 PM N Tags and notes Tagged as: Negative re…" at bounding box center [274, 139] width 230 height 52
click at [223, 190] on textarea at bounding box center [248, 195] width 172 height 23
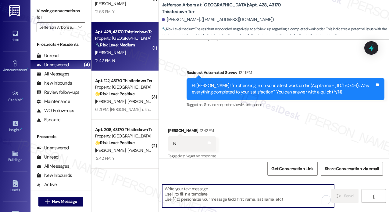
paste textarea "I'm sorry to hear that you are not satisfied with the maintenance repair done o…"
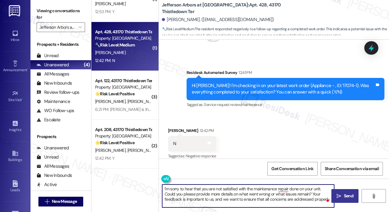
type textarea "I'm sorry to hear that you are not satisfied with the maintenance repair done o…"
click at [336, 194] on span " Send" at bounding box center [344, 195] width 19 height 6
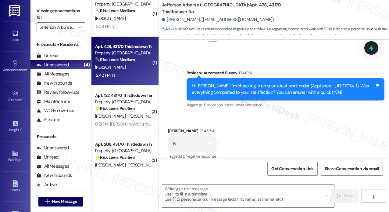
scroll to position [0, 0]
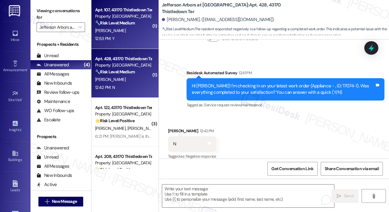
click at [123, 40] on div "12:53 PM: Y 12:53 PM: Y" at bounding box center [124, 39] width 58 height 8
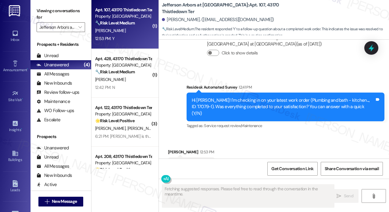
scroll to position [1690, 0]
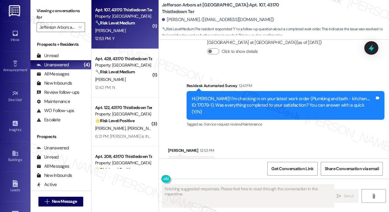
click at [290, 133] on div "Received via SMS [PERSON_NAME] 12:53 PM Y Tags and notes Tagged as: Positive re…" at bounding box center [274, 159] width 230 height 52
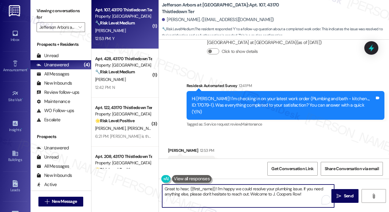
click at [270, 188] on textarea "Great to hear, {{first_name}}! I'm happy we could resolve your plumbing issue. …" at bounding box center [248, 195] width 172 height 23
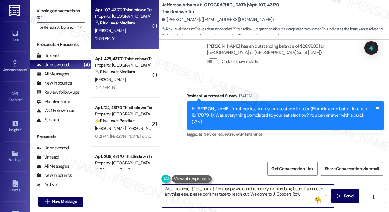
scroll to position [1690, 0]
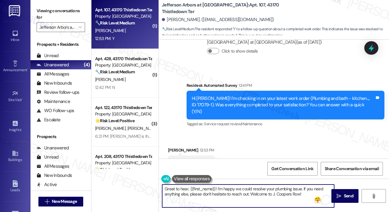
drag, startPoint x: 306, startPoint y: 193, endPoint x: 252, endPoint y: 194, distance: 54.6
click at [252, 194] on textarea "Great to hear, {{first_name}}! I'm happy we could resolve your plumbing issue. …" at bounding box center [248, 195] width 172 height 23
type textarea "Great to hear, {{first_name}}! I'm happy we could resolve your plumbing issue. …"
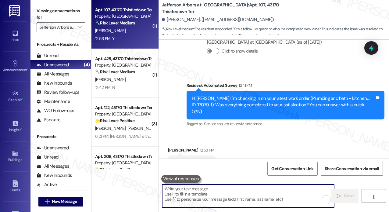
scroll to position [1690, 0]
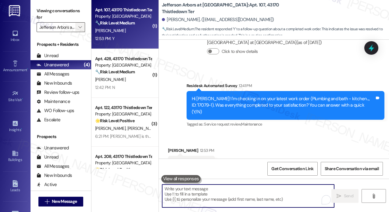
click at [79, 27] on icon "" at bounding box center [79, 27] width 3 height 5
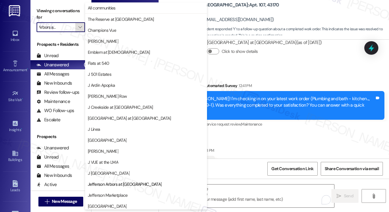
scroll to position [99, 0]
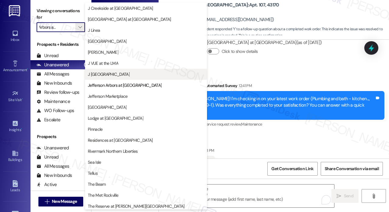
click at [100, 72] on span "J [GEOGRAPHIC_DATA]" at bounding box center [109, 74] width 42 height 6
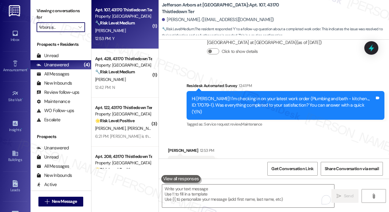
type input "J [GEOGRAPHIC_DATA]"
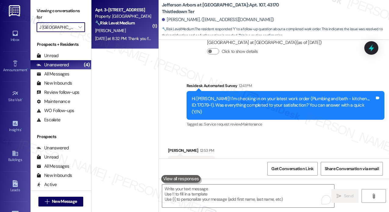
click at [129, 38] on div "[DATE] at 8:32 PM: Thank you for your message. Our offices are currently closed…" at bounding box center [282, 38] width 374 height 5
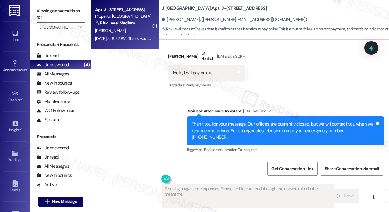
scroll to position [2918, 0]
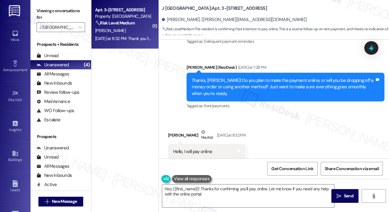
type textarea "Hey {{first_name}}! Thanks for confirming you'll pay online. Let me know if you…"
click at [281, 116] on div "Received via SMS [PERSON_NAME] Neutral [DATE] at 8:32 PM Hello, I will pay onli…" at bounding box center [274, 144] width 230 height 58
click at [276, 115] on div "Received via SMS [PERSON_NAME] Neutral [DATE] at 8:32 PM Hello, I will pay onli…" at bounding box center [274, 144] width 230 height 58
click at [270, 191] on textarea "Hey {{first_name}}! Thanks for confirming you'll pay online. Let me know if you…" at bounding box center [248, 195] width 172 height 23
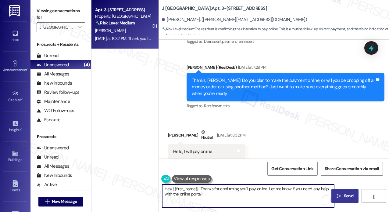
click at [351, 195] on span "Send" at bounding box center [348, 195] width 9 height 6
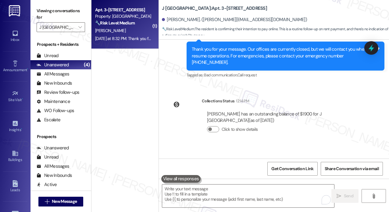
scroll to position [3088, 0]
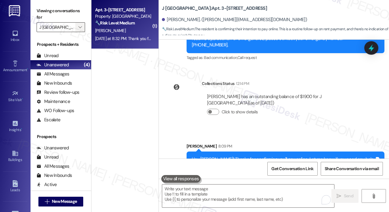
click at [77, 28] on span "" at bounding box center [80, 27] width 6 height 10
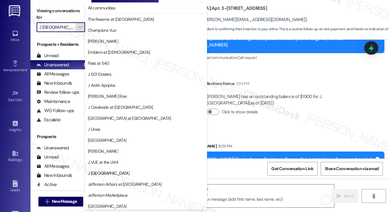
scroll to position [99, 0]
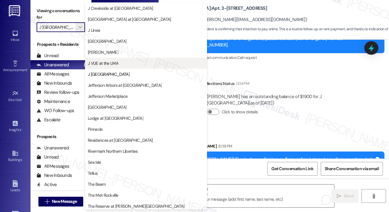
click at [110, 63] on span "J VUE at the LMA" at bounding box center [103, 63] width 30 height 6
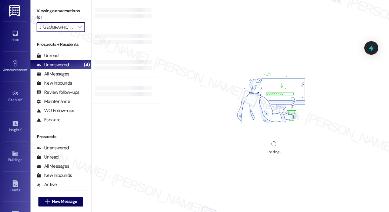
type input "J VUE at the LMA"
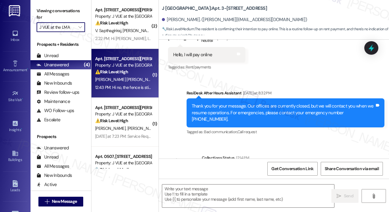
type textarea "Fetching suggested responses. Please feel free to read through the conversation…"
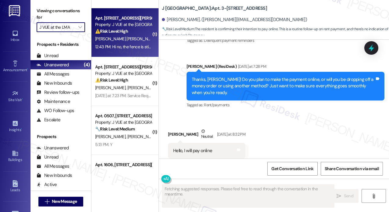
scroll to position [91, 0]
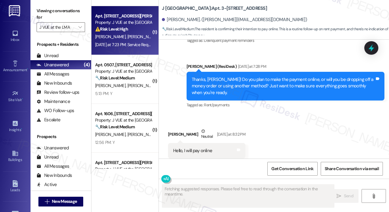
click at [127, 39] on span "[PERSON_NAME]" at bounding box center [143, 36] width 32 height 5
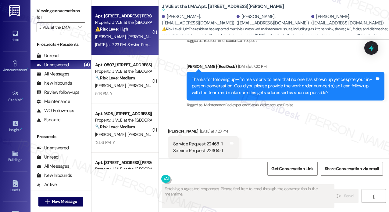
scroll to position [387, 0]
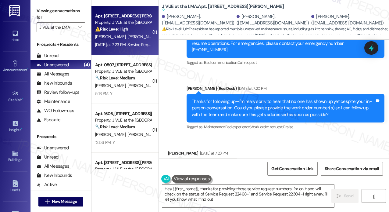
type textarea "Hey {{first_name}}, thanks for providing those service request numbers! I'm on …"
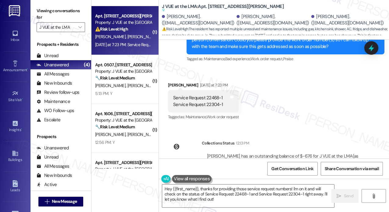
scroll to position [417, 0]
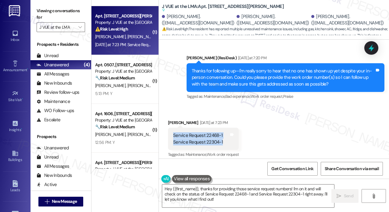
drag, startPoint x: 225, startPoint y: 134, endPoint x: 171, endPoint y: 128, distance: 53.7
click at [171, 128] on div "Service Request 22468-1 Service Request 22304-1 Tags and notes" at bounding box center [203, 138] width 71 height 22
copy div "Service Request 22468-1 Service Request 22304-1"
click at [215, 132] on div "Service Request 22468-1 Service Request 22304-1" at bounding box center [198, 138] width 50 height 13
drag, startPoint x: 205, startPoint y: 128, endPoint x: 227, endPoint y: 141, distance: 25.0
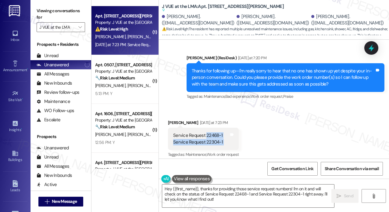
click at [227, 141] on div "Service Request 22468-1 Service Request 22304-1 Tags and notes" at bounding box center [203, 138] width 71 height 22
copy div "22468-1 Service Request 22304-1 Tags and notes"
click at [376, 51] on icon at bounding box center [371, 48] width 10 height 10
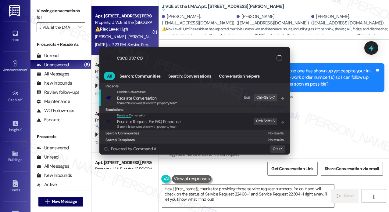
type input "escalate con"
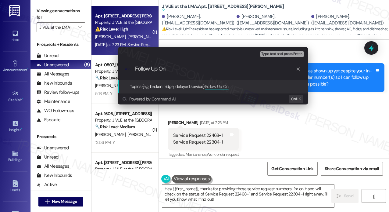
paste input "22468-1 Service Request 22304-1"
drag, startPoint x: 187, startPoint y: 69, endPoint x: 167, endPoint y: 68, distance: 19.5
click at [167, 68] on input "Follow Up On 22468-1 Service Request 22304-1" at bounding box center [215, 69] width 161 height 6
click at [235, 66] on input "Follow Up On Service Request 22304-1" at bounding box center [215, 69] width 161 height 6
paste input "22468-1"
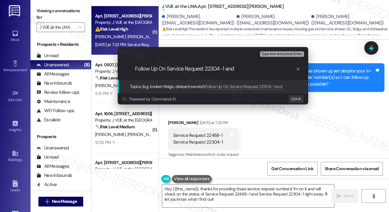
type input "Follow Up On Service Request 22304-1 and 22468-1"
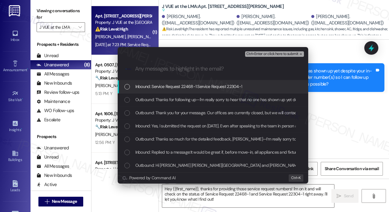
click at [199, 85] on span "Inbound: Service Request 22468-1 Service Request 22304-1" at bounding box center [188, 86] width 107 height 7
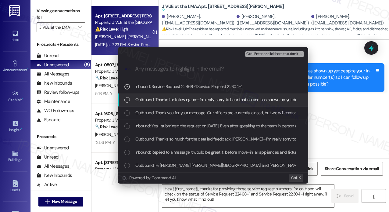
click at [201, 100] on span "Outbound: Thanks for following up—I'm really sorry to hear that no one has show…" at bounding box center [372, 99] width 474 height 7
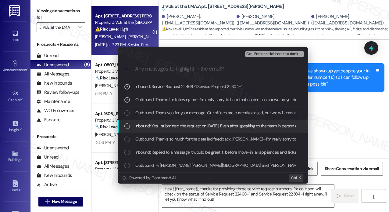
click at [196, 124] on span "Inbound: Yes, I submitted the request on [DATE]. Even after speaking to the tea…" at bounding box center [329, 125] width 389 height 7
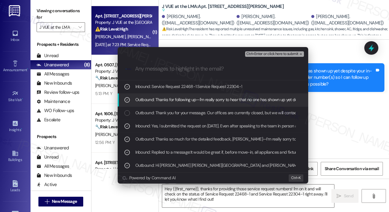
click at [257, 53] on span "Ctrl+Enter or click here to submit" at bounding box center [272, 54] width 52 height 4
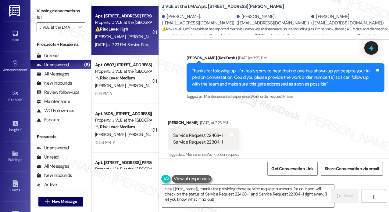
scroll to position [415, 0]
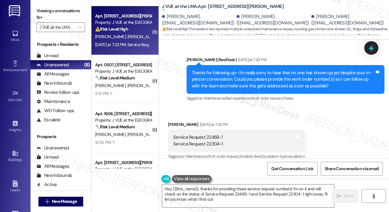
type textarea "Hey {{first_name}}, thanks for providing those service request numbers! I'm on …"
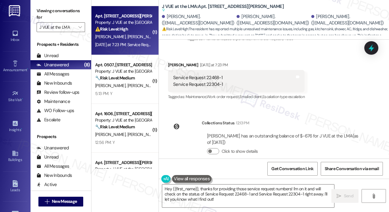
scroll to position [478, 0]
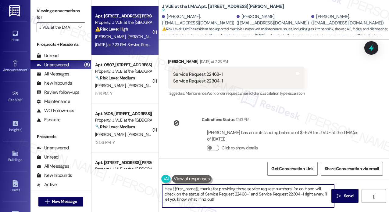
click at [245, 198] on textarea "Hey {{first_name}}, thanks for providing those service request numbers! I'm on …" at bounding box center [248, 195] width 172 height 23
click at [349, 194] on span "Send" at bounding box center [348, 195] width 9 height 6
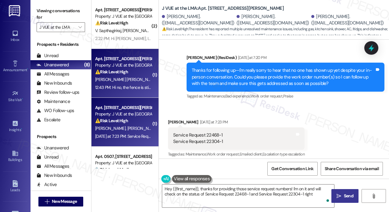
scroll to position [400, 0]
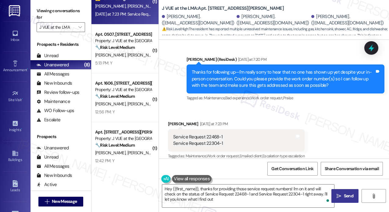
type textarea "Hey {{first_name}}, thanks for providing those service request numbers! I'm on …"
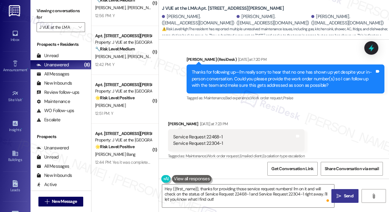
scroll to position [222, 0]
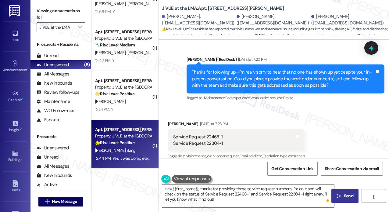
click at [139, 145] on div "🌟 Risk Level: Positive The message is a positive confirmation that a work order…" at bounding box center [123, 142] width 56 height 6
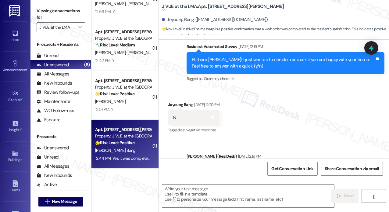
type textarea "Fetching suggested responses. Please feel free to read through the conversation…"
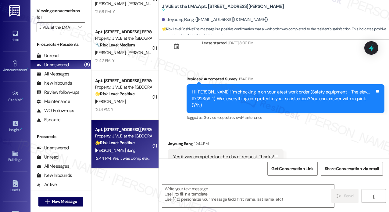
scroll to position [1964, 0]
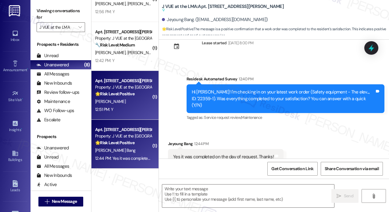
click at [115, 105] on div "12:51 PM: Y 12:51 PM: Y" at bounding box center [124, 109] width 58 height 8
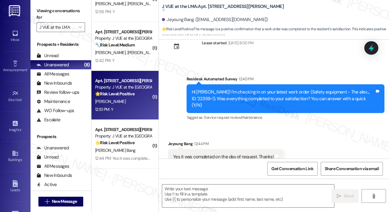
type textarea "Fetching suggested responses. Please feel free to read through the conversation…"
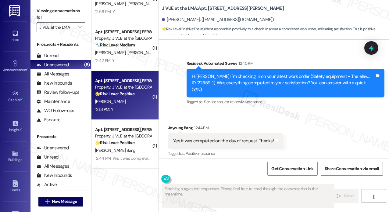
scroll to position [96, 0]
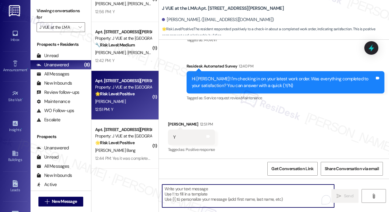
click at [196, 195] on textarea "To enrich screen reader interactions, please activate Accessibility in Grammarl…" at bounding box center [248, 195] width 172 height 23
paste textarea "That’s wonderful to hear! We’re so glad that you’re satisfied with the recent w…"
type textarea "That’s wonderful to hear! We’re so glad that you’re satisfied with the recent w…"
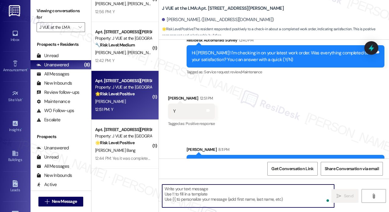
scroll to position [152, 0]
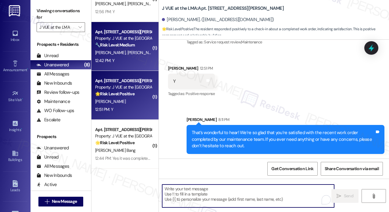
click at [127, 62] on div "12:42 PM: Y 12:42 PM: Y" at bounding box center [124, 61] width 58 height 8
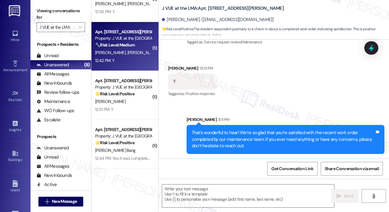
type textarea "Fetching suggested responses. Please feel free to read through the conversation…"
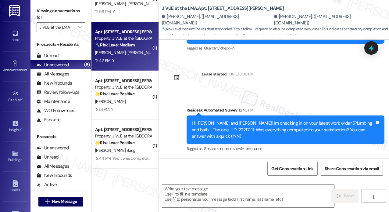
scroll to position [232, 0]
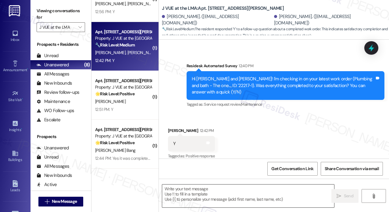
click at [227, 190] on textarea at bounding box center [248, 195] width 172 height 23
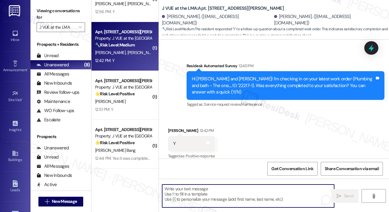
paste textarea "That’s wonderful to hear! We’re so glad that you’re satisfied with the recent w…"
type textarea "That’s wonderful to hear! We’re so glad that you’re satisfied with the recent w…"
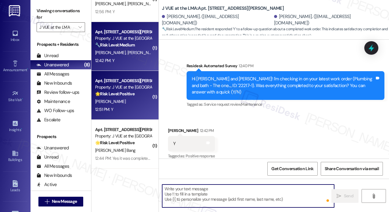
scroll to position [180, 0]
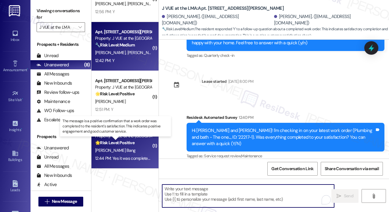
click at [128, 143] on strong "🌟 Risk Level: Positive" at bounding box center [114, 142] width 39 height 5
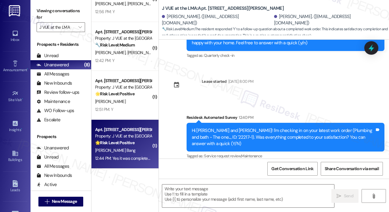
type textarea "Fetching suggested responses. Please feel free to read through the conversation…"
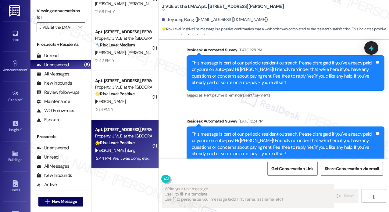
scroll to position [1964, 0]
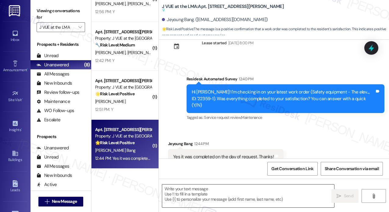
click at [218, 188] on textarea at bounding box center [248, 195] width 172 height 23
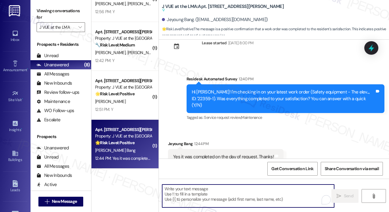
paste textarea "That’s wonderful to hear! We’re so glad that you’re satisfied with the recent w…"
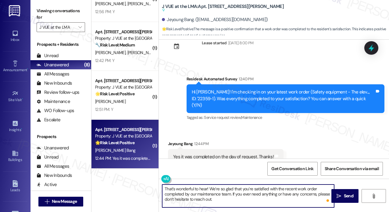
click at [250, 192] on textarea "That’s wonderful to hear! We’re so glad that you’re satisfied with the recent w…" at bounding box center [248, 195] width 172 height 23
type textarea "That’s wonderful to hear! We’re so glad that you’re satisfied with the recent w…"
click at [338, 195] on icon "" at bounding box center [339, 195] width 5 height 5
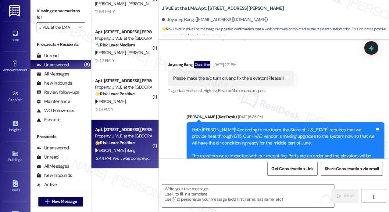
scroll to position [1063, 0]
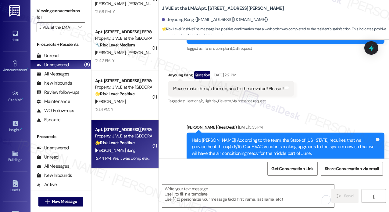
click at [207, 119] on div "Sent via SMS Jay (ResiDesk) Jun 11, 2024 at 5:35 PM Hello Jeyoung! According to…" at bounding box center [285, 159] width 207 height 81
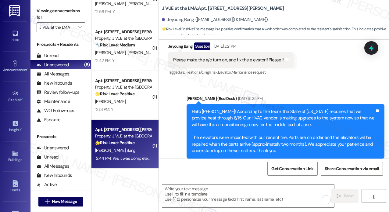
scroll to position [1155, 0]
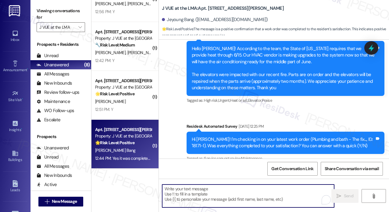
click at [209, 200] on textarea "To enrich screen reader interactions, please activate Accessibility in Grammarl…" at bounding box center [248, 195] width 172 height 23
paste textarea "If I may ask...has {{property}} lived up to your expectations?"
type textarea "If I may ask...has {{property}} lived up to your expectations?"
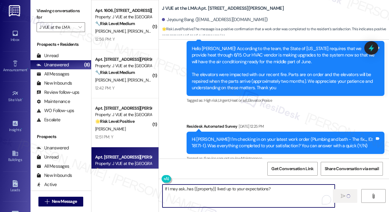
scroll to position [130, 0]
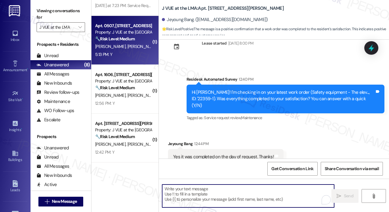
click at [127, 48] on span "[PERSON_NAME]" at bounding box center [143, 46] width 32 height 5
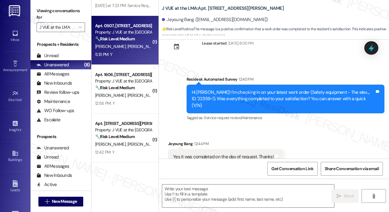
type textarea "Fetching suggested responses. Please feel free to read through the conversation…"
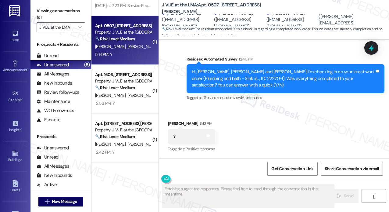
scroll to position [498, 0]
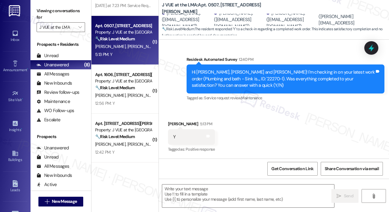
click at [244, 131] on div "Received via SMS James Schneider 5:13 PM Y Tags and notes Tagged as: Positive r…" at bounding box center [274, 133] width 230 height 52
click at [221, 194] on textarea at bounding box center [248, 195] width 172 height 23
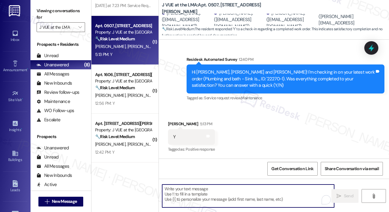
click at [234, 189] on textarea "To enrich screen reader interactions, please activate Accessibility in Grammarl…" at bounding box center [248, 195] width 172 height 23
paste textarea "That’s wonderful to hear! We’re so glad that you’re satisfied with the recent w…"
type textarea "That’s wonderful to hear! We’re so glad that you’re satisfied with the recent w…"
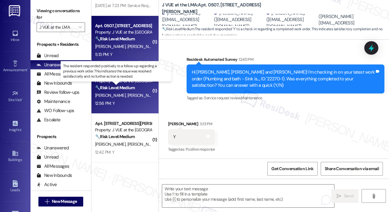
click at [126, 90] on strong "🔧 Risk Level: Medium" at bounding box center [115, 87] width 40 height 5
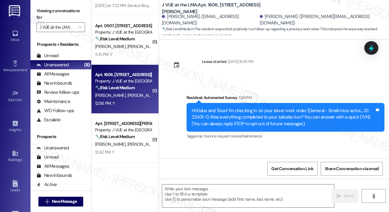
scroll to position [38, 0]
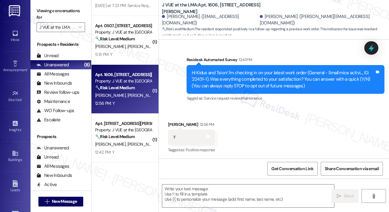
type textarea "Fetching suggested responses. Please feel free to read through the conversation…"
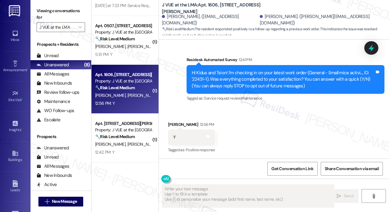
click at [296, 123] on div "Received via SMS Kidus Feleke 12:56 PM Y Tags and notes Tagged as: Positive res…" at bounding box center [274, 133] width 230 height 52
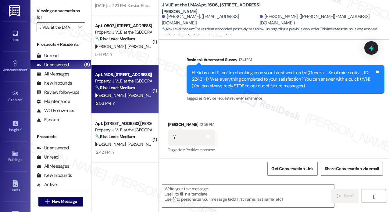
scroll to position [38, 0]
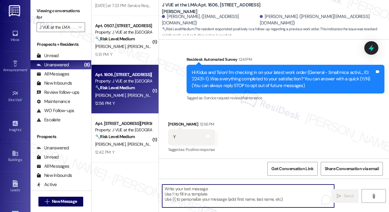
click at [219, 199] on textarea "To enrich screen reader interactions, please activate Accessibility in Grammarl…" at bounding box center [248, 195] width 172 height 23
paste textarea "That’s wonderful to hear! We’re so glad that you’re satisfied with the recent w…"
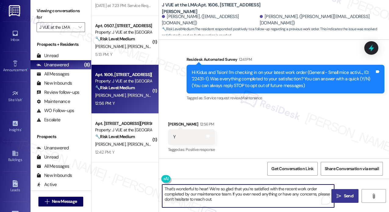
type textarea "That’s wonderful to hear! We’re so glad that you’re satisfied with the recent w…"
click at [344, 195] on span "Send" at bounding box center [348, 195] width 9 height 6
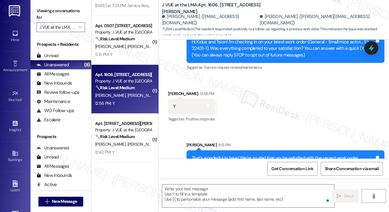
scroll to position [94, 0]
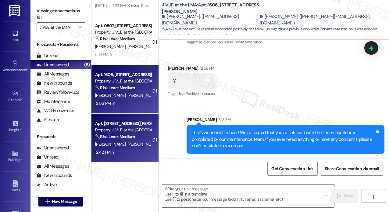
click at [133, 132] on div "Property: J VUE at the [GEOGRAPHIC_DATA]" at bounding box center [123, 130] width 56 height 6
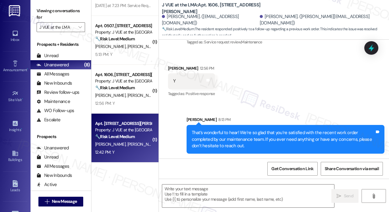
type textarea "Fetching suggested responses. Please feel free to read through the conversation…"
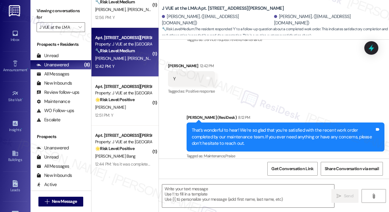
scroll to position [222, 0]
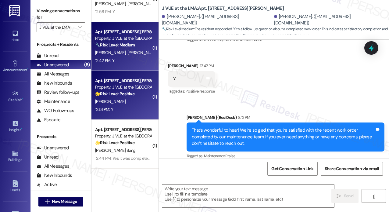
click at [128, 113] on div "12:51 PM: Y 12:51 PM: Y" at bounding box center [124, 109] width 58 height 8
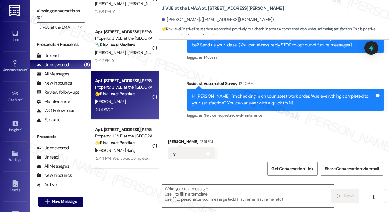
type textarea "Fetching suggested responses. Please feel free to read through the conversation…"
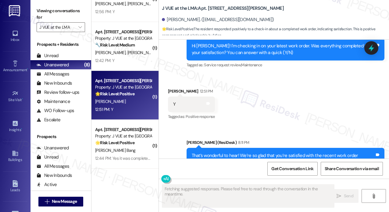
scroll to position [161, 0]
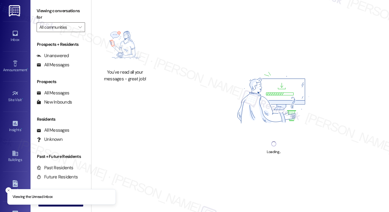
type input "J VUE at the LMA"
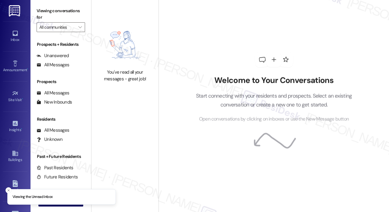
type input "J VUE at the LMA"
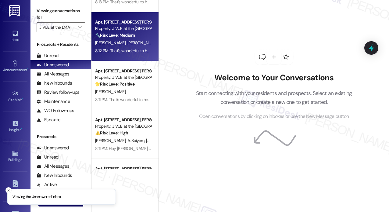
scroll to position [222, 0]
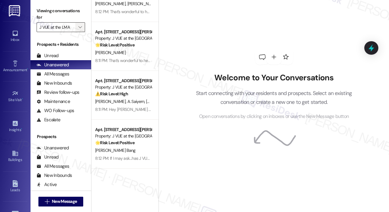
click at [78, 29] on icon "" at bounding box center [79, 27] width 3 height 5
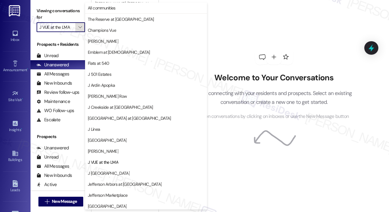
scroll to position [99, 0]
